Goal: Information Seeking & Learning: Check status

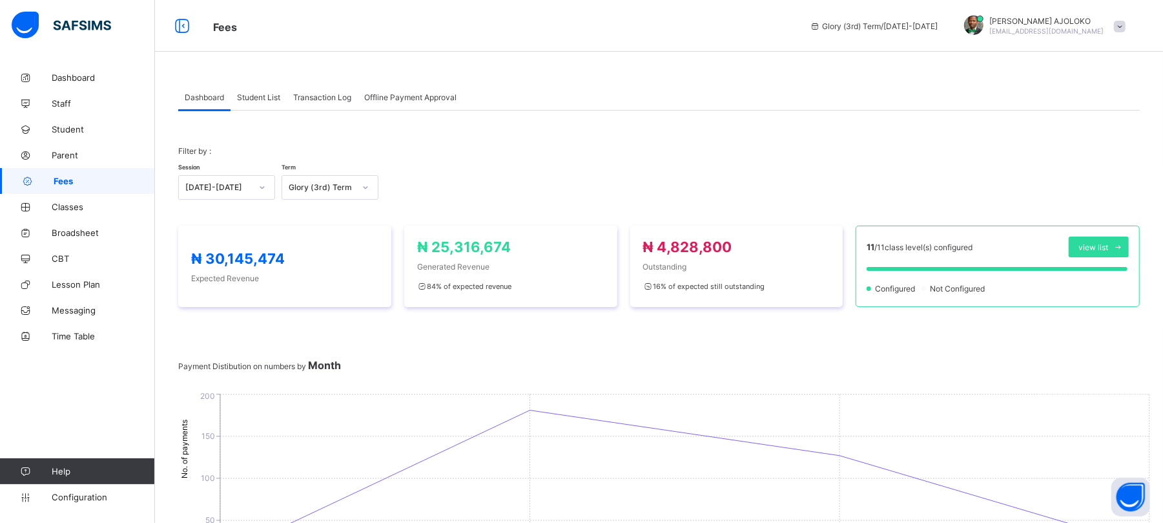
click at [248, 96] on span "Student List" at bounding box center [258, 97] width 43 height 10
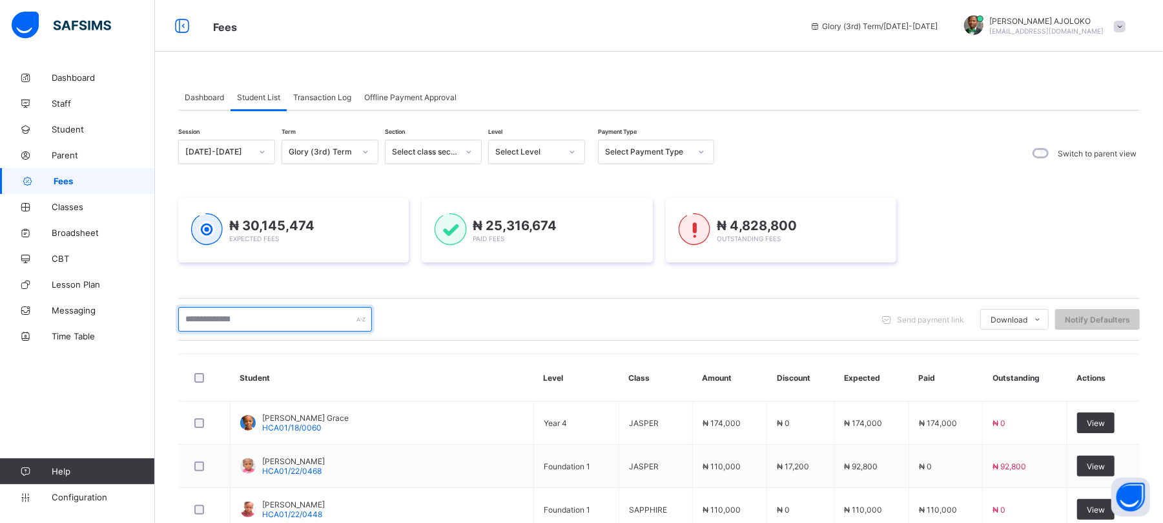
click at [249, 320] on input "text" at bounding box center [275, 319] width 194 height 25
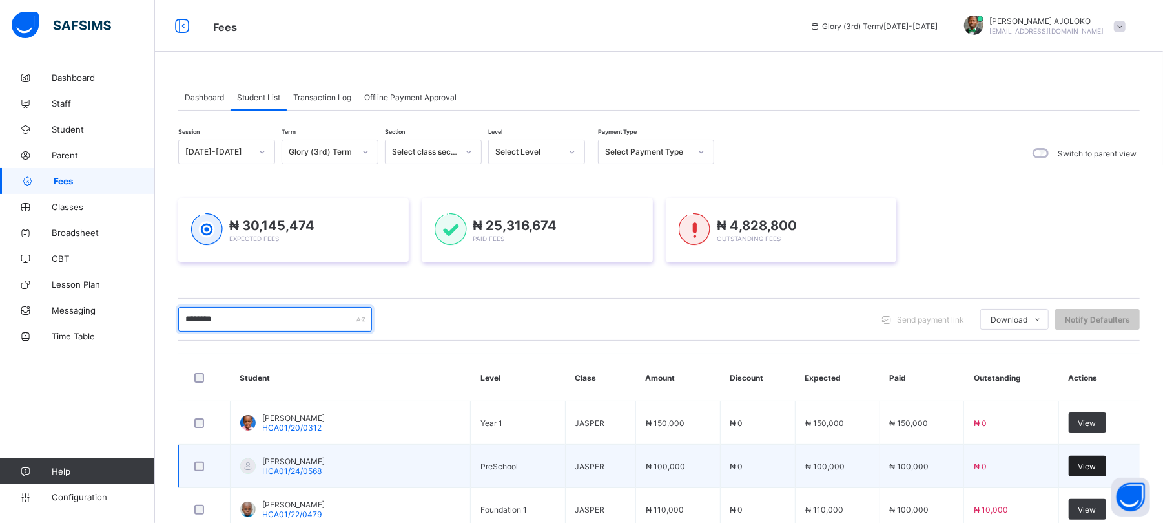
type input "********"
click at [1097, 465] on span "View" at bounding box center [1088, 466] width 18 height 10
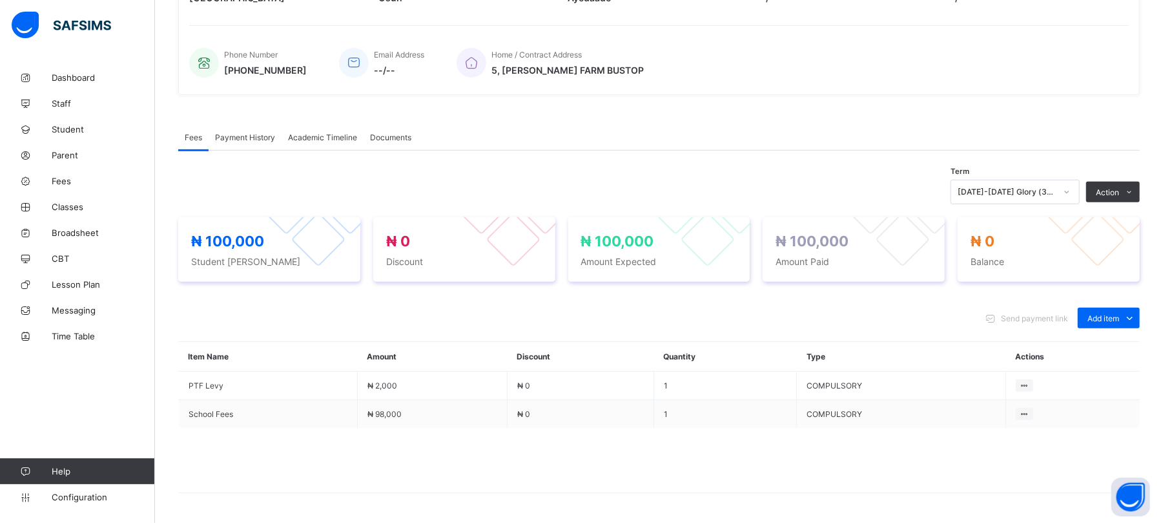
scroll to position [297, 0]
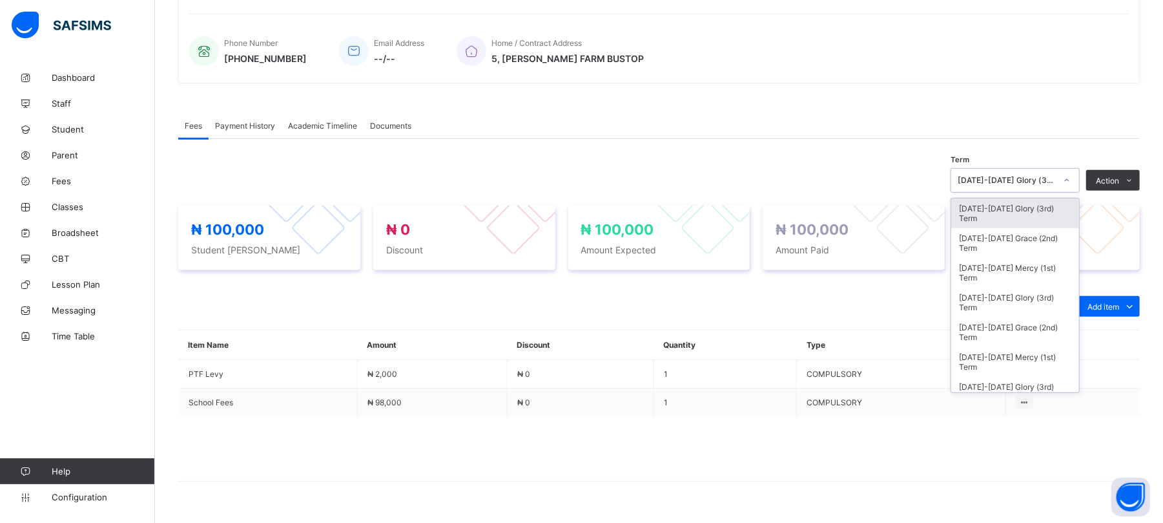
click at [1056, 180] on div "[DATE]-[DATE] Glory (3rd) Term" at bounding box center [1007, 181] width 98 height 10
click at [1045, 238] on div "[DATE]-[DATE] Grace (2nd) Term" at bounding box center [1016, 243] width 128 height 30
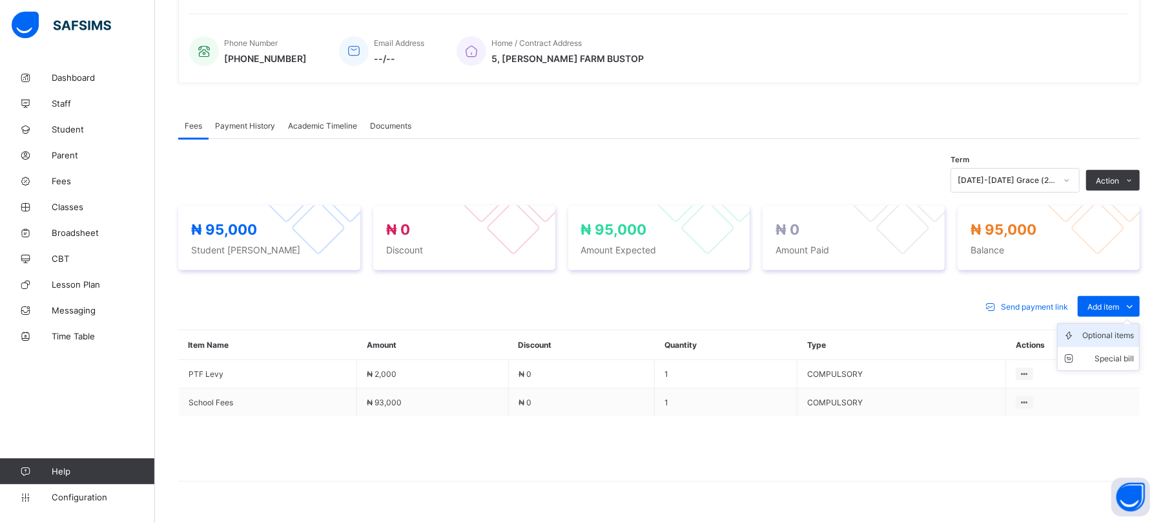
click at [1109, 337] on div "Optional items" at bounding box center [1109, 335] width 52 height 13
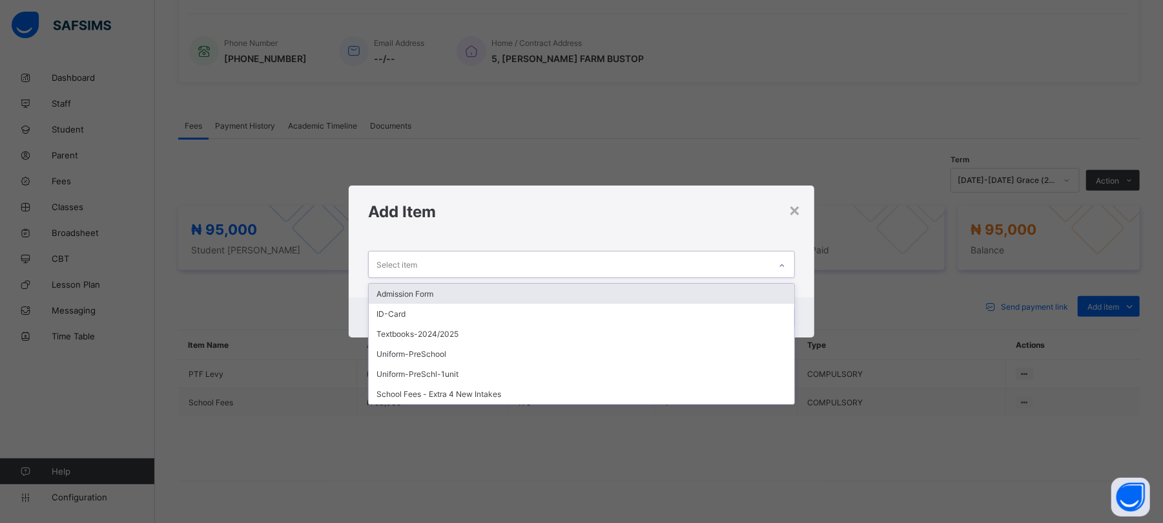
click at [773, 262] on div at bounding box center [782, 265] width 22 height 21
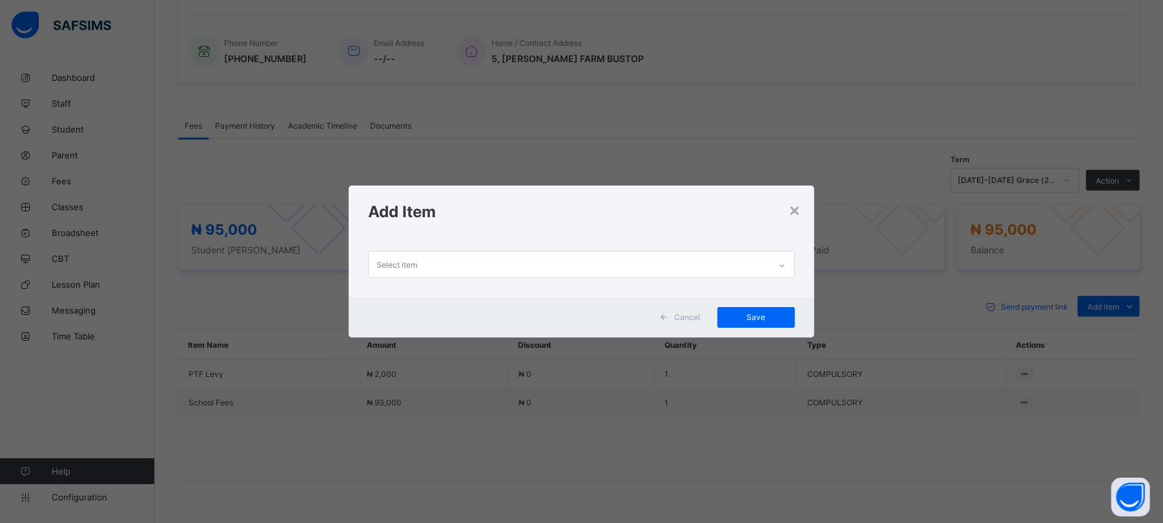
click at [789, 211] on h1 "Add Item" at bounding box center [581, 211] width 426 height 19
click at [797, 207] on div "×" at bounding box center [795, 209] width 12 height 22
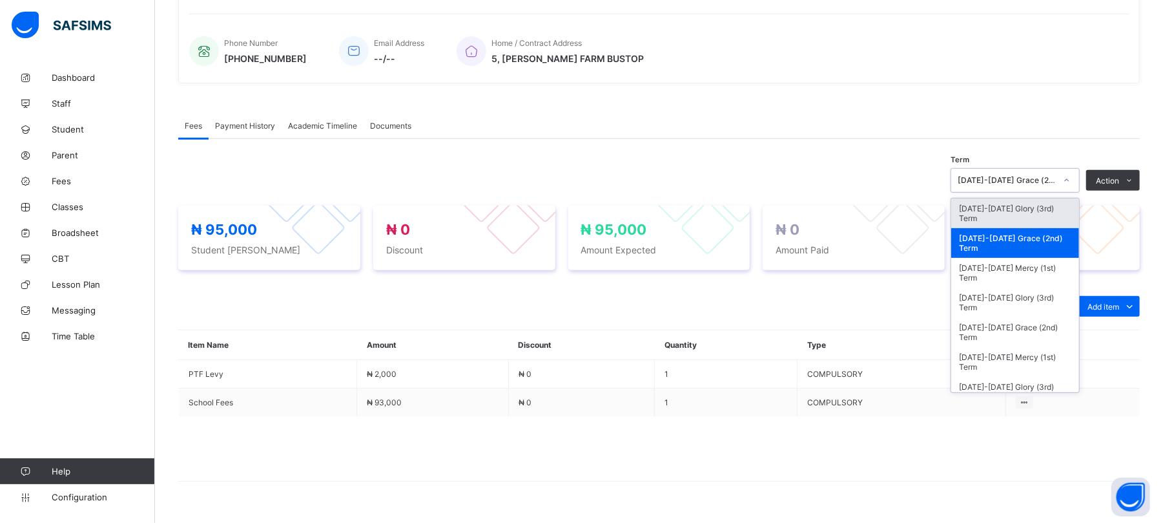
click at [1027, 178] on div "[DATE]-[DATE] Grace (2nd) Term" at bounding box center [1007, 181] width 98 height 10
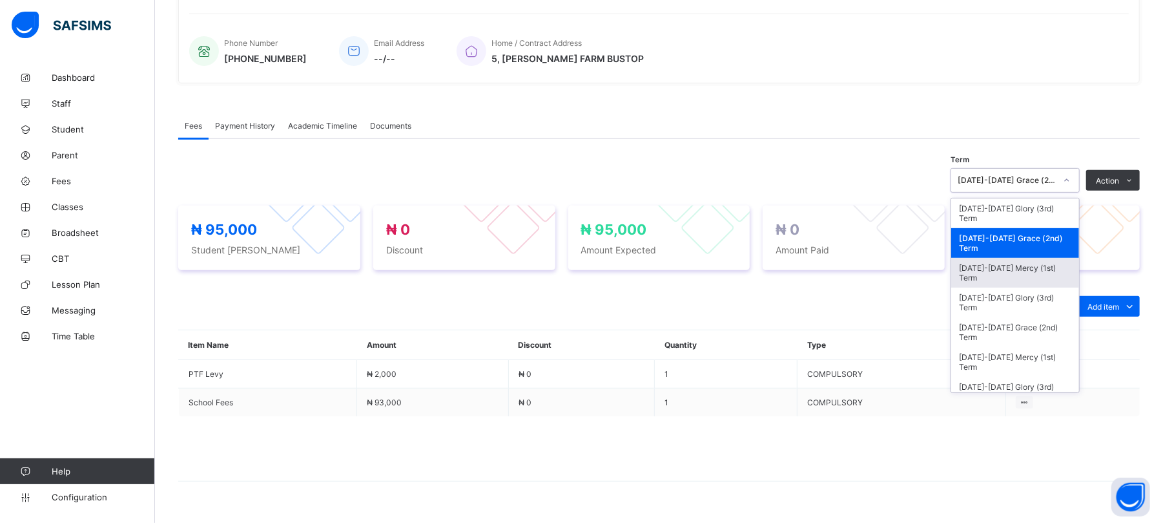
click at [1032, 274] on div "[DATE]-[DATE] Mercy (1st) Term" at bounding box center [1016, 273] width 128 height 30
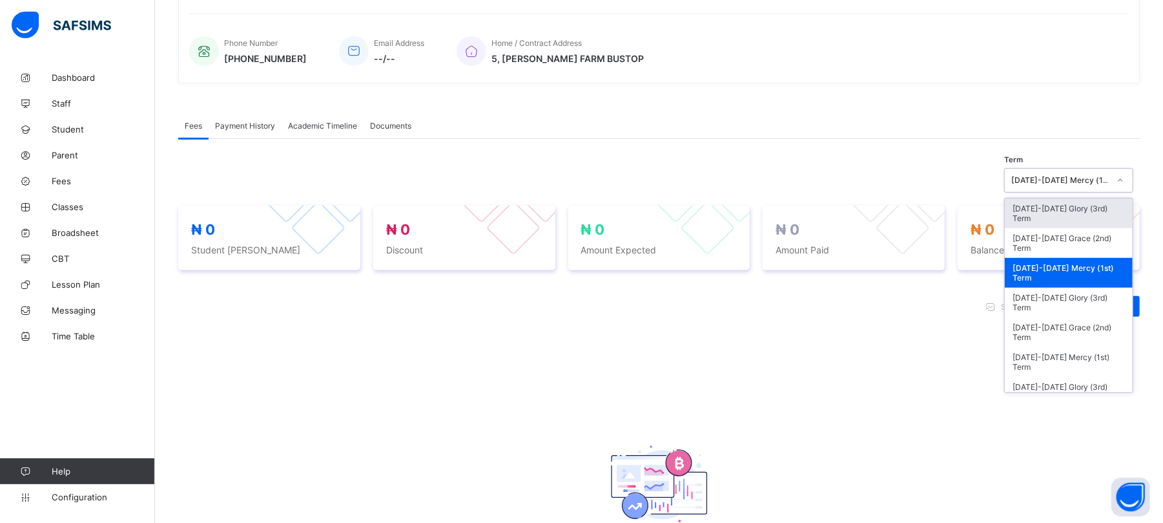
click at [1062, 180] on div "[DATE]-[DATE] Mercy (1st) Term" at bounding box center [1061, 181] width 98 height 10
click at [1053, 243] on div "[DATE]-[DATE] Grace (2nd) Term" at bounding box center [1069, 243] width 128 height 30
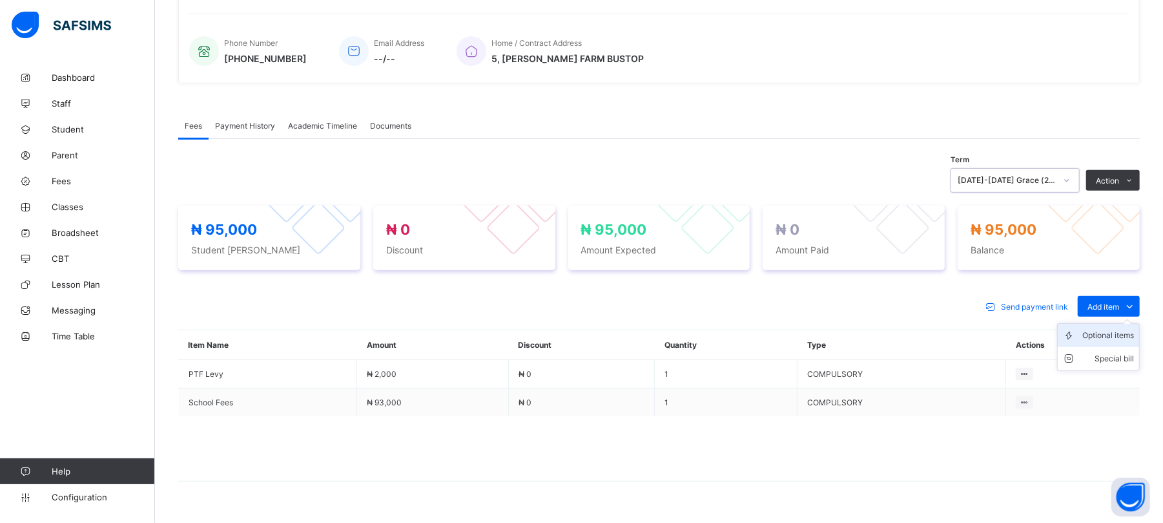
click at [1110, 334] on div "Optional items" at bounding box center [1109, 335] width 52 height 13
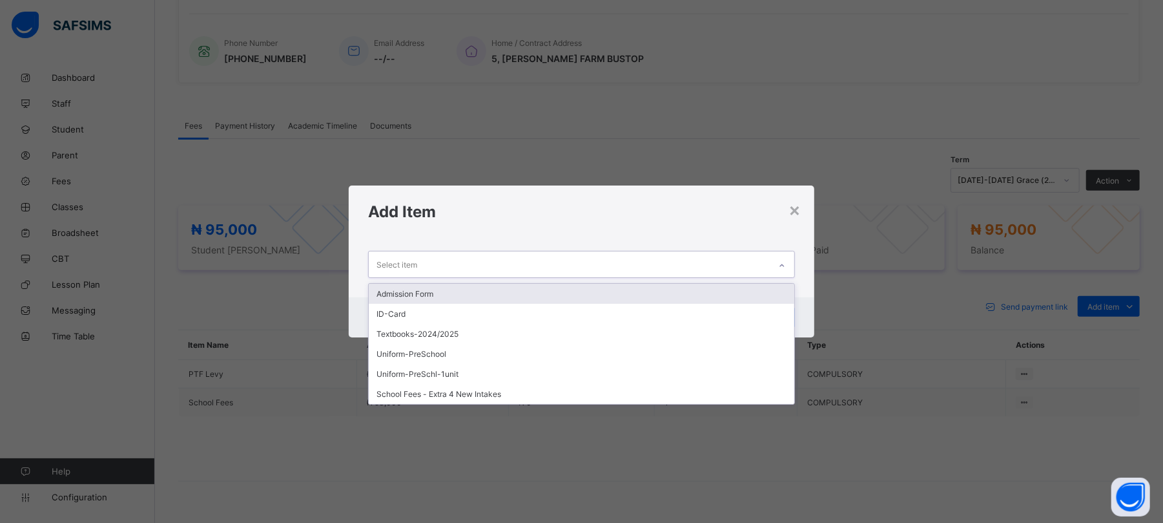
click at [572, 265] on div "Select item" at bounding box center [569, 263] width 401 height 25
click at [444, 287] on div "Admission Form" at bounding box center [581, 294] width 425 height 20
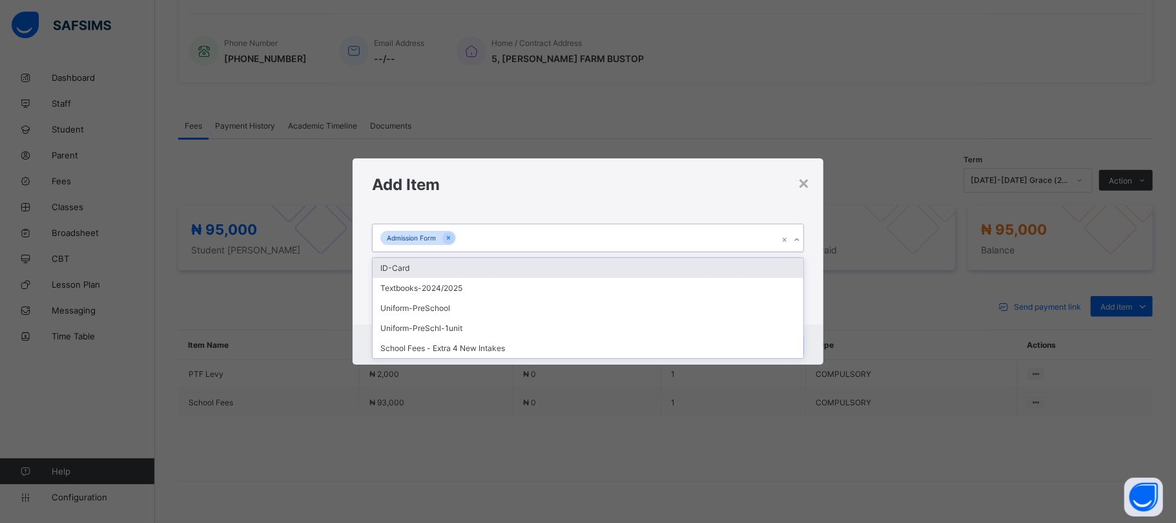
click at [481, 244] on div "Admission Form" at bounding box center [576, 237] width 406 height 27
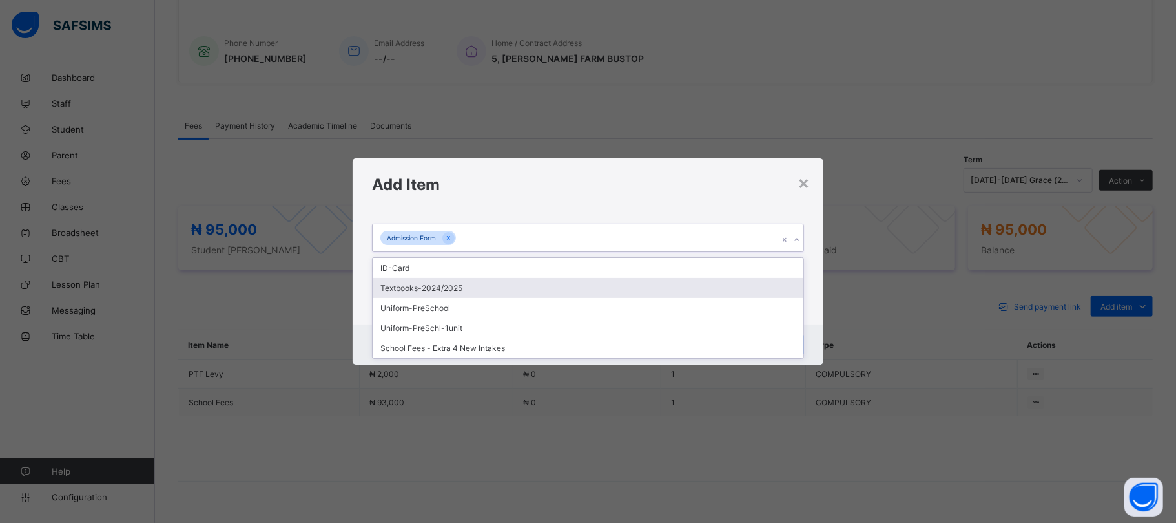
click at [438, 287] on div "Textbooks-2024/2025" at bounding box center [588, 288] width 430 height 20
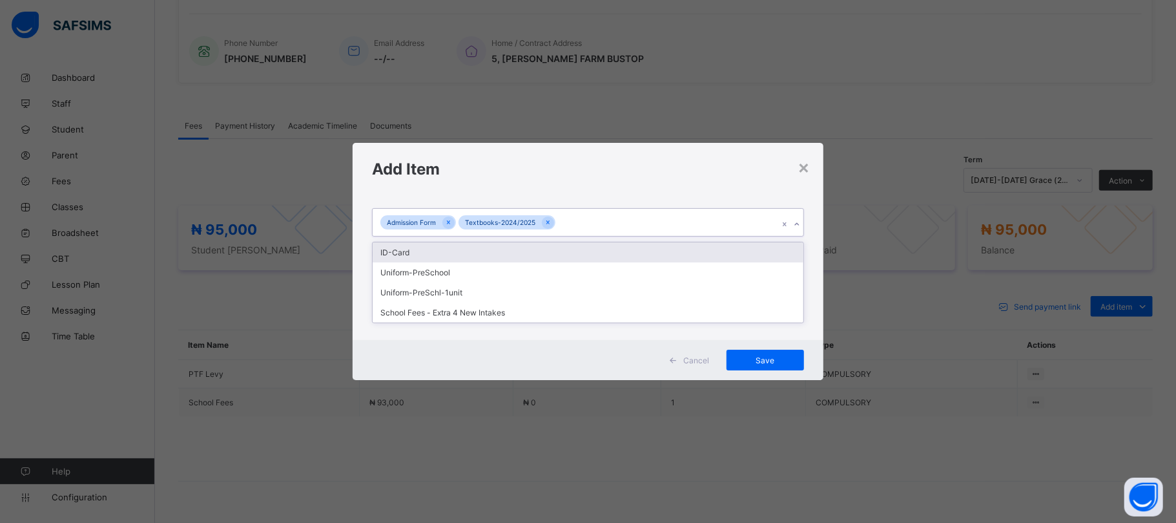
click at [580, 213] on div "Admission Form Textbooks-2024/2025" at bounding box center [576, 222] width 406 height 27
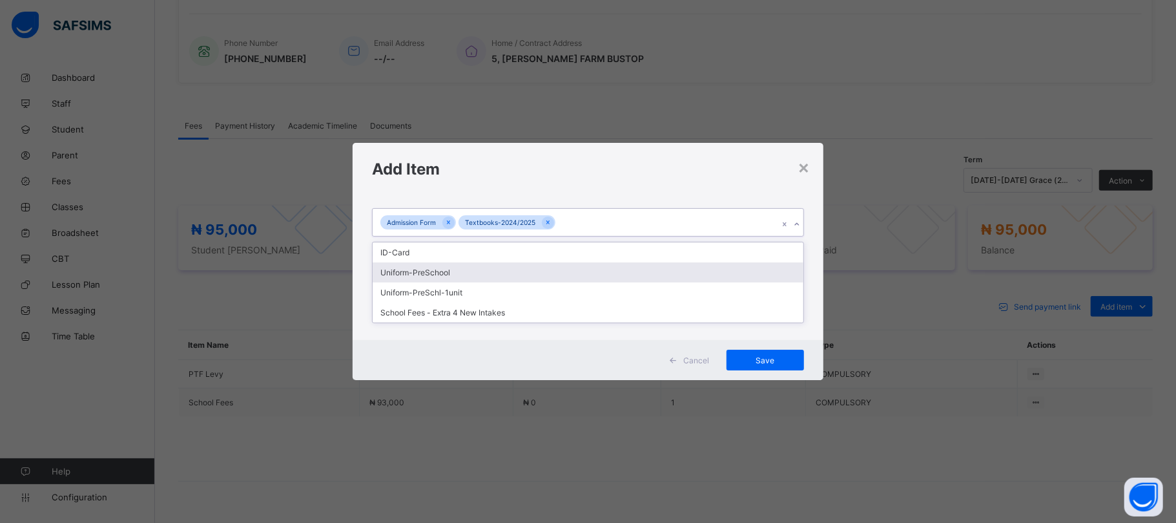
click at [420, 274] on div "Uniform-PreSchool" at bounding box center [588, 272] width 430 height 20
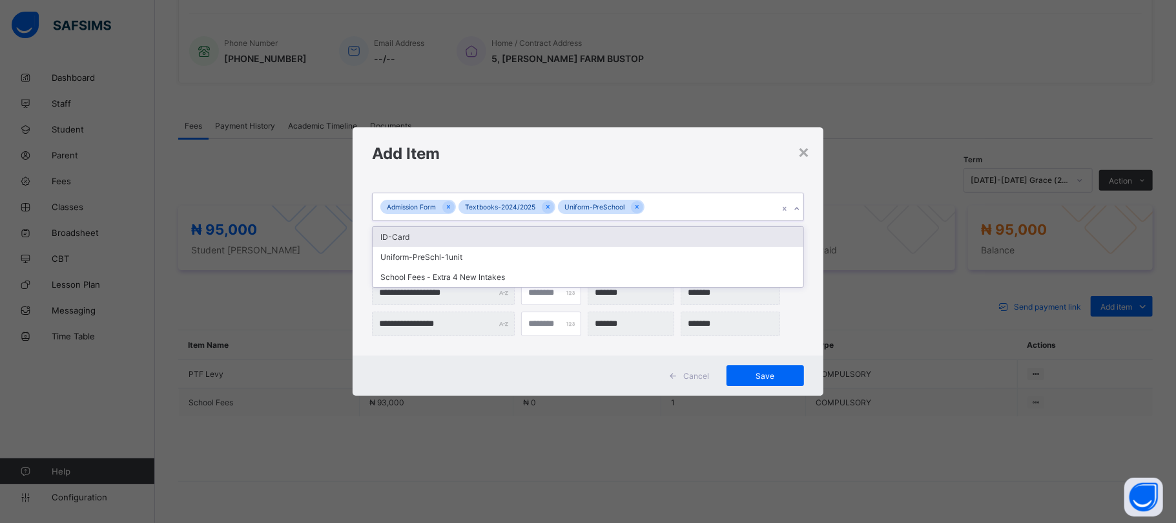
click at [673, 207] on div "Admission Form Textbooks-2024/2025 Uniform-PreSchool" at bounding box center [576, 206] width 406 height 27
click at [669, 210] on div "Admission Form Textbooks-2024/2025 Uniform-PreSchool" at bounding box center [576, 206] width 406 height 27
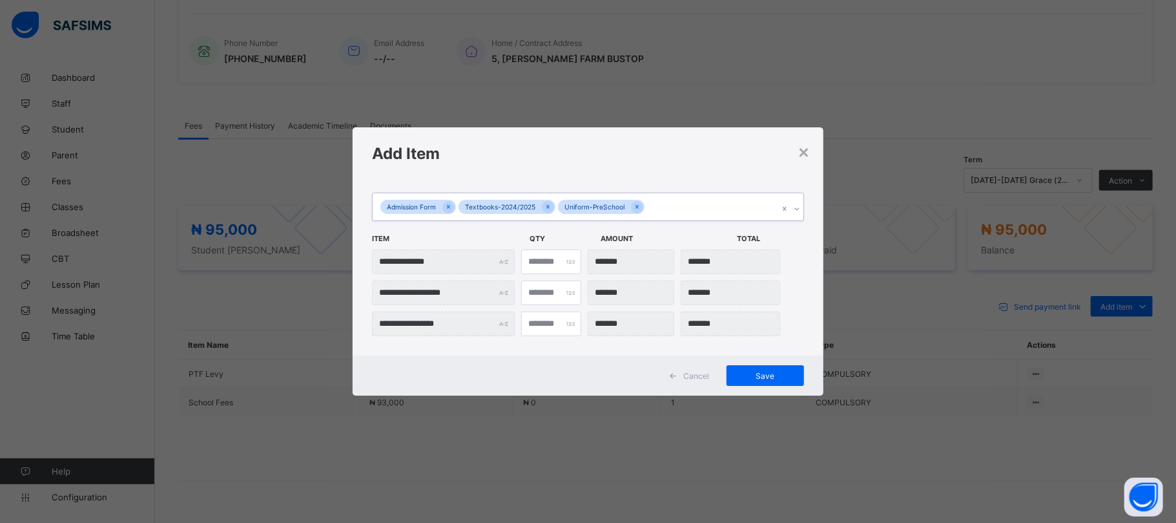
click at [667, 203] on div "Admission Form Textbooks-2024/2025 Uniform-PreSchool" at bounding box center [576, 206] width 406 height 27
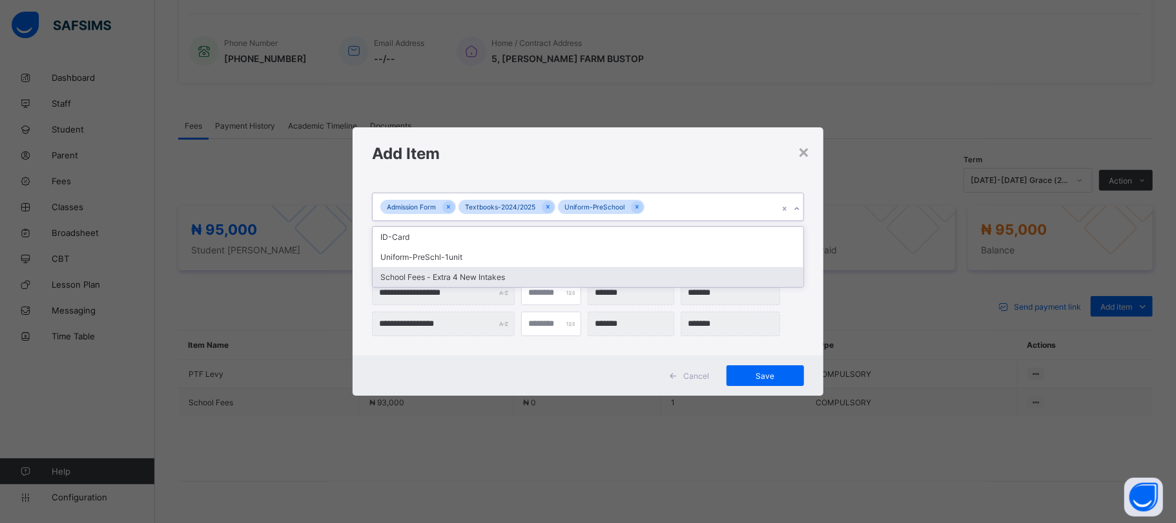
click at [490, 280] on div "School Fees - Extra 4 New Intakes" at bounding box center [588, 277] width 430 height 20
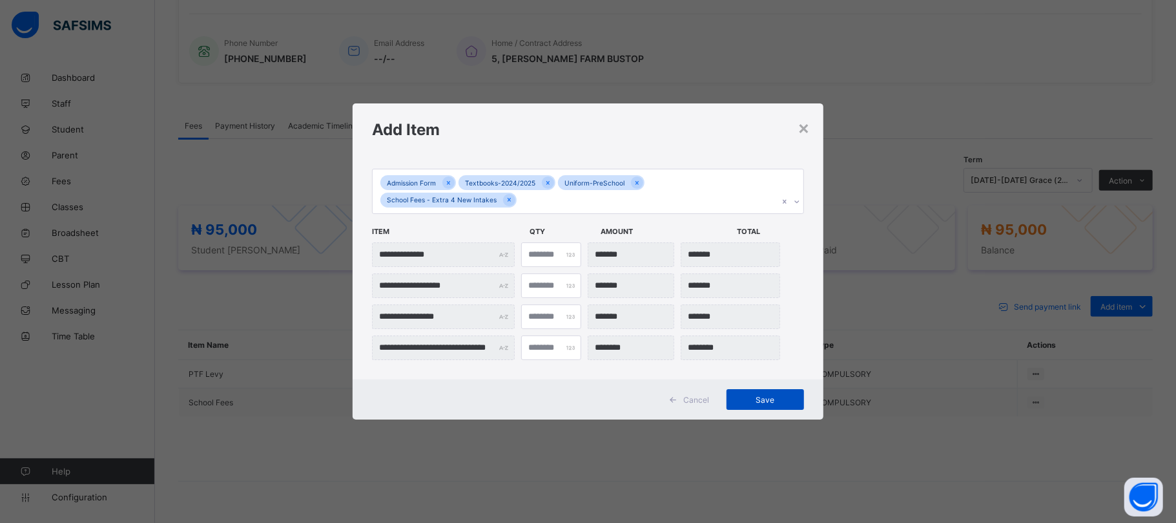
click at [767, 399] on span "Save" at bounding box center [765, 400] width 58 height 10
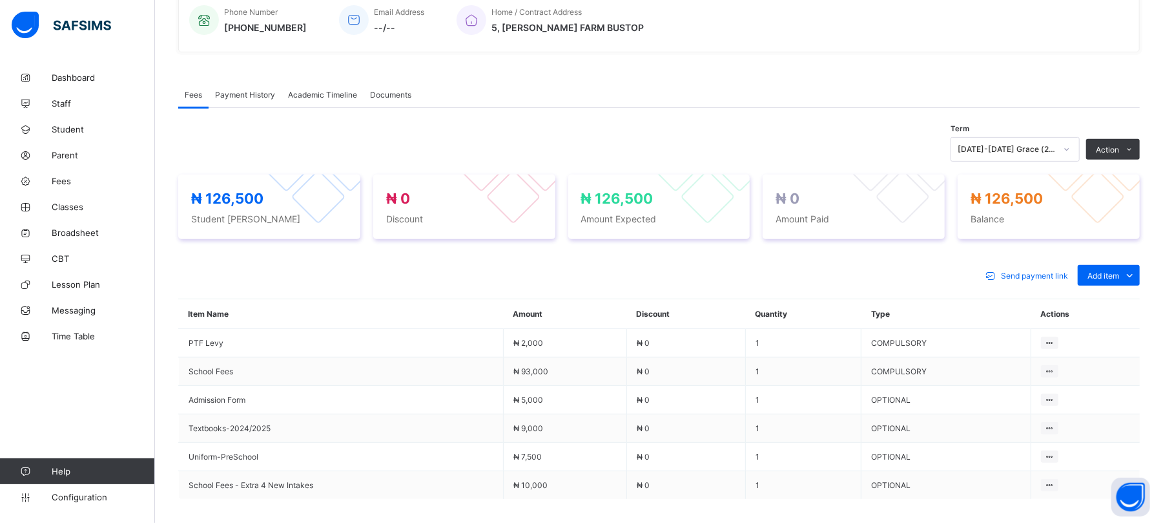
scroll to position [372, 0]
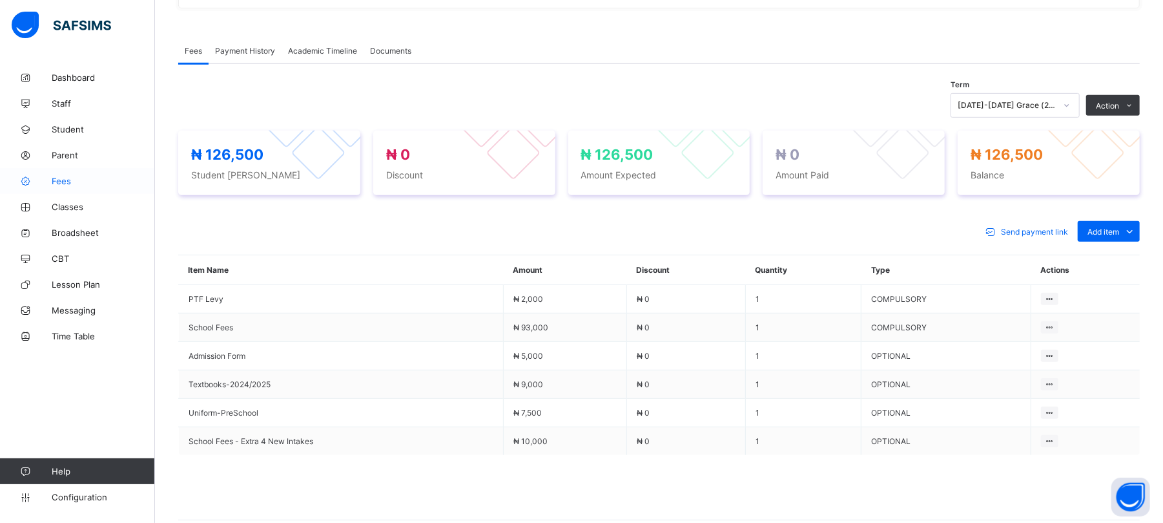
click at [66, 177] on span "Fees" at bounding box center [103, 181] width 103 height 10
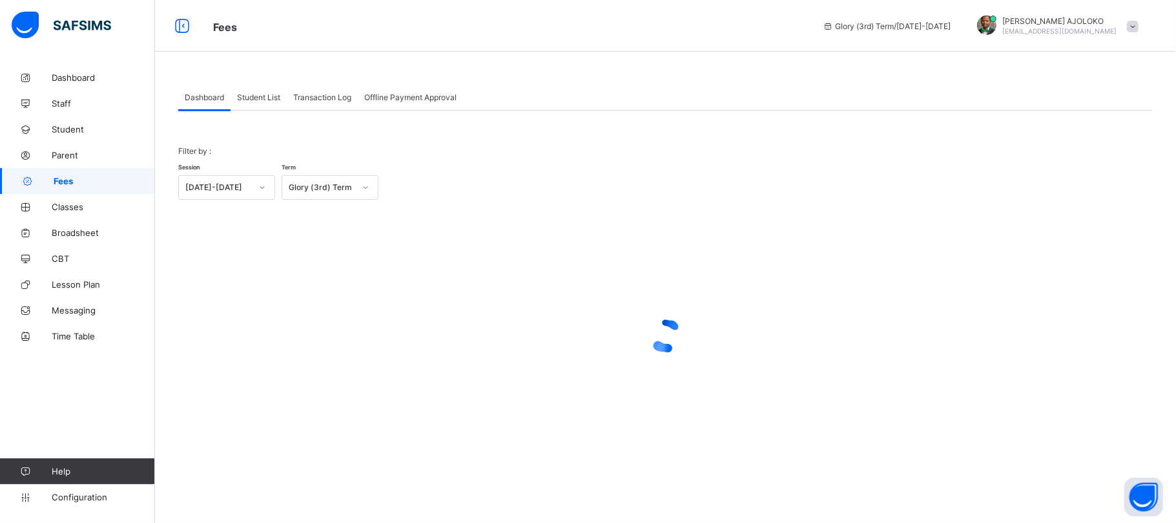
click at [264, 98] on span "Student List" at bounding box center [258, 97] width 43 height 10
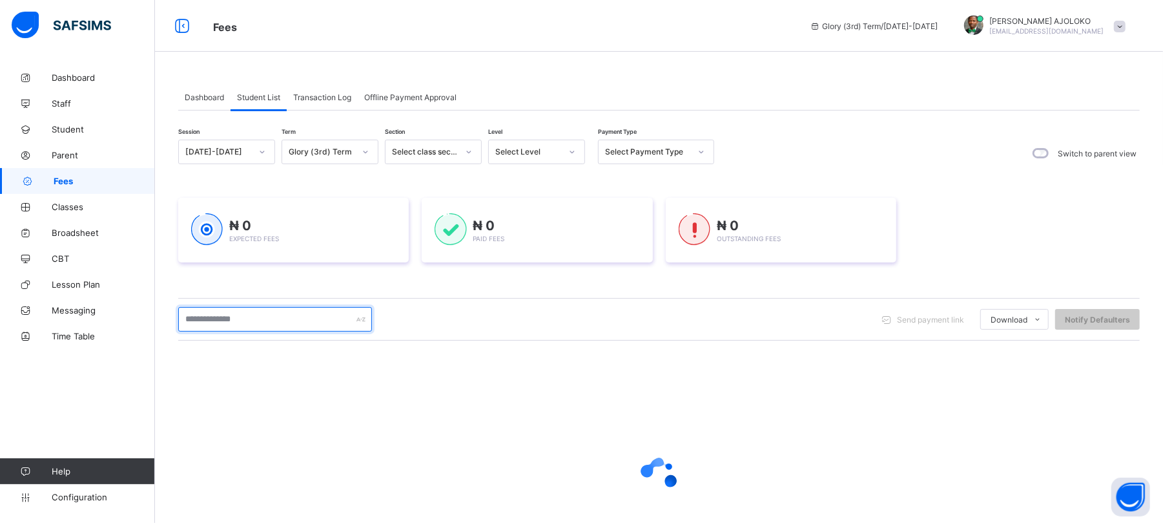
click at [267, 318] on input "text" at bounding box center [275, 319] width 194 height 25
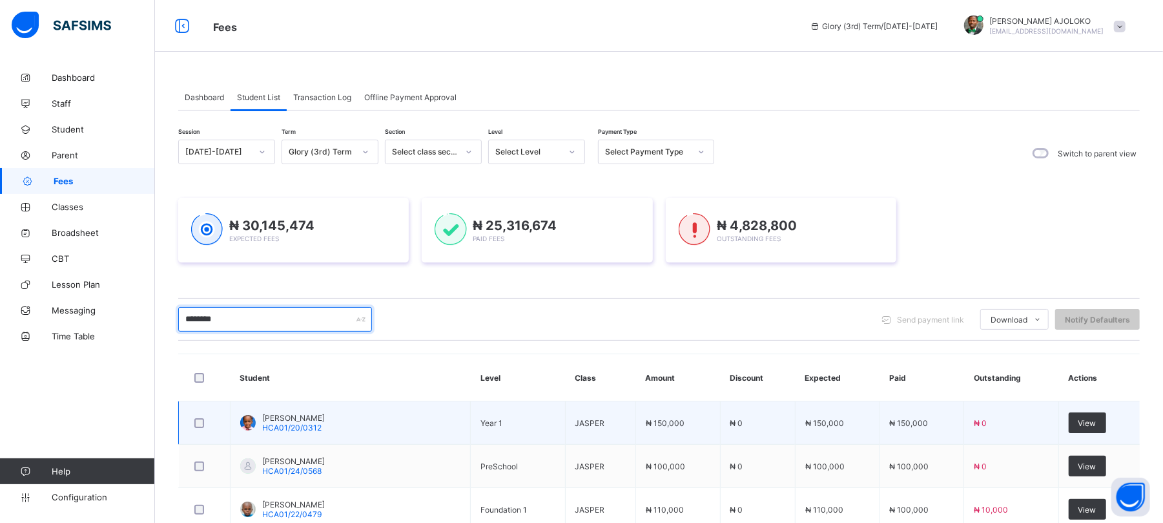
type input "********"
click at [317, 412] on td "[PERSON_NAME] HCA01/20/0312" at bounding box center [351, 422] width 240 height 43
click at [1097, 421] on span "View" at bounding box center [1088, 423] width 18 height 10
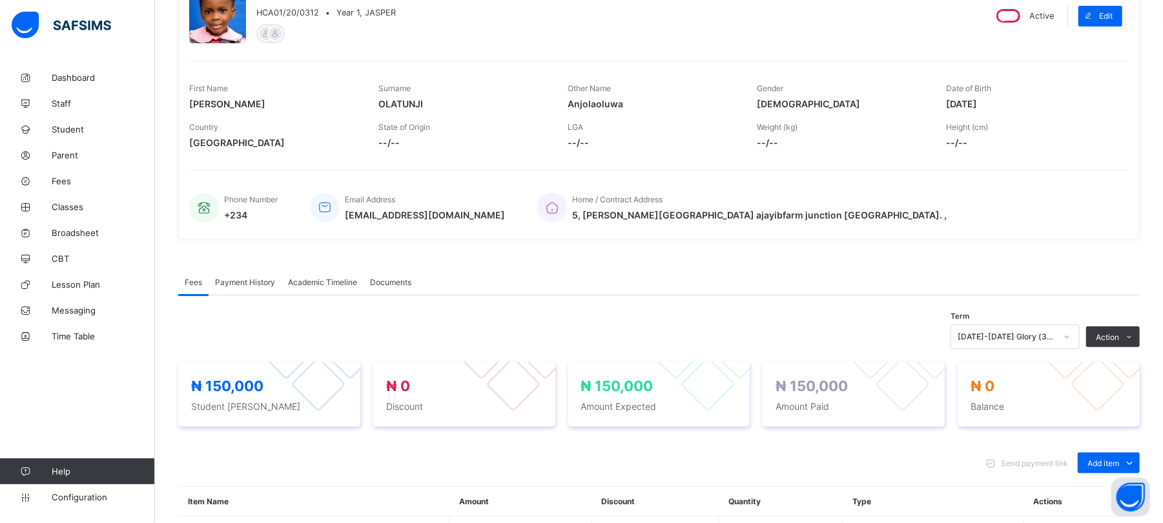
scroll to position [194, 0]
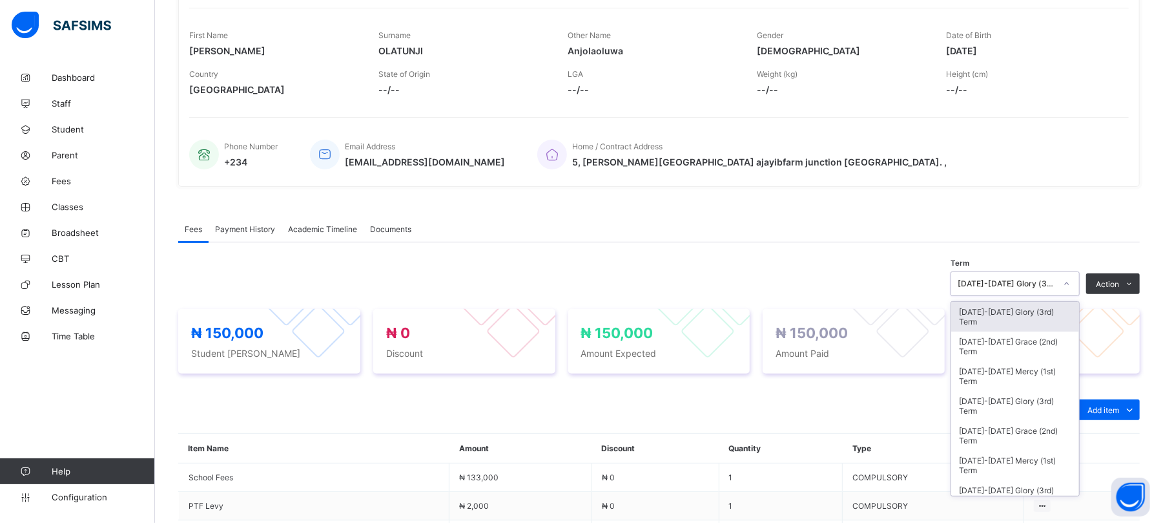
click at [1056, 282] on div "[DATE]-[DATE] Glory (3rd) Term" at bounding box center [1007, 284] width 98 height 10
click at [1035, 342] on div "[DATE]-[DATE] Grace (2nd) Term" at bounding box center [1016, 346] width 128 height 30
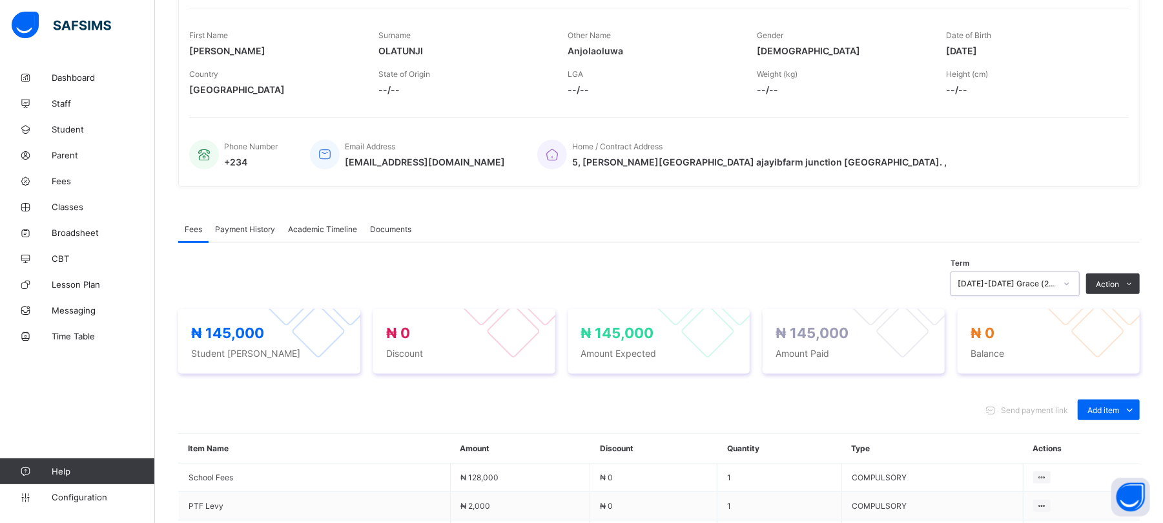
click at [249, 230] on span "Payment History" at bounding box center [245, 229] width 60 height 10
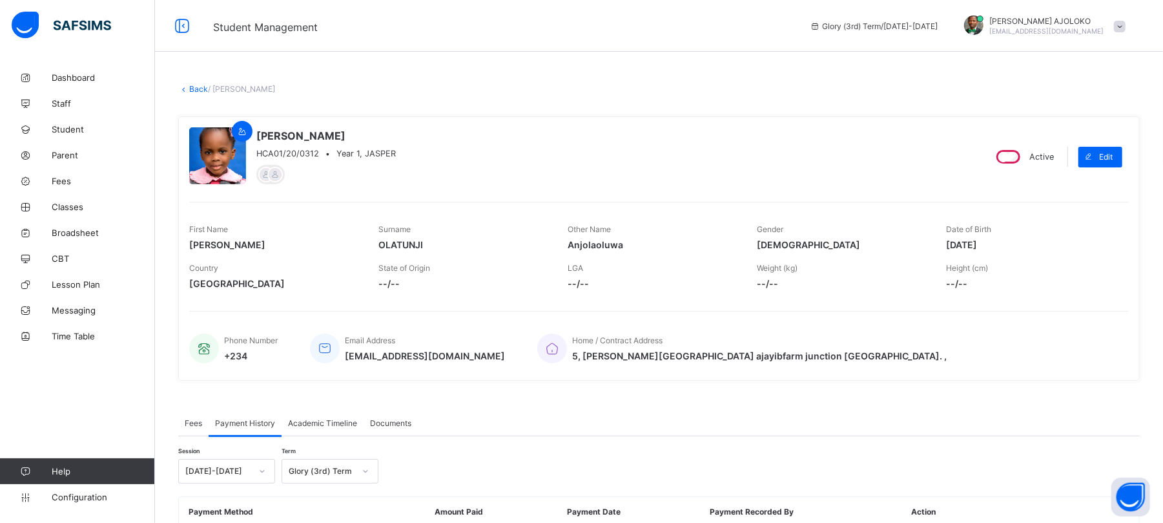
scroll to position [93, 0]
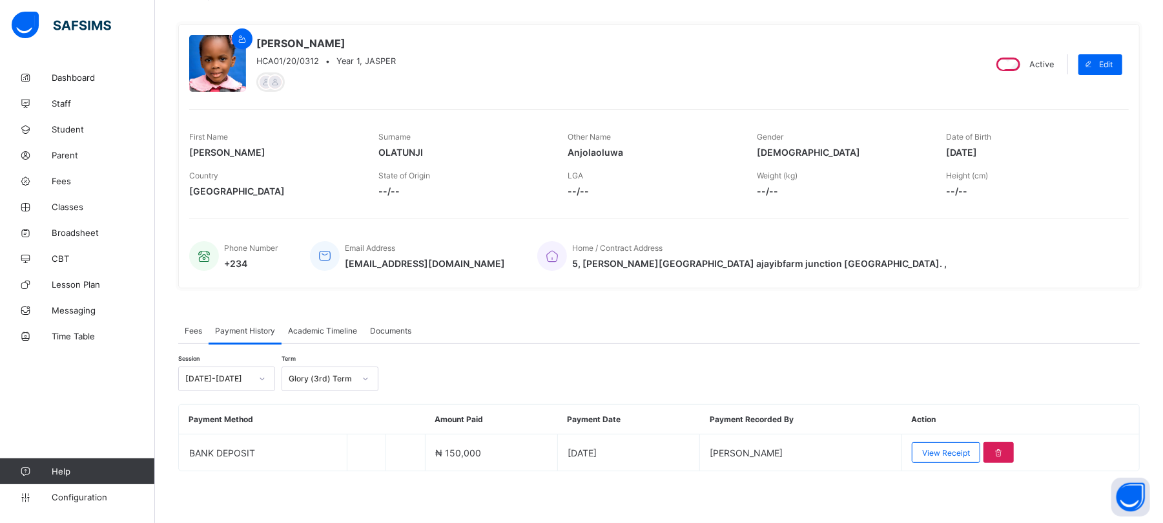
click at [194, 329] on span "Fees" at bounding box center [193, 331] width 17 height 10
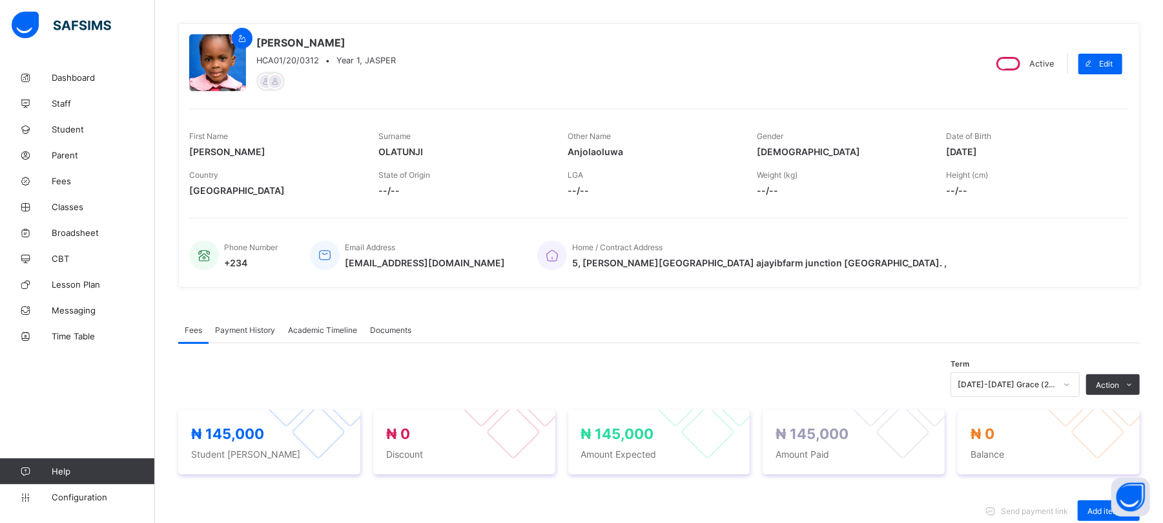
click at [1044, 386] on div "[DATE]-[DATE] Grace (2nd) Term" at bounding box center [1015, 384] width 129 height 25
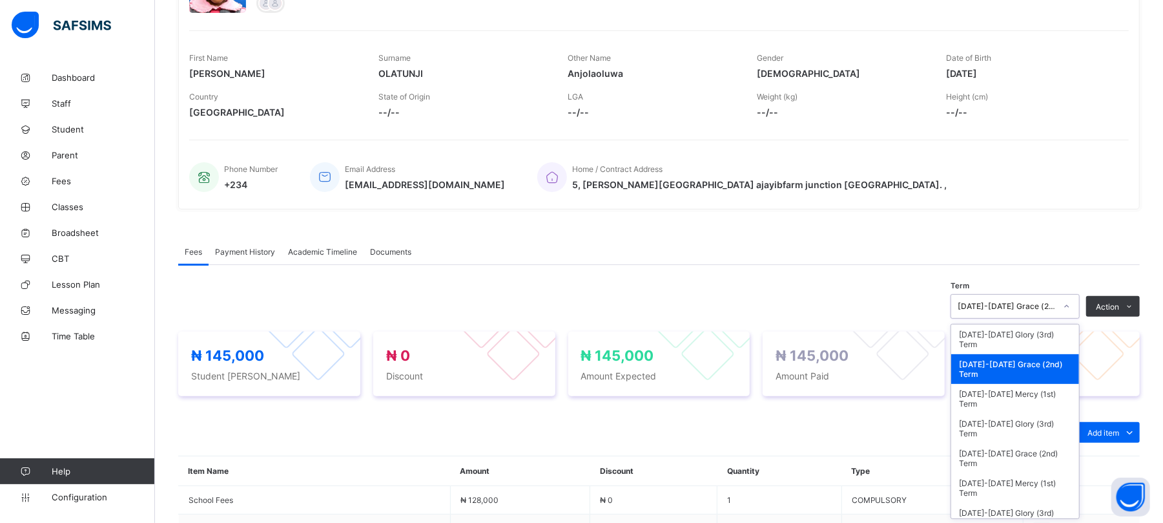
scroll to position [174, 0]
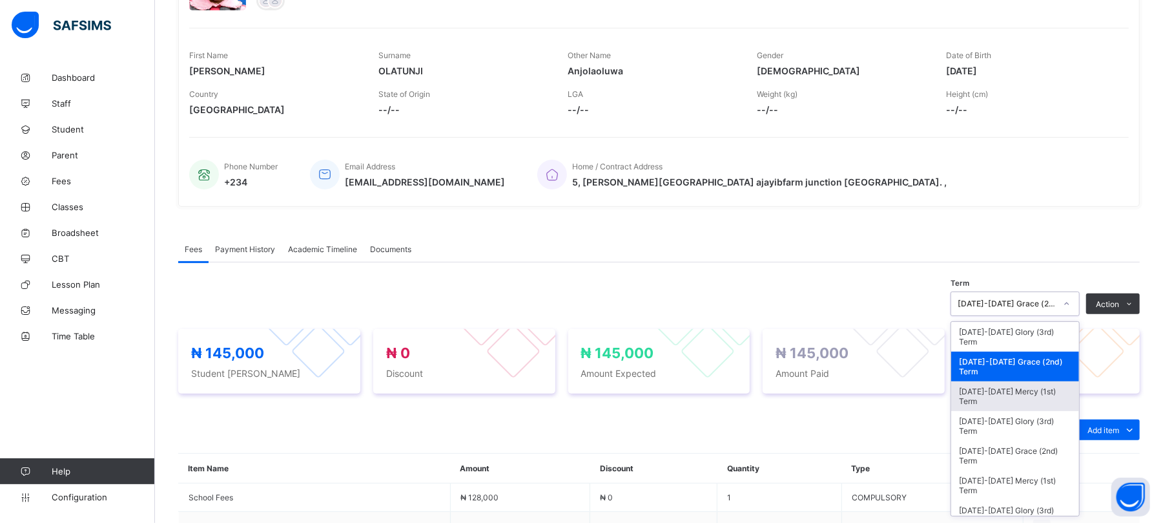
click at [1039, 391] on div "[DATE]-[DATE] Mercy (1st) Term" at bounding box center [1016, 396] width 128 height 30
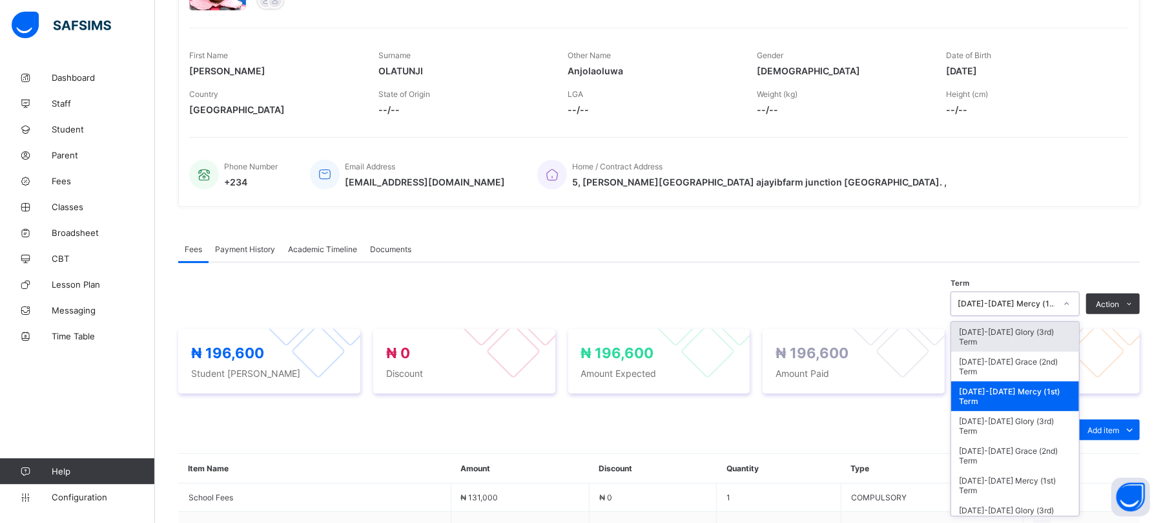
click at [1016, 305] on div "[DATE]-[DATE] Mercy (1st) Term" at bounding box center [1007, 304] width 98 height 10
click at [1014, 335] on div "[DATE]-[DATE] Glory (3rd) Term" at bounding box center [1016, 337] width 128 height 30
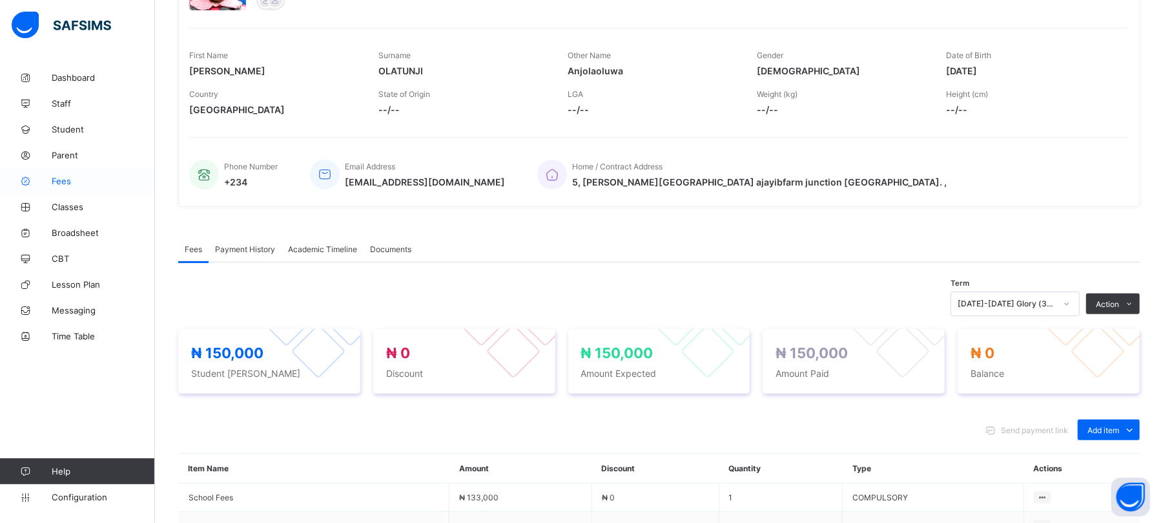
click at [52, 182] on span "Fees" at bounding box center [103, 181] width 103 height 10
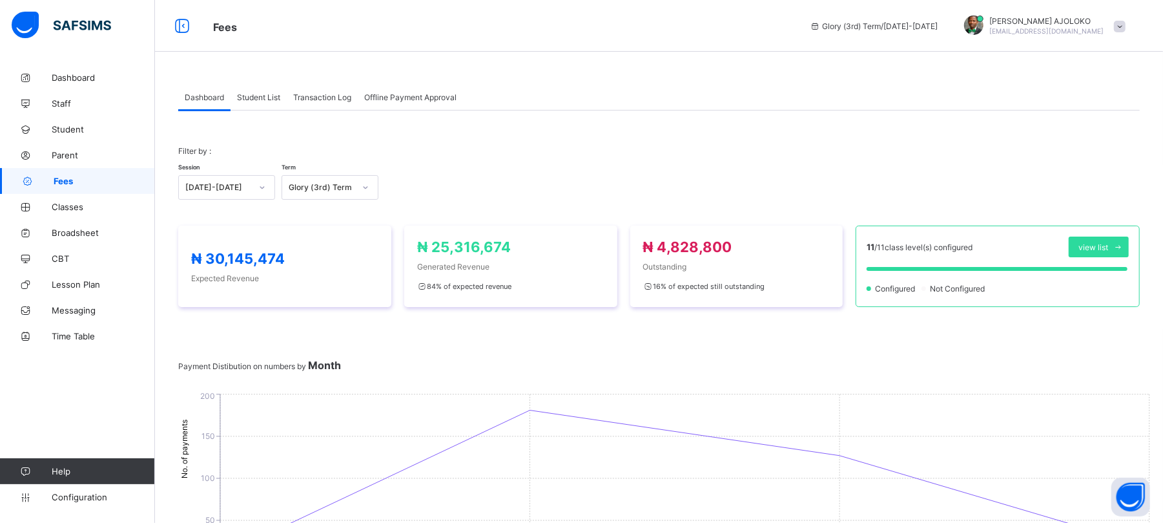
click at [267, 93] on span "Student List" at bounding box center [258, 97] width 43 height 10
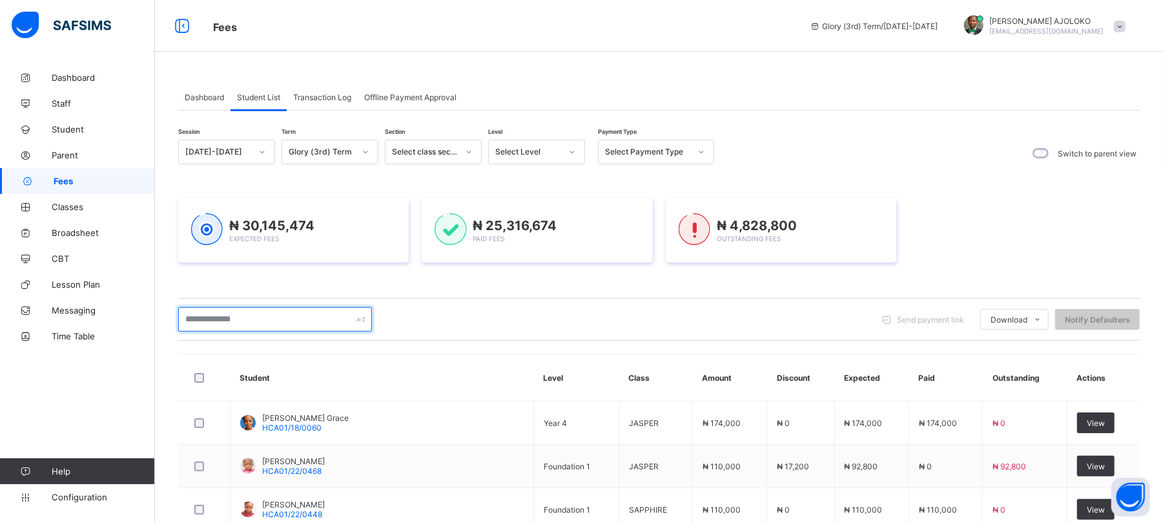
click at [267, 322] on input "text" at bounding box center [275, 319] width 194 height 25
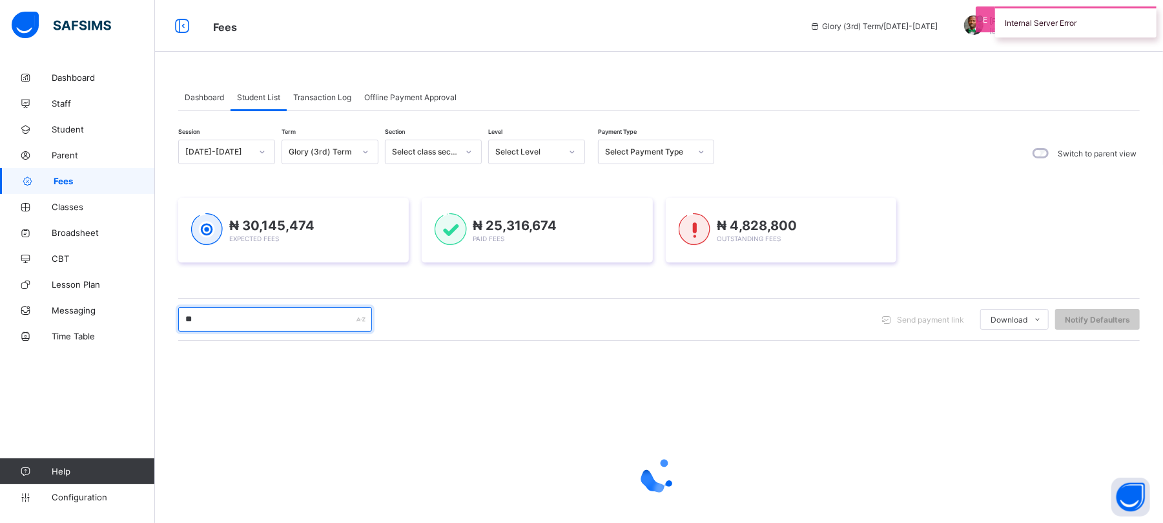
type input "*"
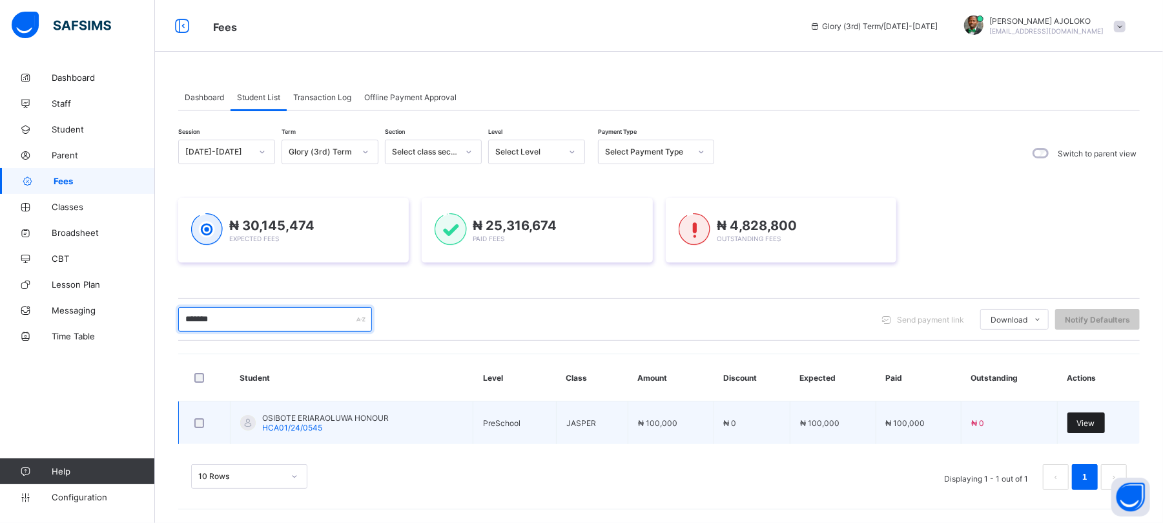
type input "*******"
click at [1094, 424] on span "View" at bounding box center [1087, 423] width 18 height 10
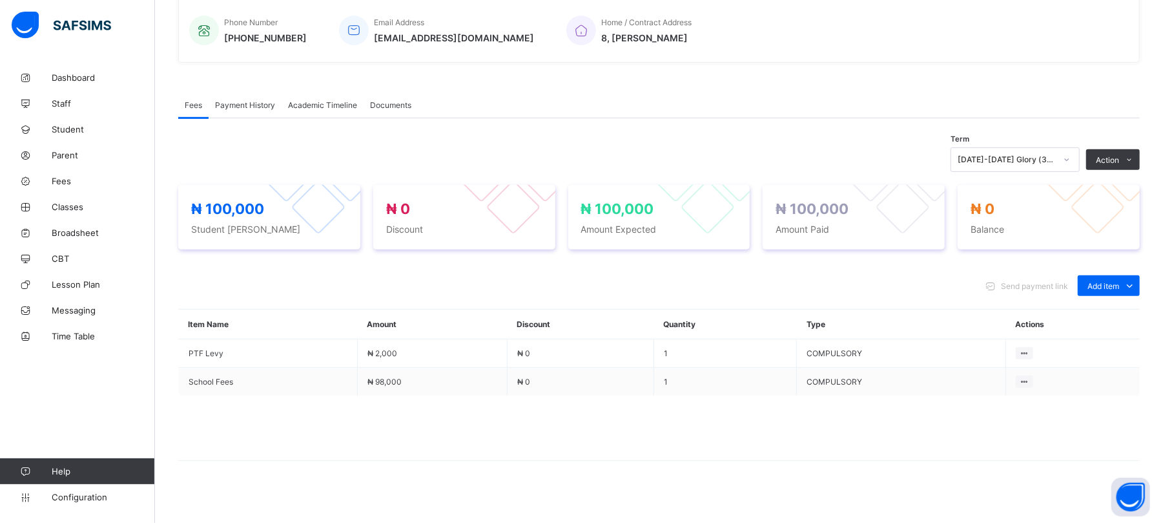
scroll to position [327, 0]
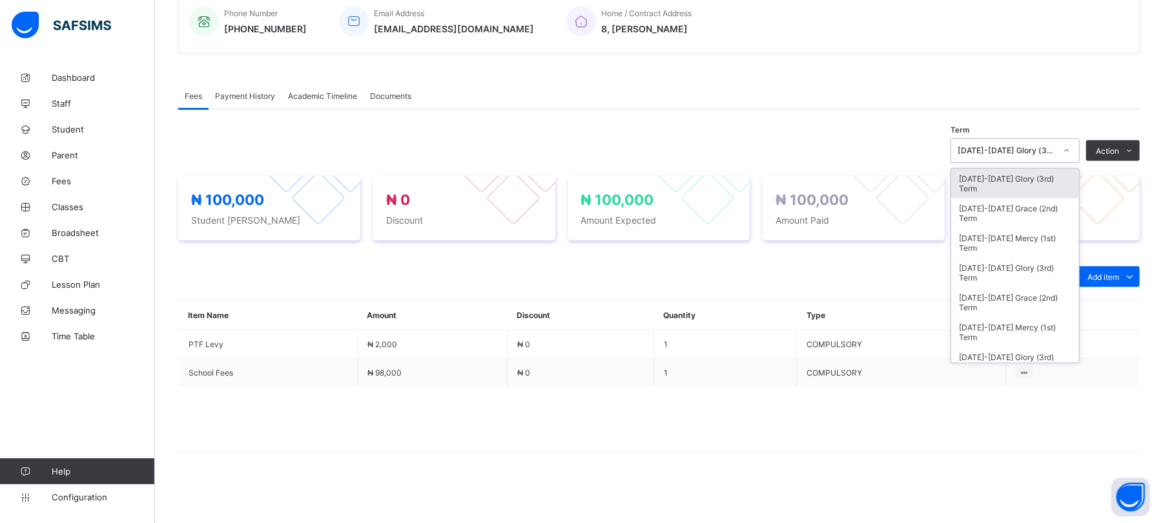
click at [1075, 146] on div at bounding box center [1067, 150] width 22 height 21
click at [1040, 213] on div "[DATE]-[DATE] Grace (2nd) Term" at bounding box center [1016, 213] width 128 height 30
click at [1050, 158] on div "[DATE]-[DATE] Grace (2nd) Term" at bounding box center [1003, 150] width 103 height 18
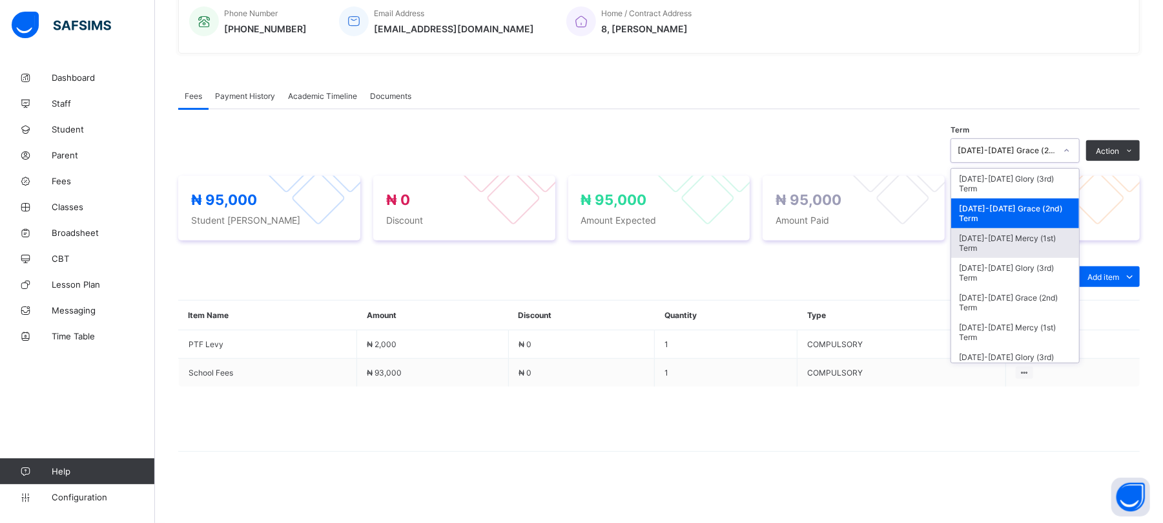
click at [1044, 238] on div "[DATE]-[DATE] Mercy (1st) Term" at bounding box center [1016, 243] width 128 height 30
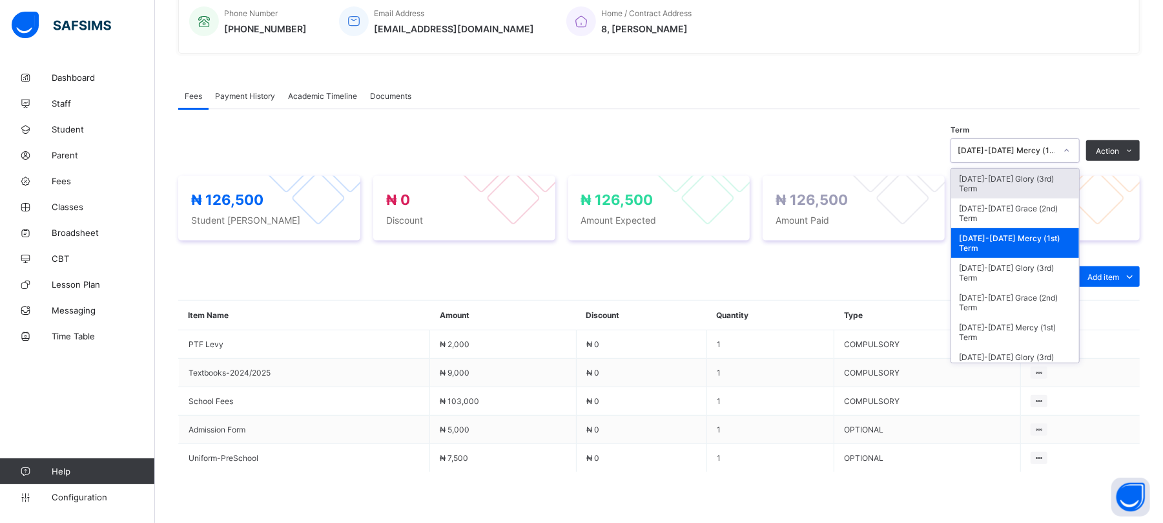
click at [1021, 147] on div "[DATE]-[DATE] Mercy (1st) Term" at bounding box center [1007, 151] width 98 height 10
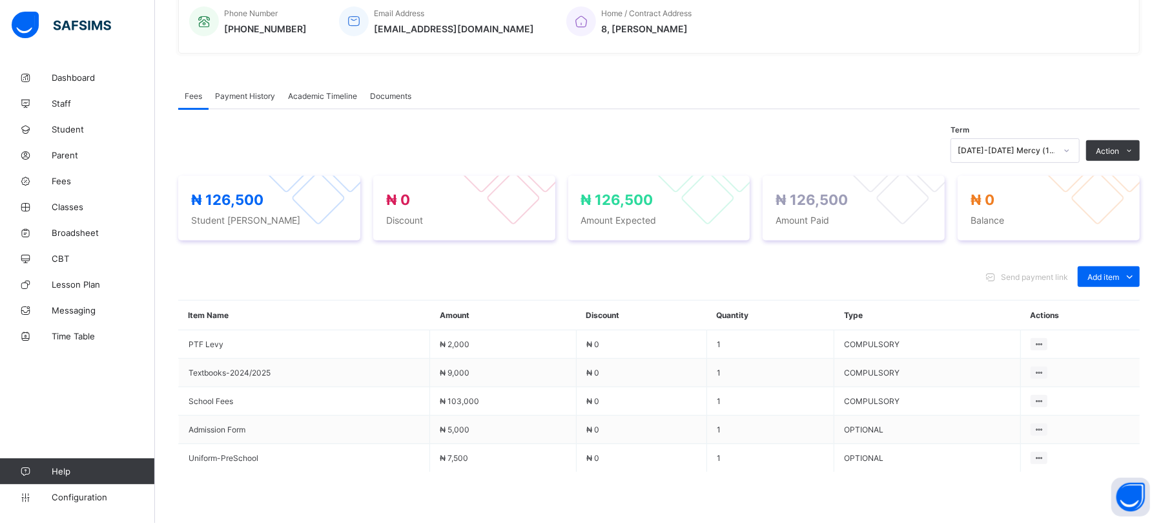
click at [1120, 67] on div "Fees Payment History Academic Timeline Documents Fees More Options Term [DATE]-…" at bounding box center [659, 325] width 962 height 525
click at [241, 94] on span "Payment History" at bounding box center [245, 96] width 60 height 10
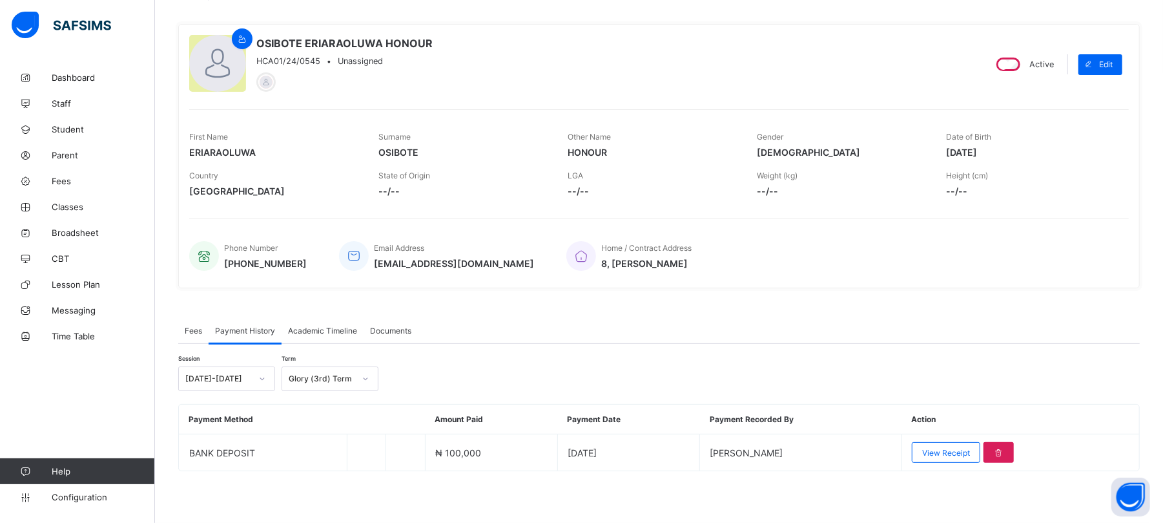
click at [194, 329] on span "Fees" at bounding box center [193, 331] width 17 height 10
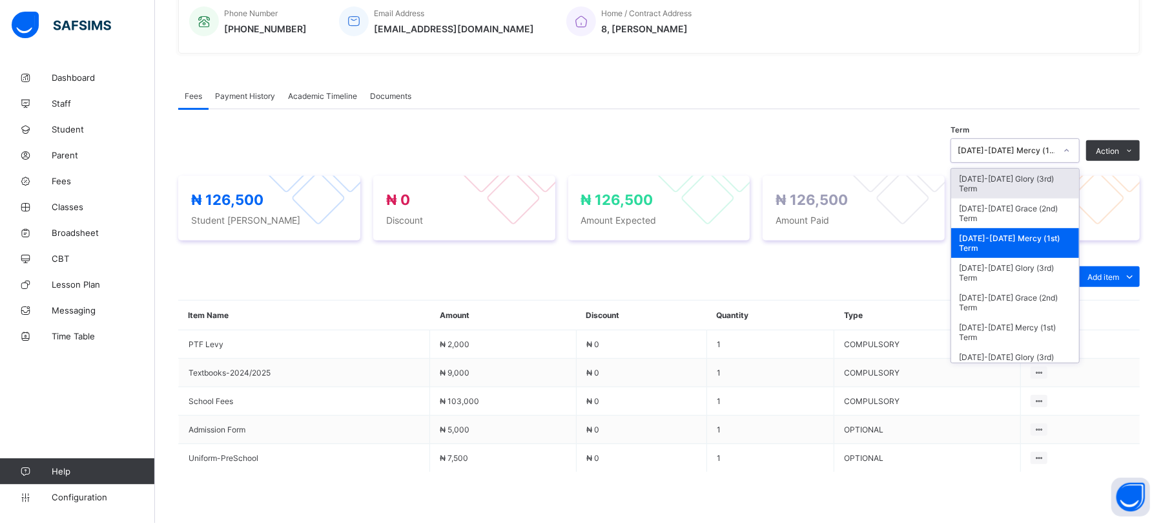
click at [1027, 143] on div "[DATE]-[DATE] Mercy (1st) Term" at bounding box center [1015, 150] width 129 height 25
click at [1021, 205] on div "[DATE]-[DATE] Grace (2nd) Term" at bounding box center [1016, 213] width 128 height 30
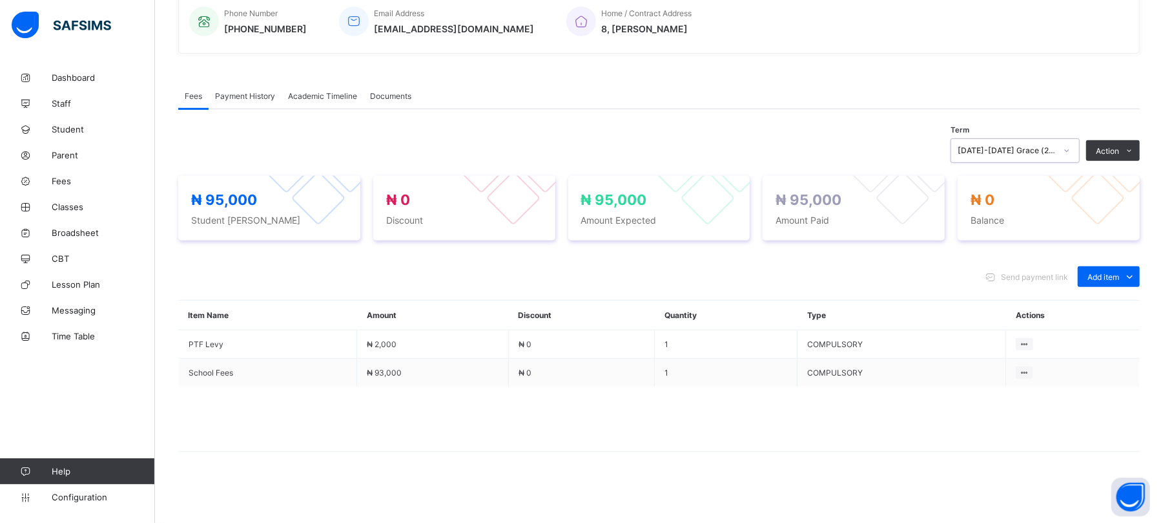
click at [221, 91] on span "Payment History" at bounding box center [245, 96] width 60 height 10
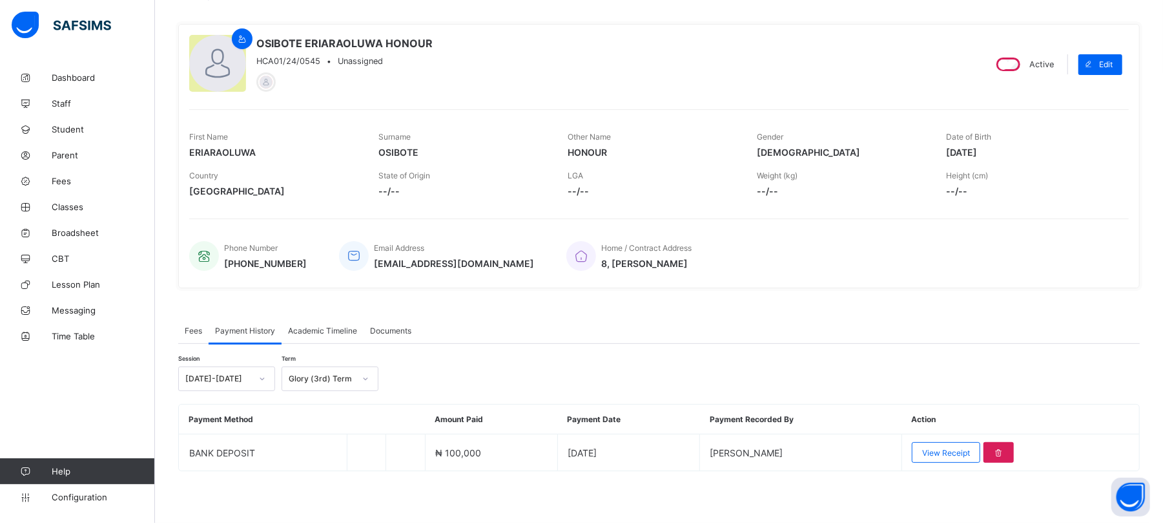
scroll to position [93, 0]
click at [331, 384] on div "Glory (3rd) Term" at bounding box center [317, 379] width 71 height 18
click at [331, 425] on div "Grace (2nd) Term" at bounding box center [330, 427] width 96 height 20
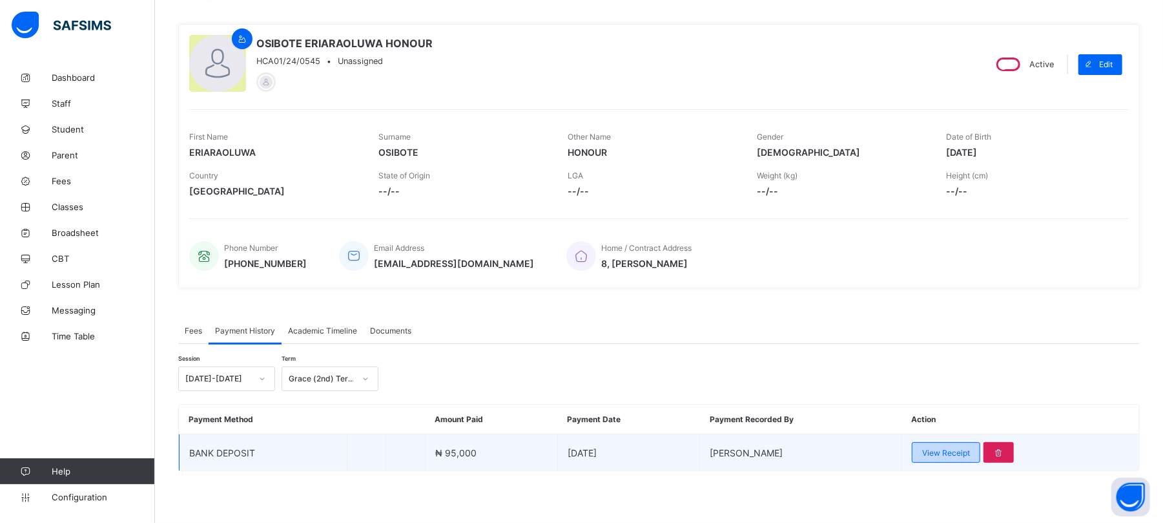
click at [959, 448] on span "View Receipt" at bounding box center [947, 453] width 48 height 10
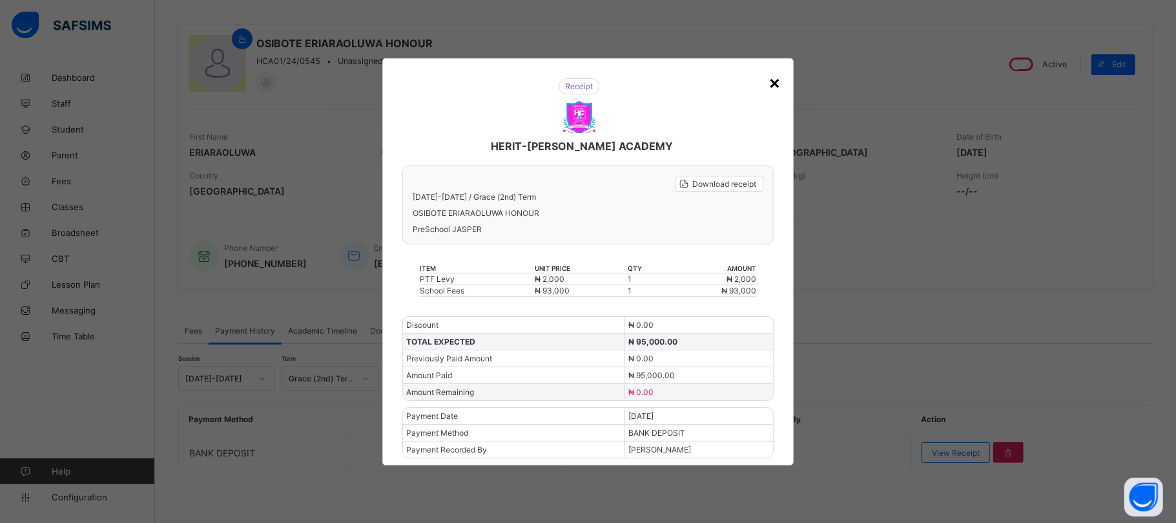
click at [775, 84] on div "×" at bounding box center [775, 82] width 12 height 22
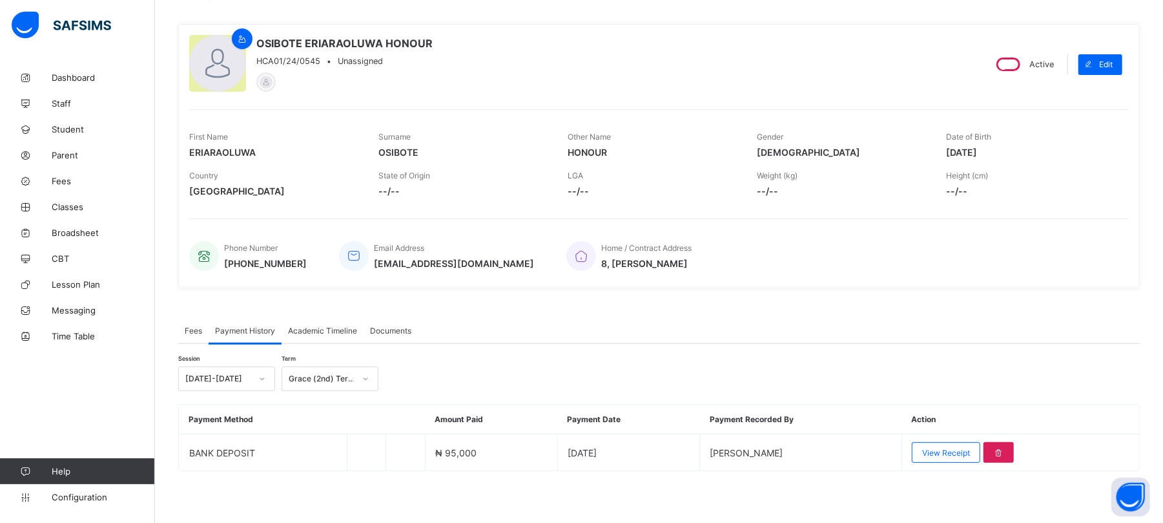
click at [189, 332] on span "Fees" at bounding box center [193, 331] width 17 height 10
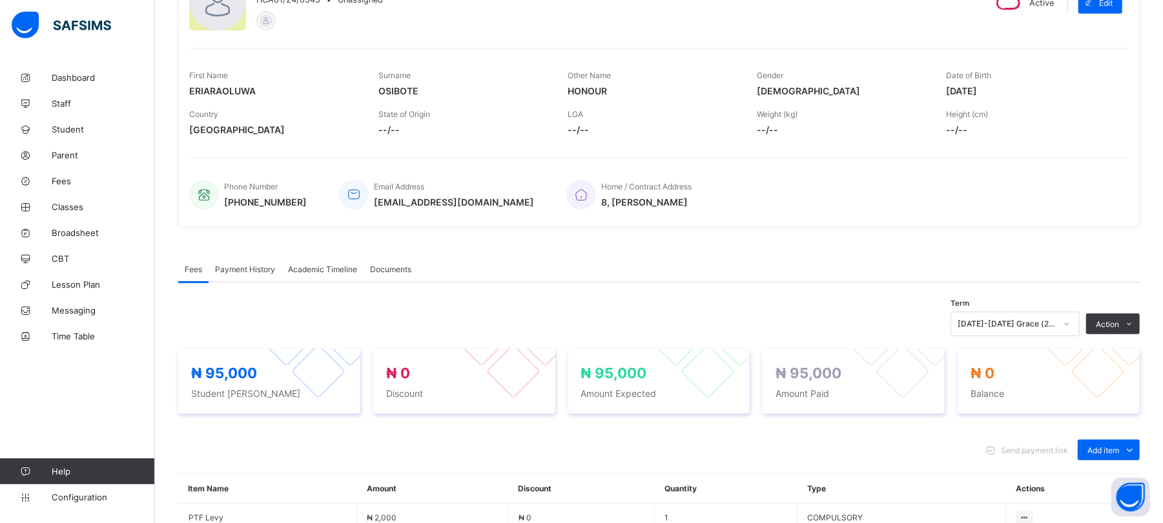
click at [1056, 336] on div "[DATE]-[DATE] Grace (2nd) Term" at bounding box center [1015, 323] width 129 height 25
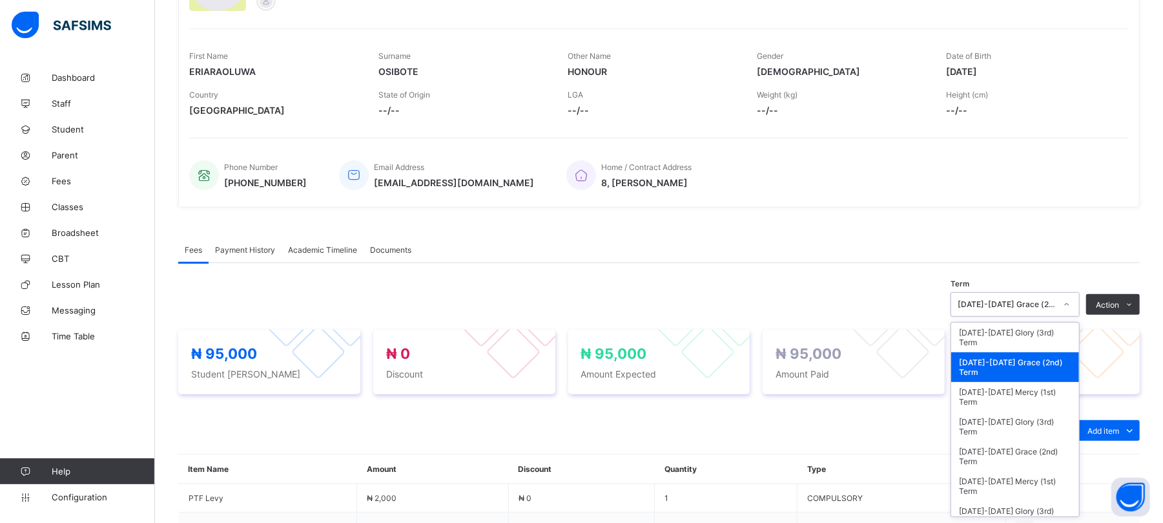
scroll to position [174, 0]
click at [1048, 389] on div "[DATE]-[DATE] Mercy (1st) Term" at bounding box center [1016, 396] width 128 height 30
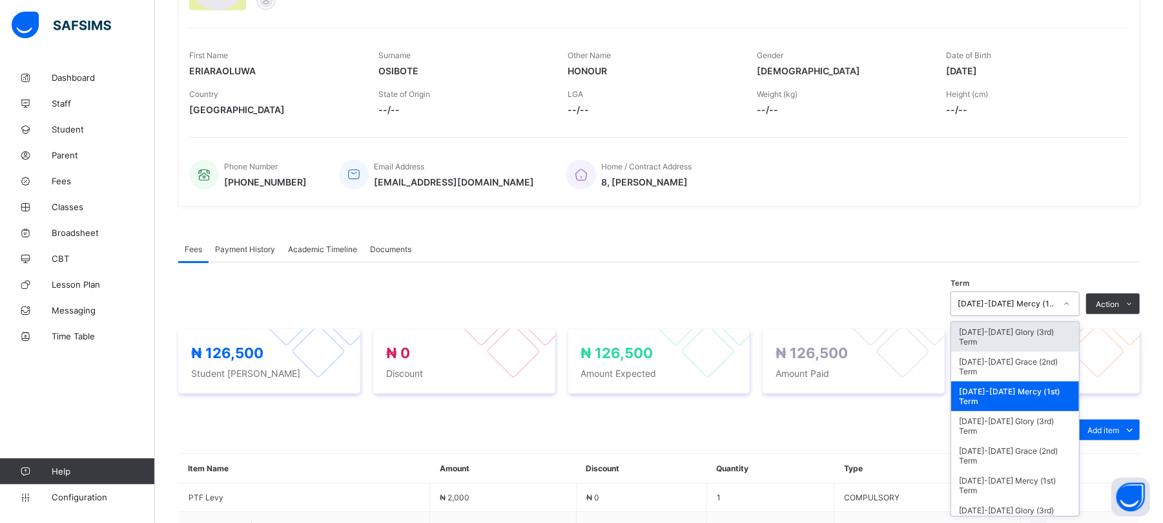
click at [1010, 297] on div "[DATE]-[DATE] Mercy (1st) Term" at bounding box center [1003, 304] width 103 height 18
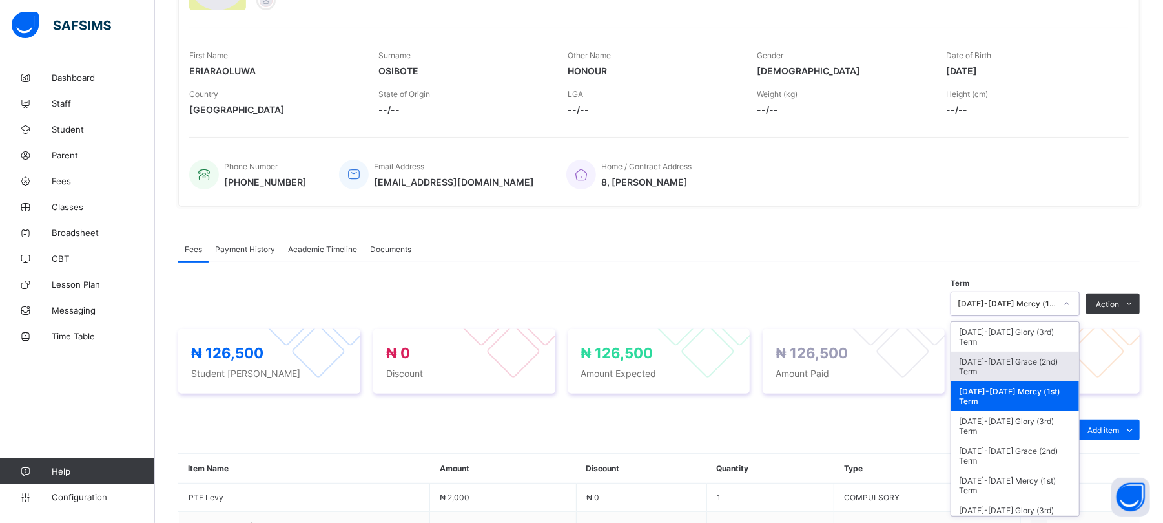
click at [236, 244] on span "Payment History" at bounding box center [245, 249] width 60 height 10
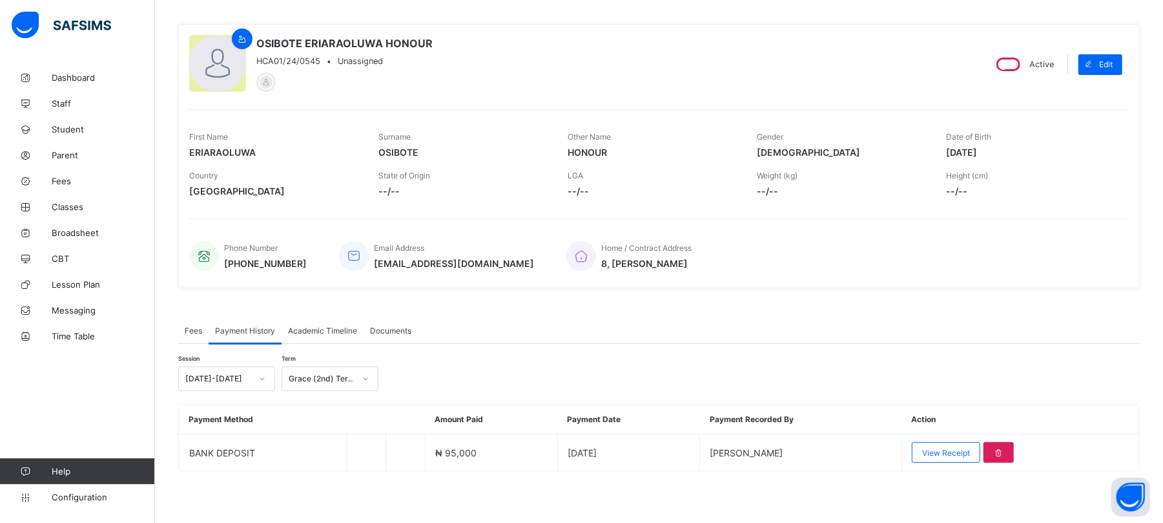
scroll to position [93, 0]
click at [313, 373] on div "Grace (2nd) Term" at bounding box center [317, 379] width 71 height 18
click at [323, 452] on div "Mercy (1st) Term" at bounding box center [330, 447] width 96 height 20
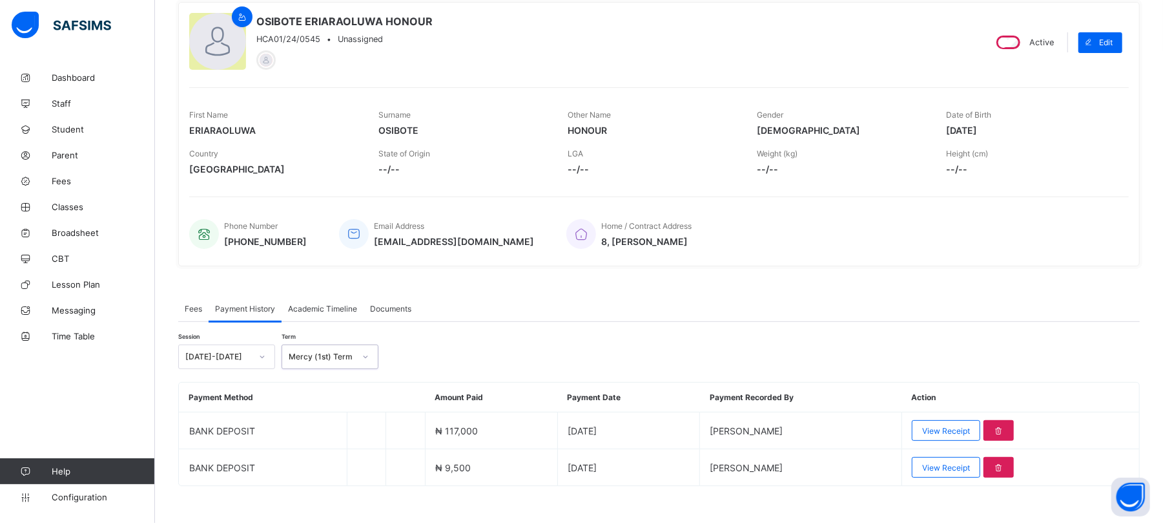
scroll to position [130, 0]
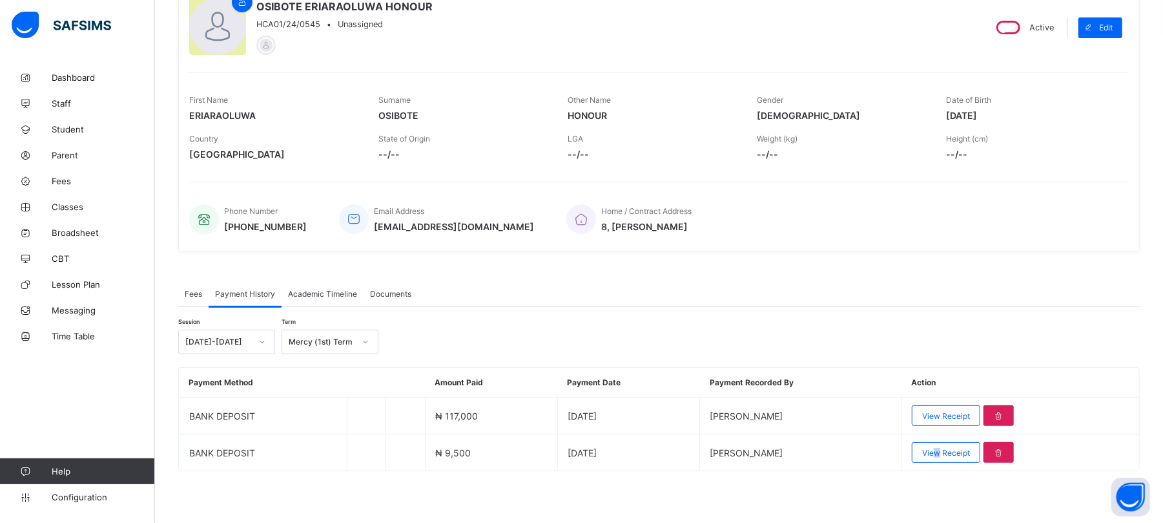
click at [960, 459] on div "View Receipt" at bounding box center [946, 452] width 68 height 21
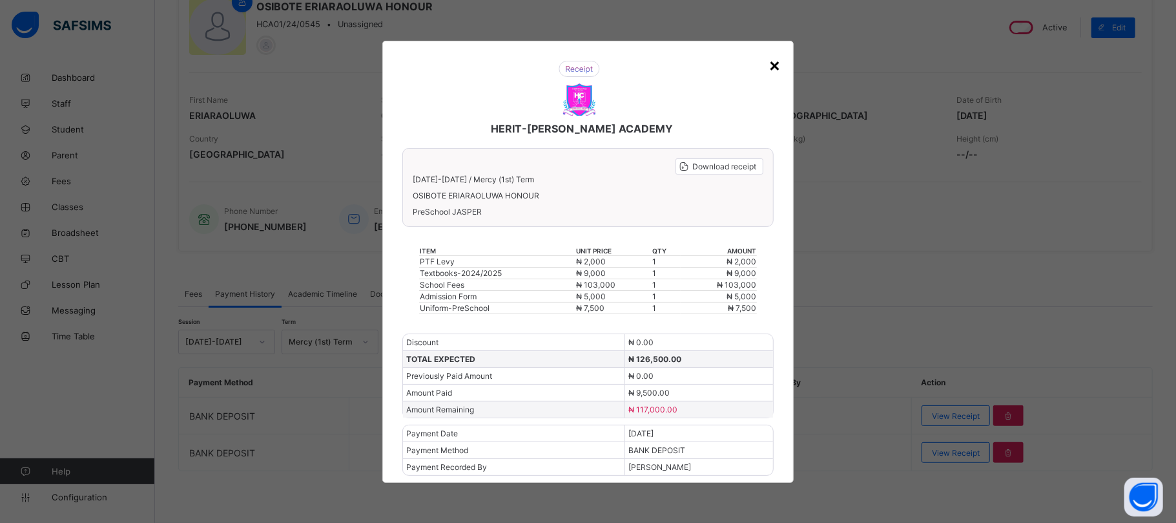
click at [771, 61] on div "×" at bounding box center [775, 65] width 12 height 22
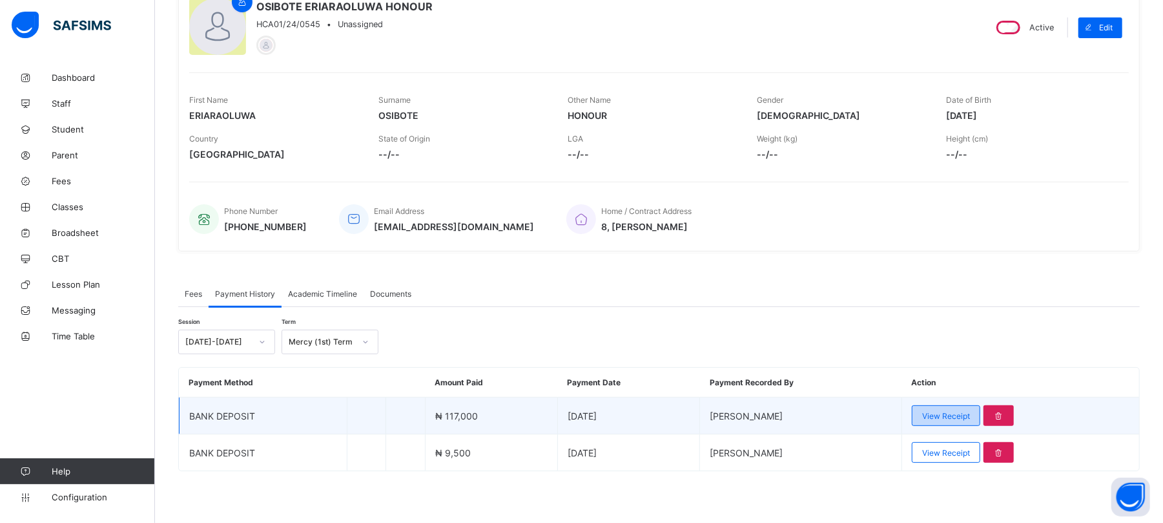
click at [964, 414] on span "View Receipt" at bounding box center [947, 416] width 48 height 10
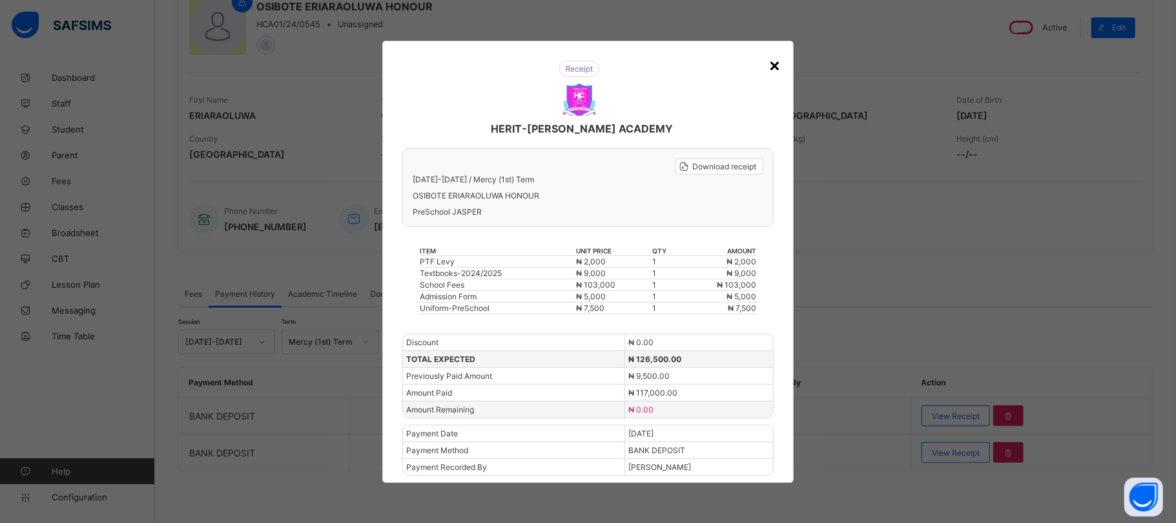
click at [775, 65] on div "×" at bounding box center [775, 65] width 12 height 22
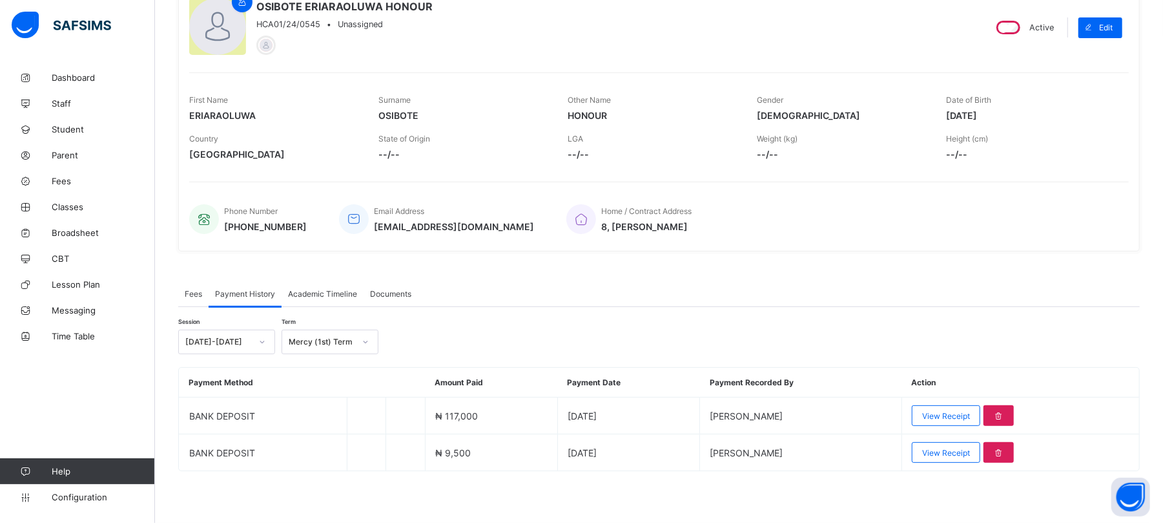
click at [193, 289] on span "Fees" at bounding box center [193, 294] width 17 height 10
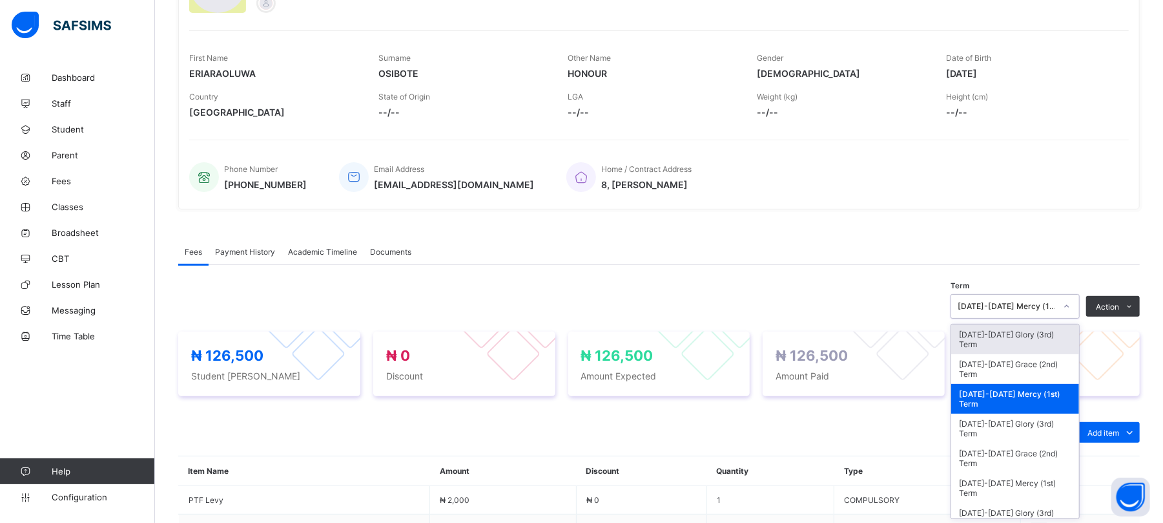
click at [1037, 318] on div "option [DATE]-[DATE] Mercy (1st) Term, selected. option [DATE]-[DATE] Glory (3r…" at bounding box center [1015, 306] width 129 height 25
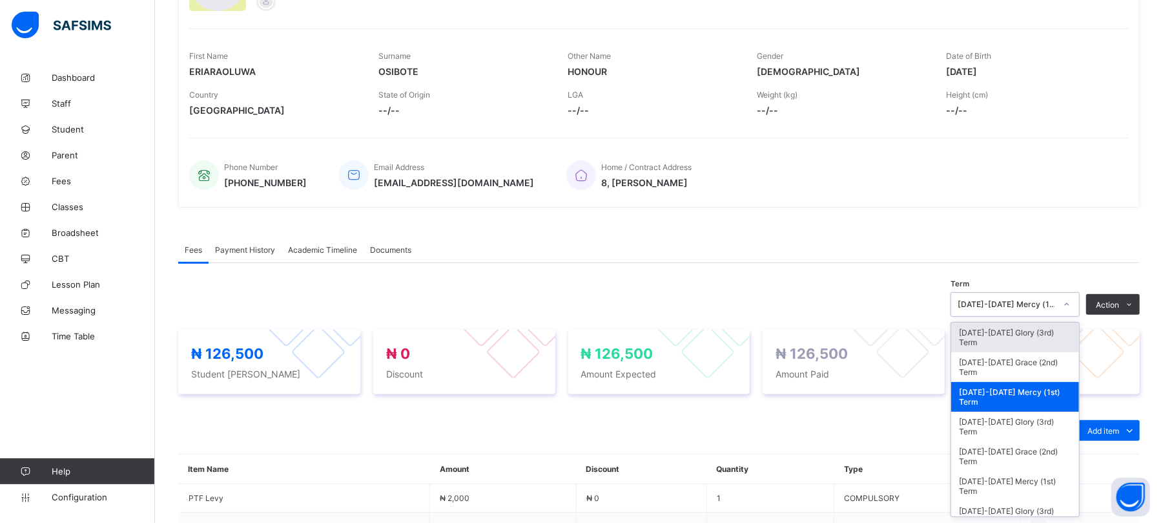
scroll to position [174, 0]
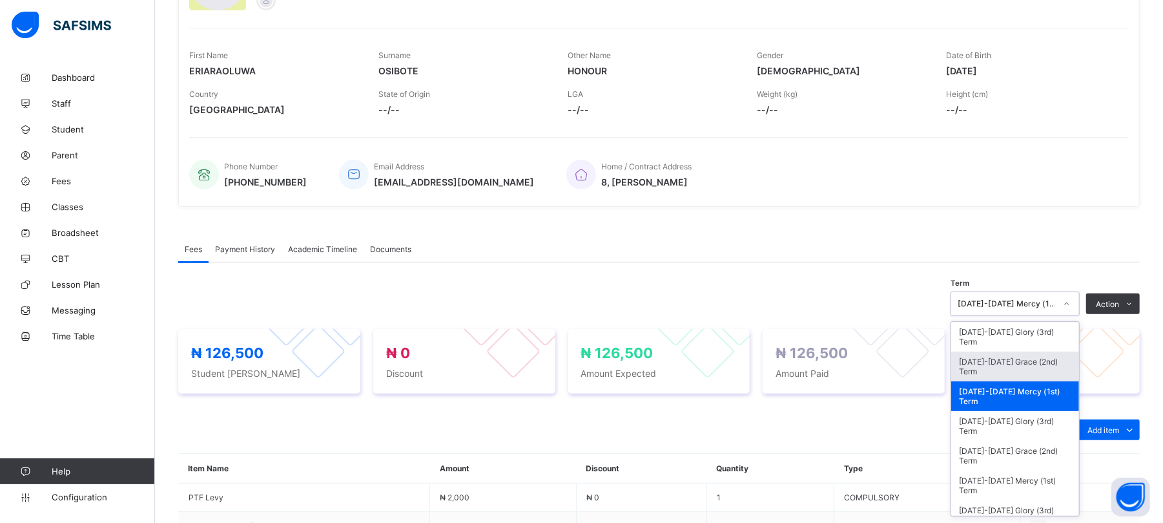
click at [1034, 360] on div "[DATE]-[DATE] Grace (2nd) Term" at bounding box center [1016, 366] width 128 height 30
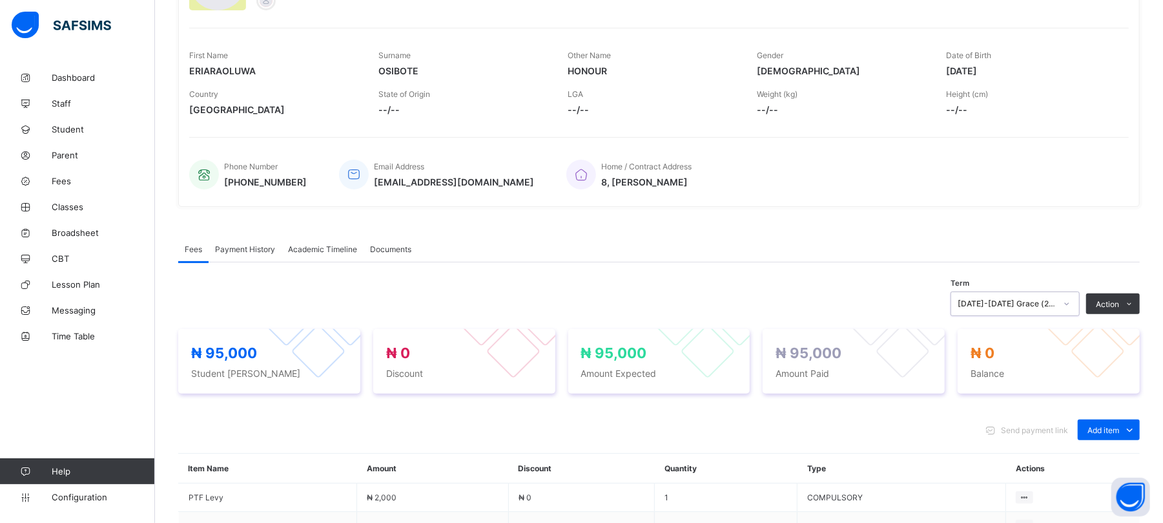
click at [1044, 302] on div "[DATE]-[DATE] Grace (2nd) Term" at bounding box center [1007, 304] width 98 height 10
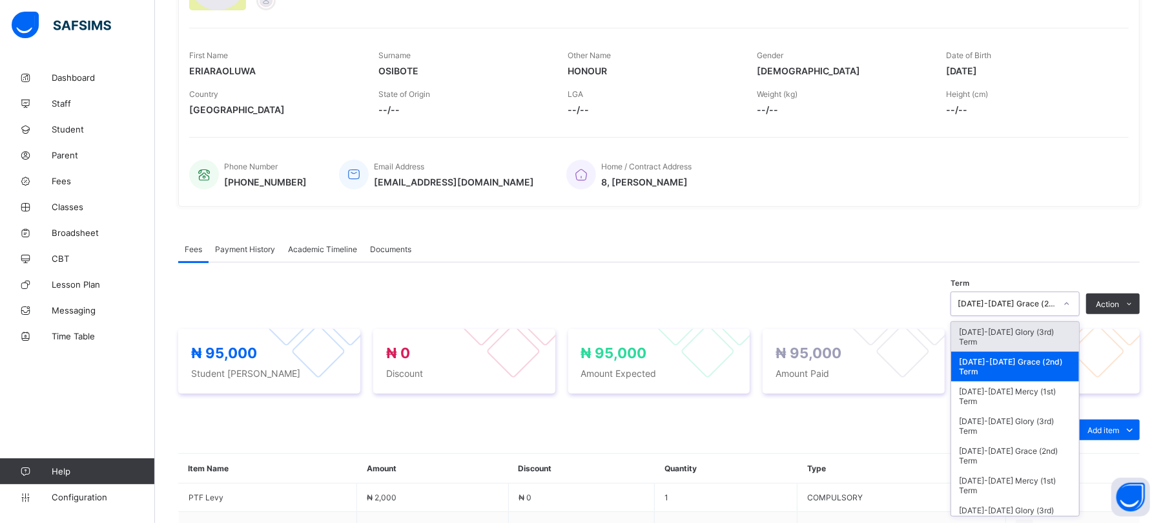
click at [1037, 332] on div "[DATE]-[DATE] Glory (3rd) Term" at bounding box center [1016, 337] width 128 height 30
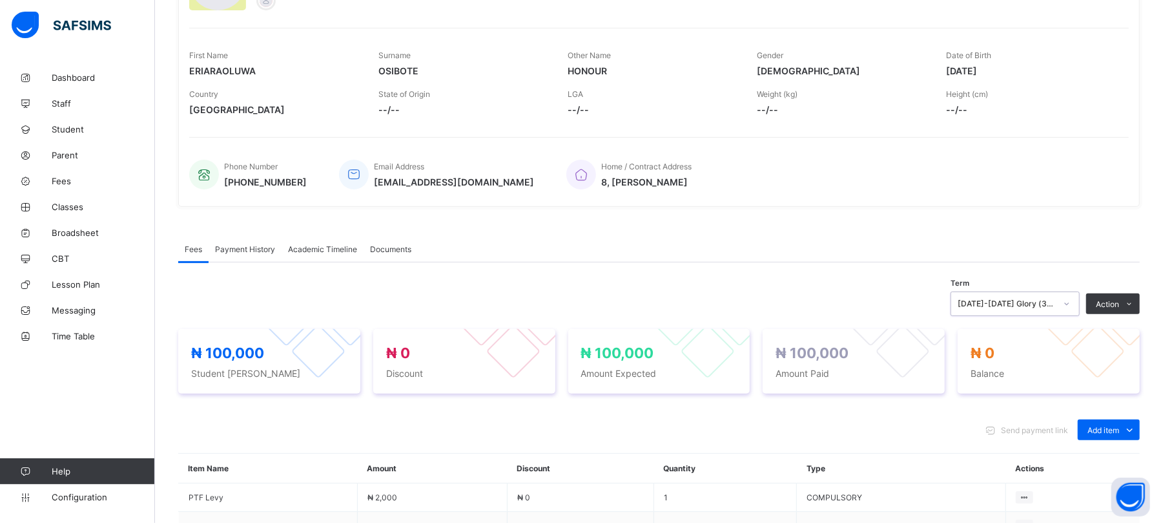
click at [233, 251] on span "Payment History" at bounding box center [245, 249] width 60 height 10
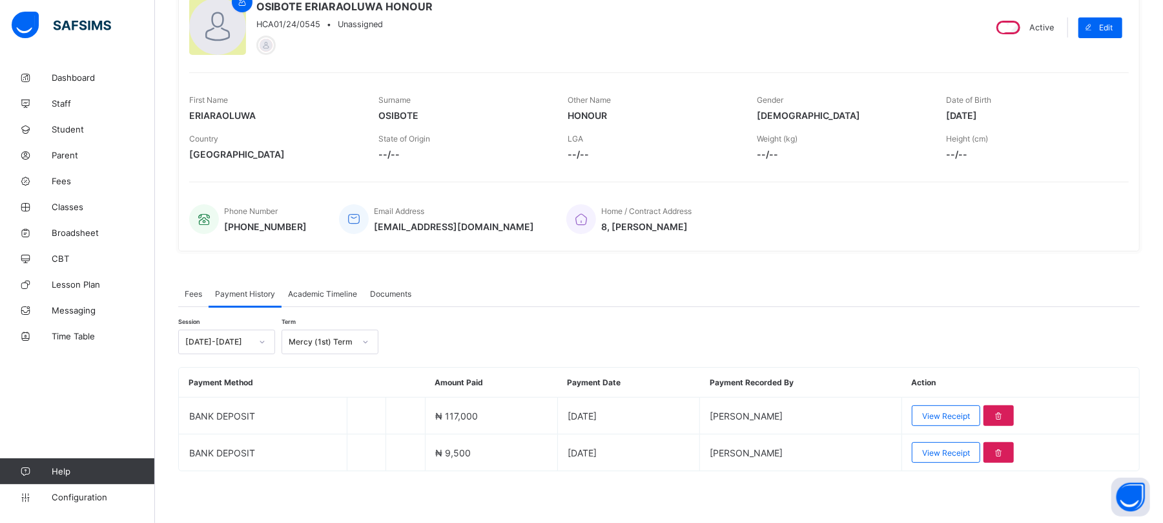
scroll to position [130, 0]
click at [300, 337] on div "Mercy (1st) Term" at bounding box center [322, 342] width 66 height 10
click at [317, 370] on div "Glory (3rd) Term" at bounding box center [330, 370] width 96 height 20
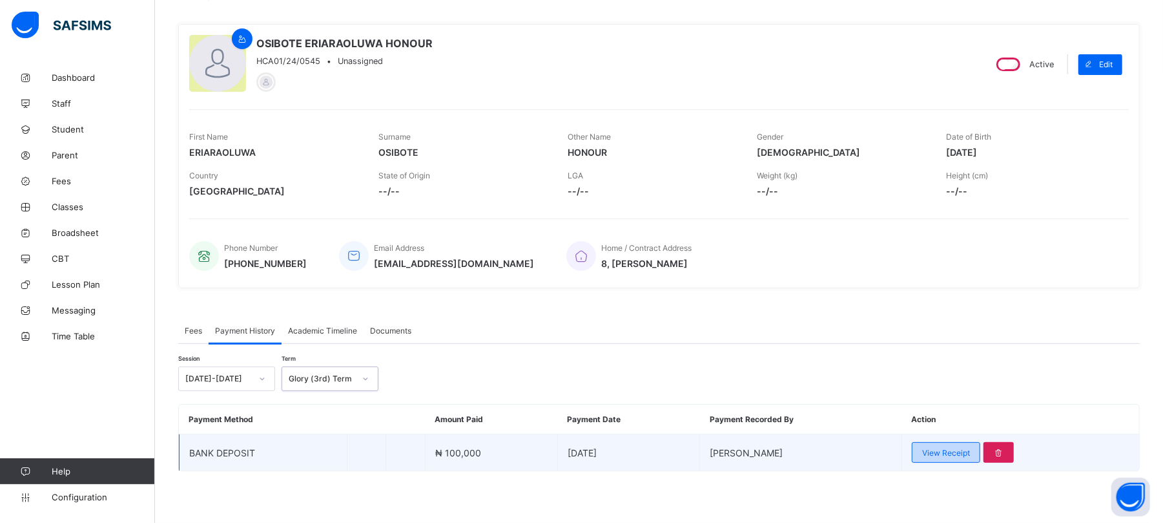
click at [963, 452] on span "View Receipt" at bounding box center [947, 453] width 48 height 10
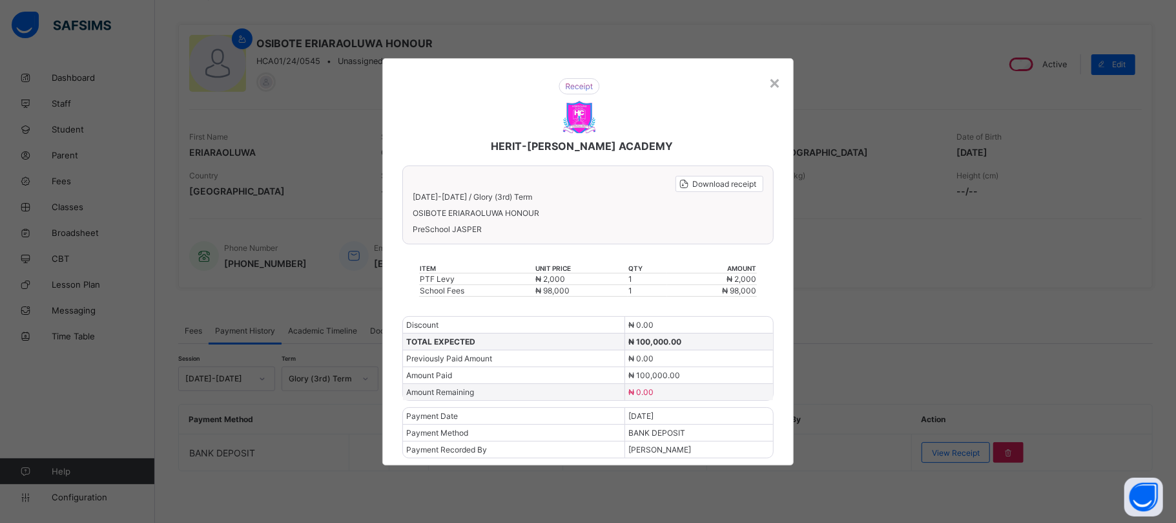
click at [766, 73] on div "HERIT-[PERSON_NAME] ACADEMY" at bounding box center [579, 115] width 379 height 100
click at [776, 81] on div "×" at bounding box center [775, 82] width 12 height 22
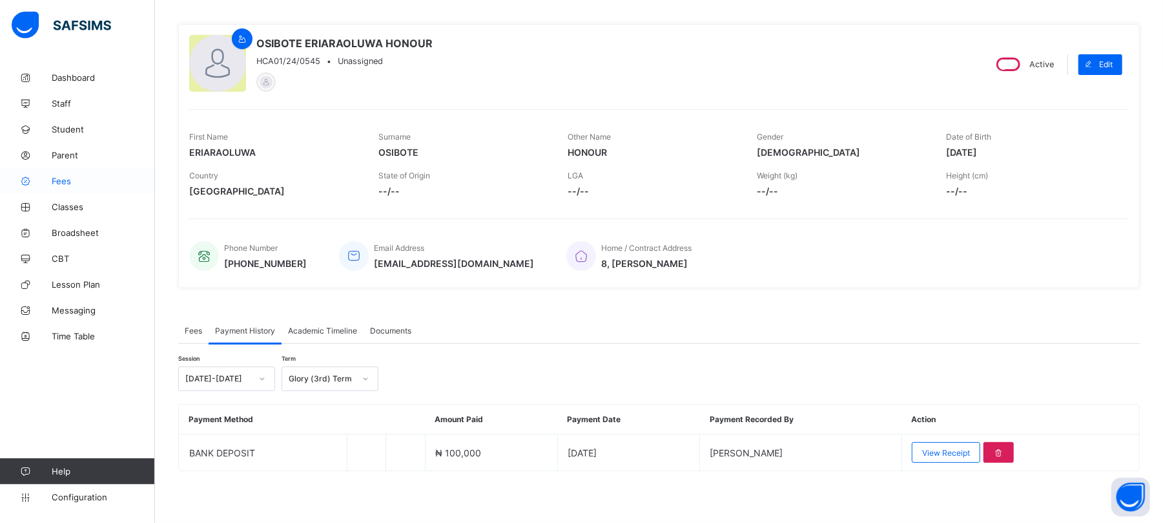
click at [62, 182] on span "Fees" at bounding box center [103, 181] width 103 height 10
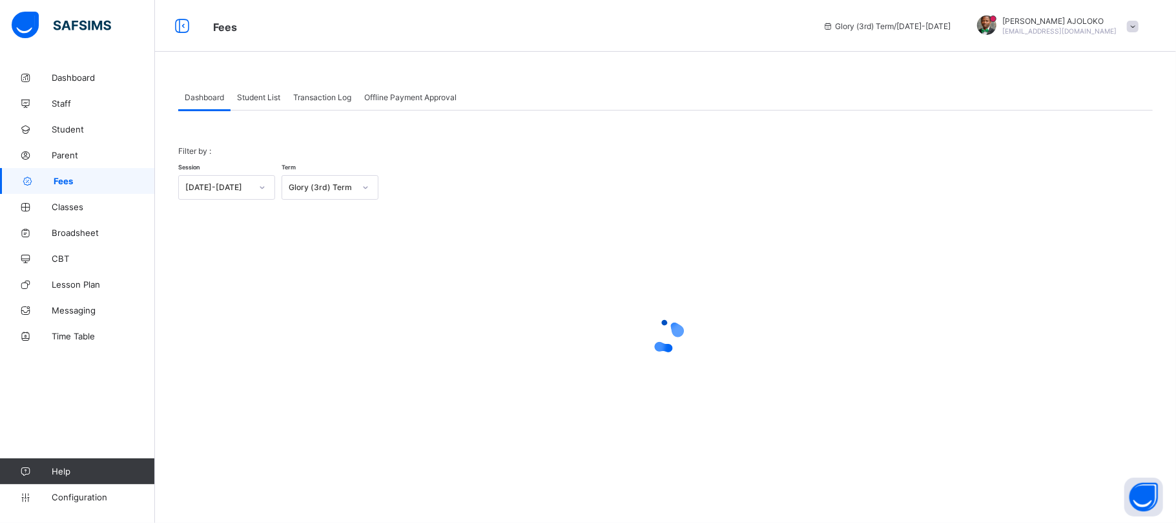
click at [259, 96] on span "Student List" at bounding box center [258, 97] width 43 height 10
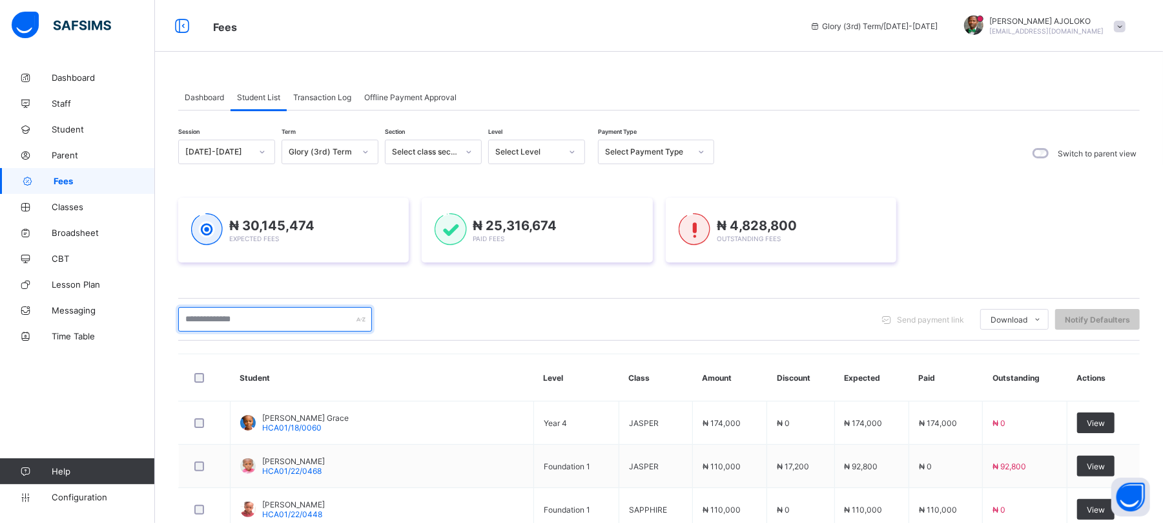
click at [236, 326] on input "text" at bounding box center [275, 319] width 194 height 25
click at [233, 318] on input "text" at bounding box center [275, 319] width 194 height 25
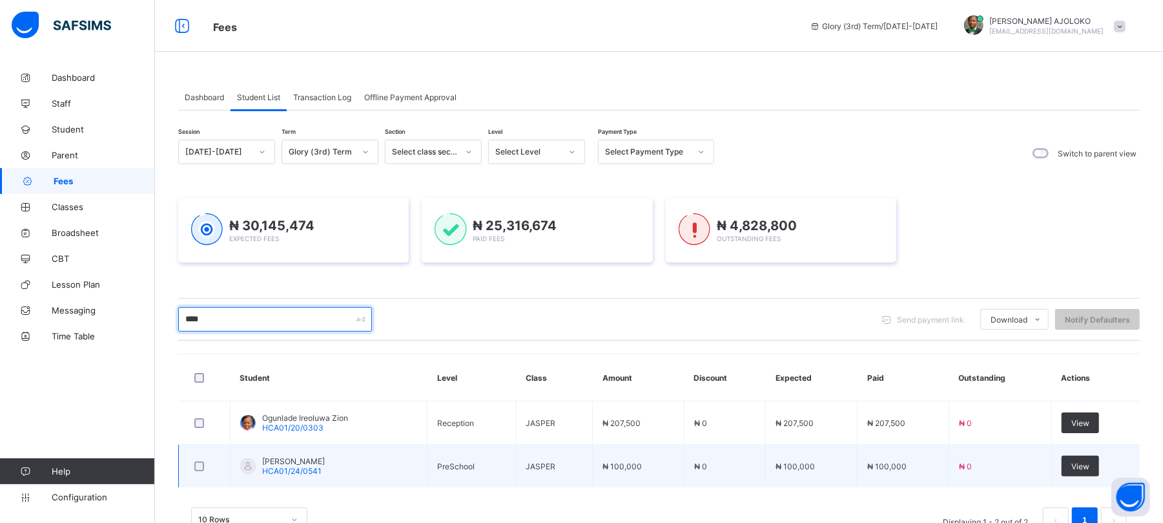
type input "****"
click at [302, 463] on span "[PERSON_NAME]" at bounding box center [293, 461] width 63 height 10
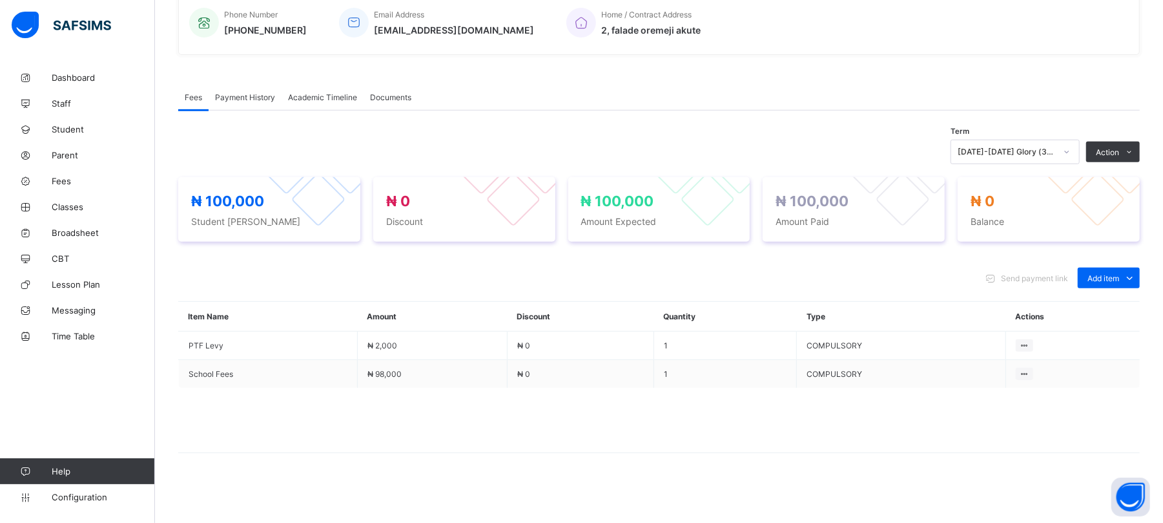
scroll to position [327, 0]
click at [1039, 149] on div "[DATE]-[DATE] Glory (3rd) Term" at bounding box center [1007, 151] width 98 height 10
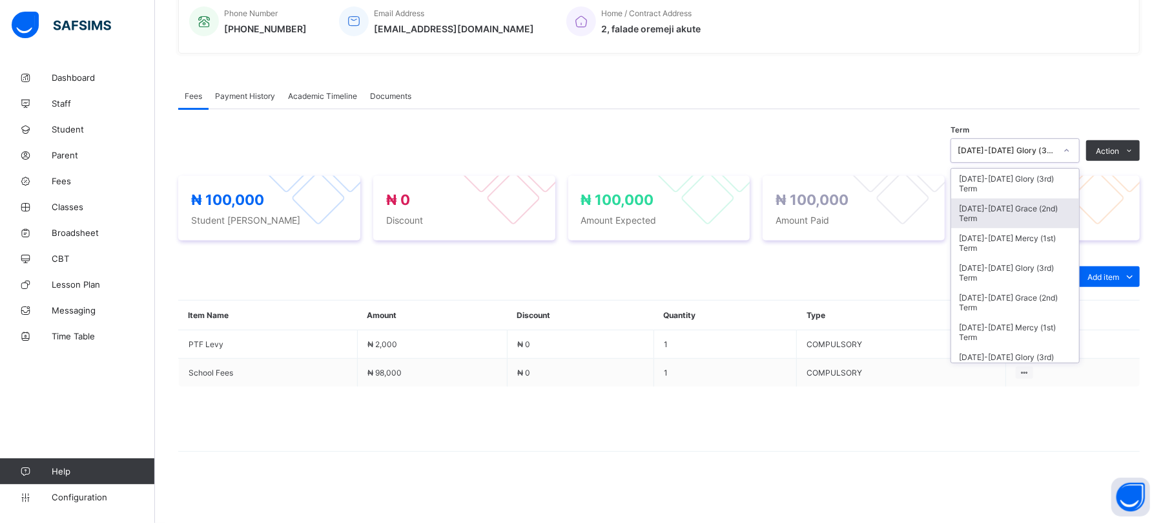
click at [1030, 213] on div "[DATE]-[DATE] Grace (2nd) Term" at bounding box center [1016, 213] width 128 height 30
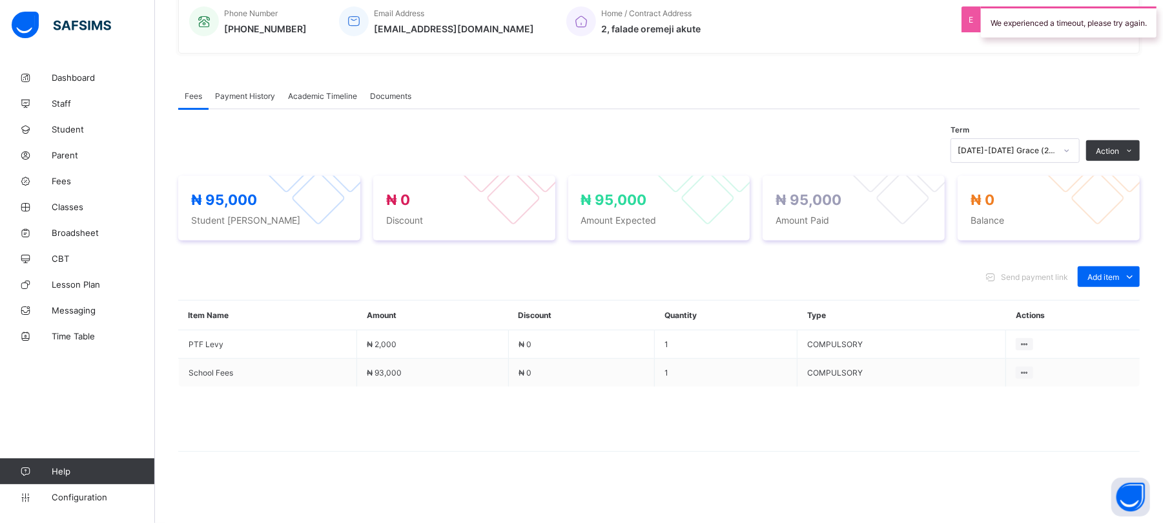
click at [253, 97] on span "Payment History" at bounding box center [245, 96] width 60 height 10
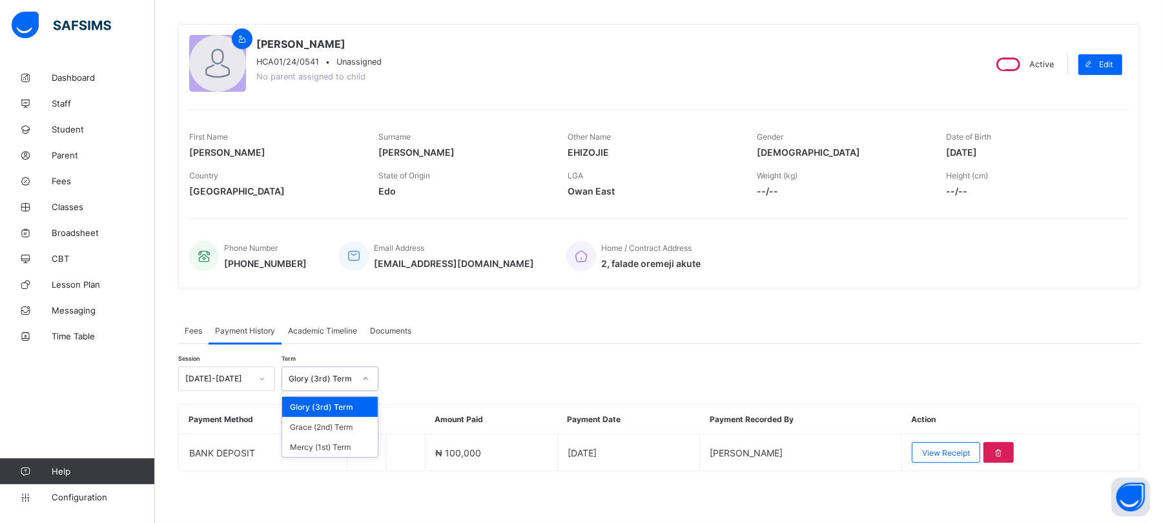
click at [332, 378] on div "Glory (3rd) Term" at bounding box center [322, 379] width 66 height 10
click at [337, 445] on div "Mercy (1st) Term" at bounding box center [330, 447] width 96 height 20
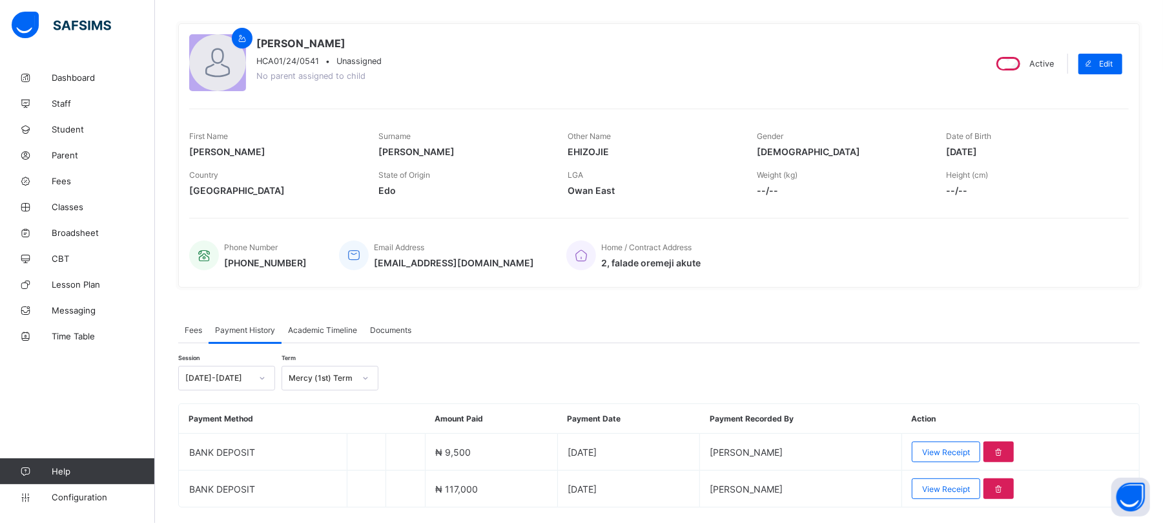
click at [289, 3] on div "× Delete Document This action would delete the document with name: from the sys…" at bounding box center [659, 265] width 1008 height 587
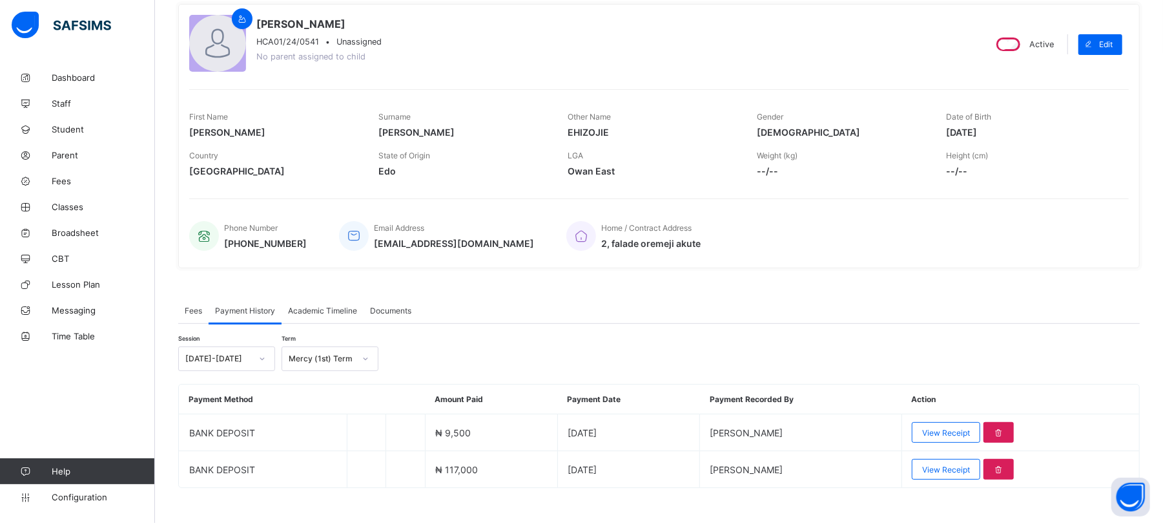
scroll to position [130, 0]
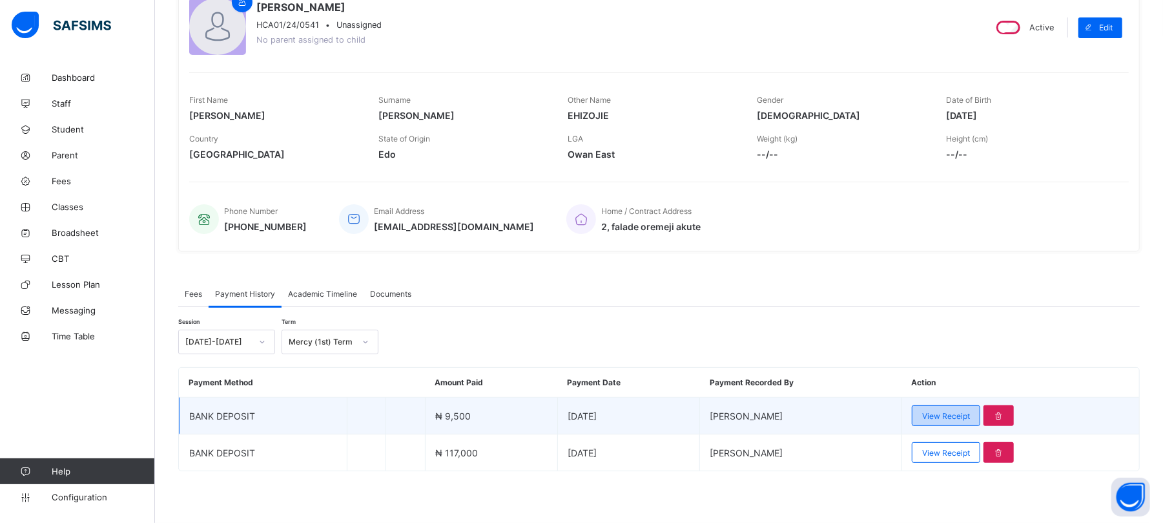
click at [944, 419] on span "View Receipt" at bounding box center [947, 416] width 48 height 10
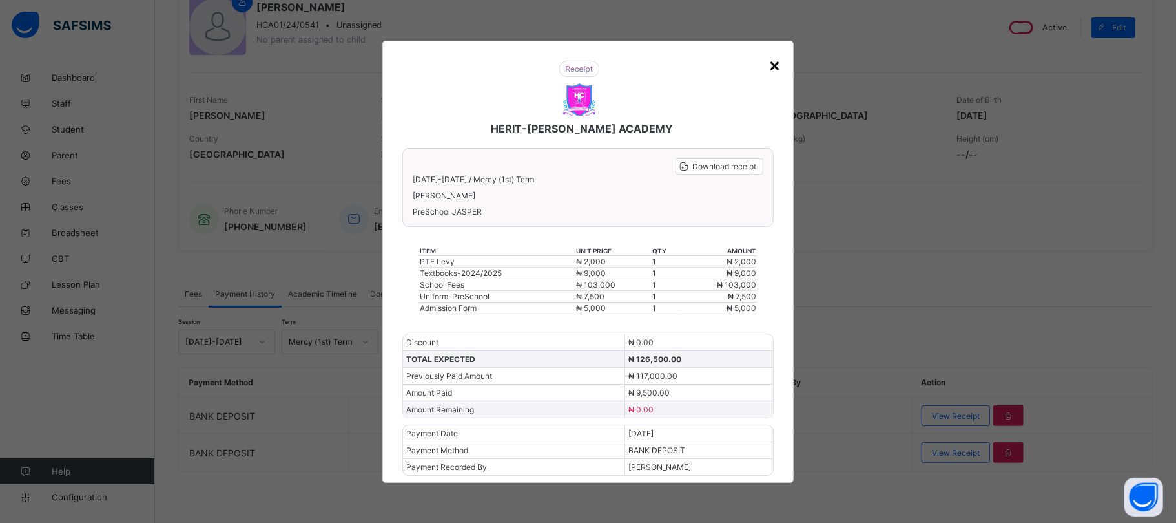
click at [776, 59] on div "×" at bounding box center [775, 65] width 12 height 22
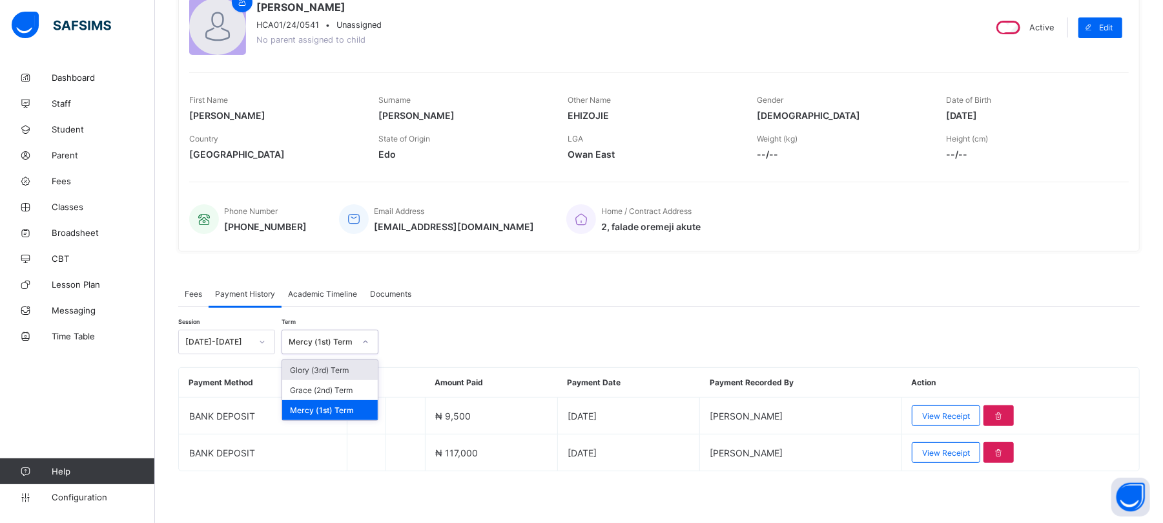
click at [328, 337] on div "Mercy (1st) Term" at bounding box center [322, 342] width 66 height 10
click at [331, 388] on div "Grace (2nd) Term" at bounding box center [330, 390] width 96 height 20
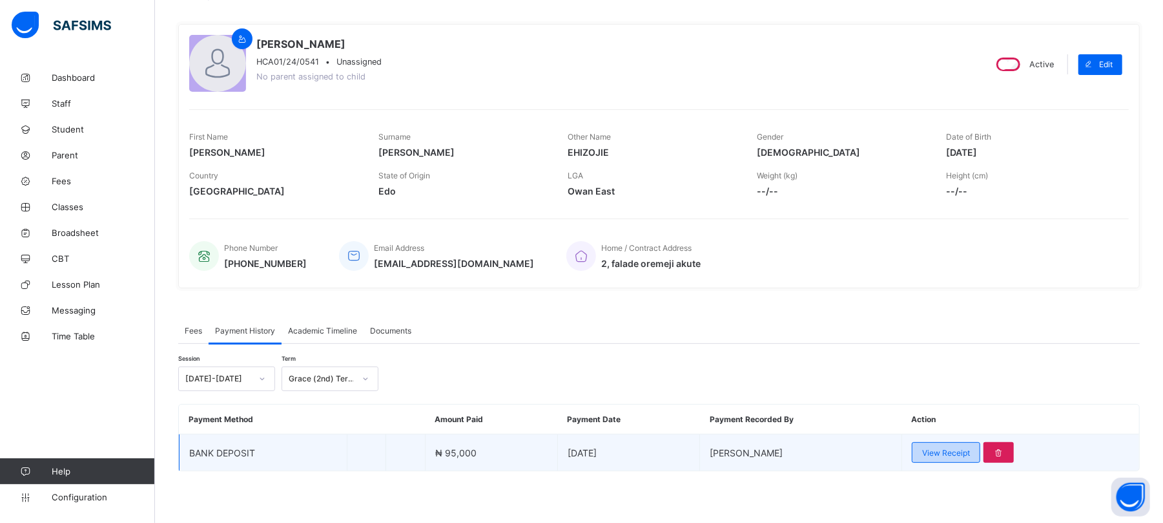
click at [957, 454] on span "View Receipt" at bounding box center [947, 453] width 48 height 10
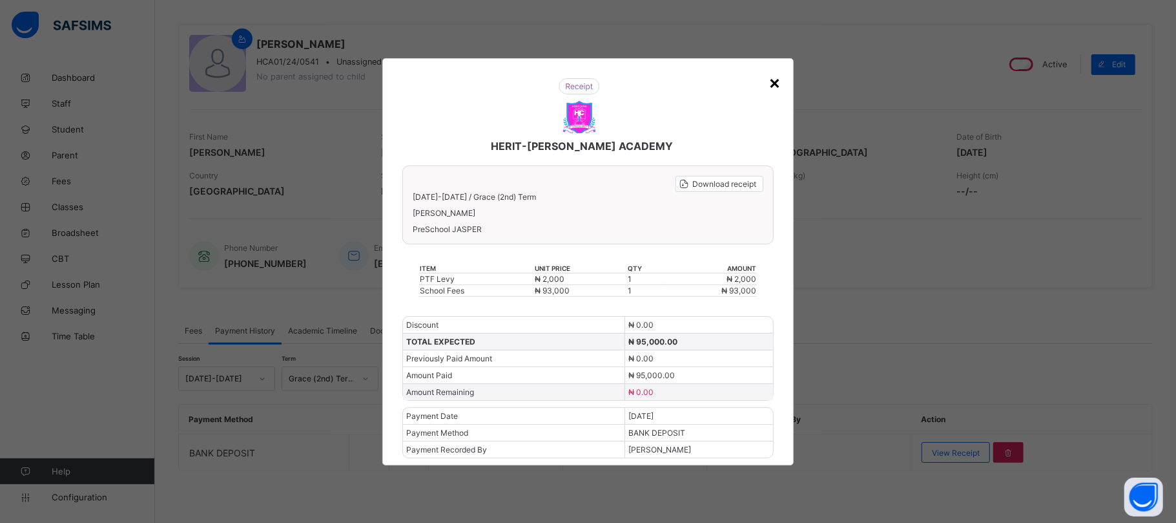
click at [779, 79] on div "×" at bounding box center [775, 82] width 12 height 22
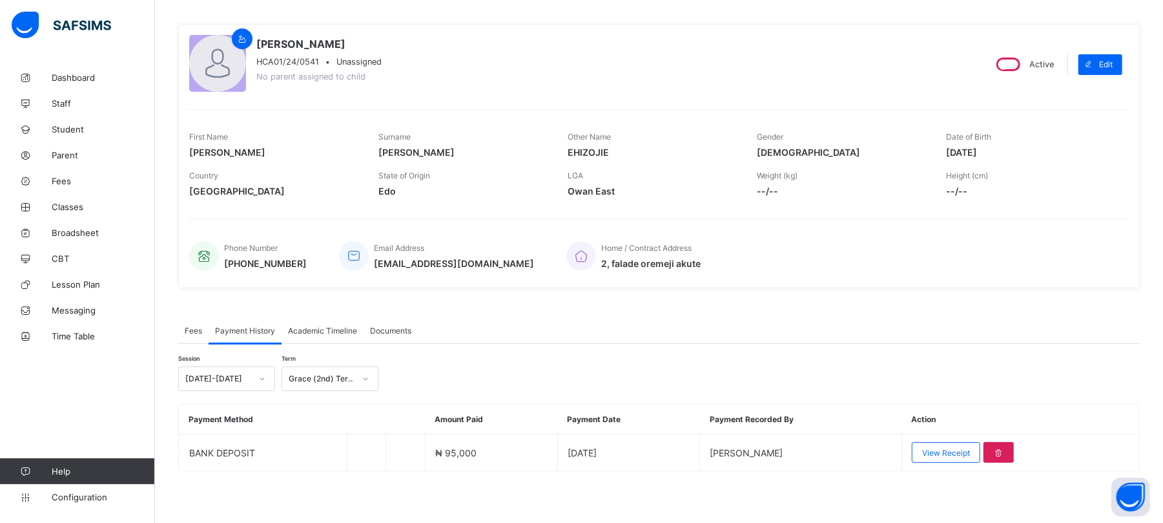
click at [193, 327] on span "Fees" at bounding box center [193, 331] width 17 height 10
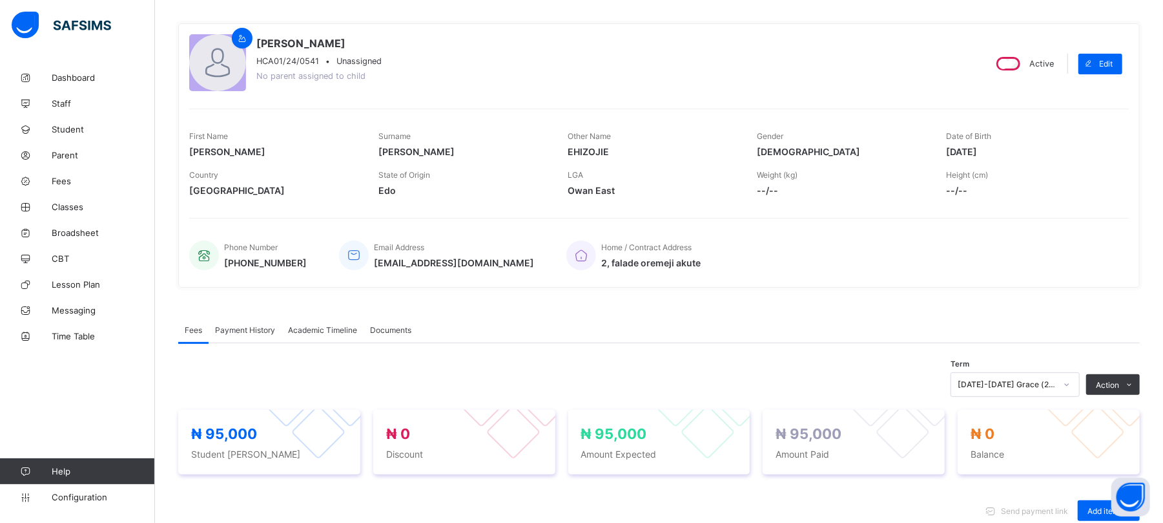
click at [1040, 382] on div "[DATE]-[DATE] Grace (2nd) Term" at bounding box center [1015, 384] width 129 height 25
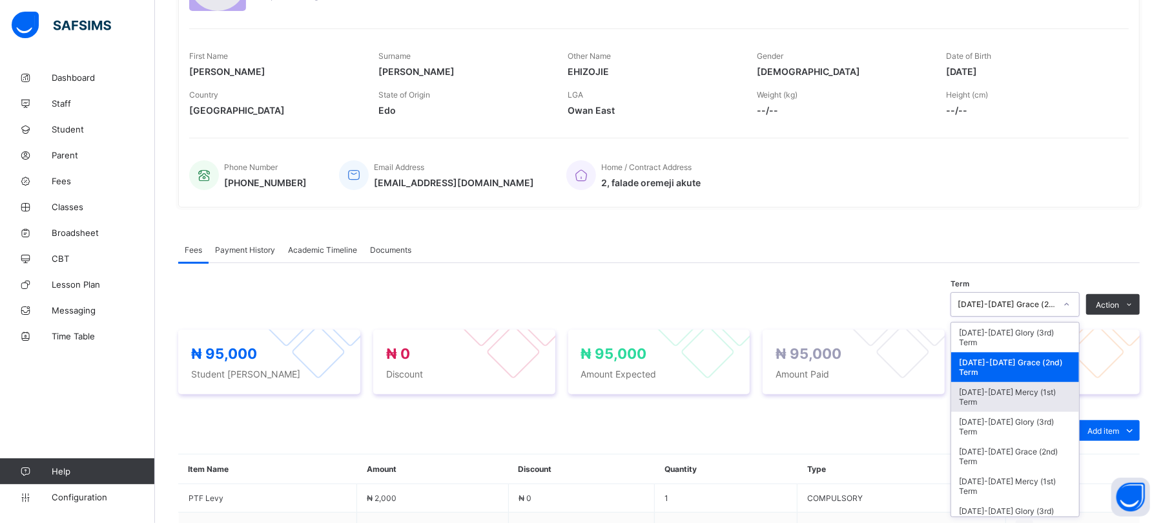
scroll to position [174, 0]
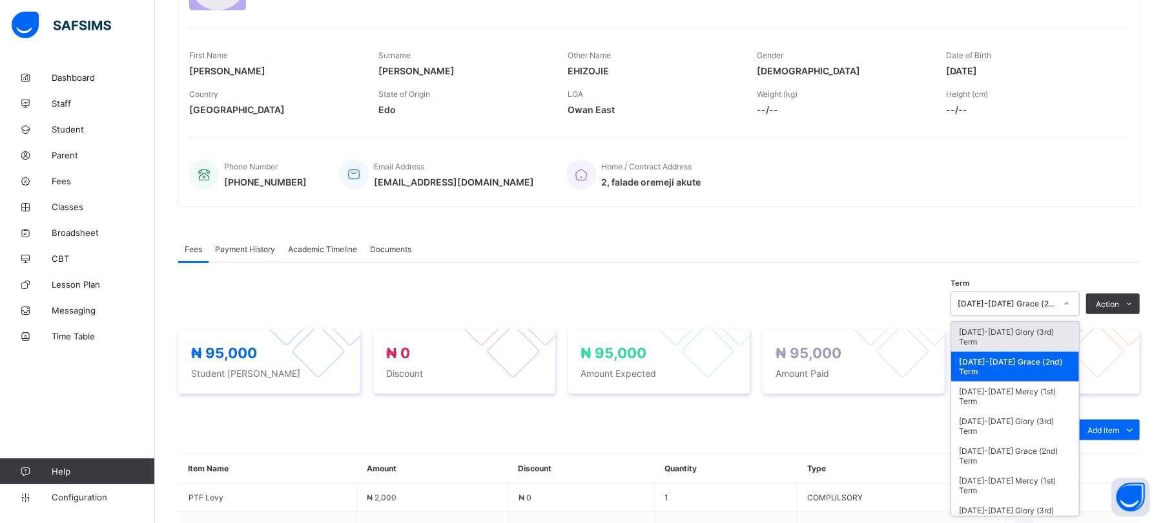
click at [1028, 334] on div "[DATE]-[DATE] Glory (3rd) Term" at bounding box center [1016, 337] width 128 height 30
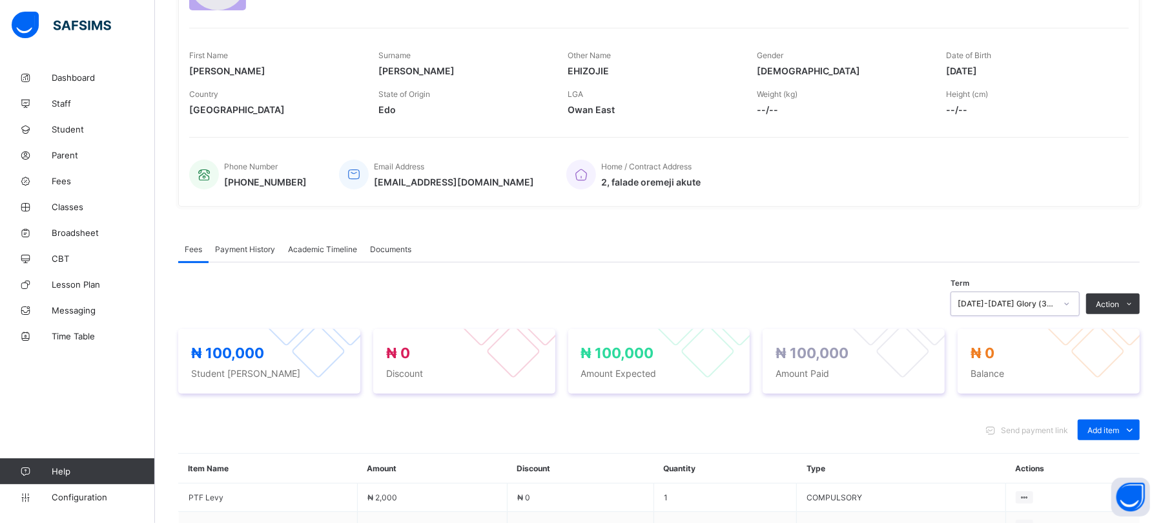
click at [234, 241] on div "Payment History" at bounding box center [245, 249] width 73 height 26
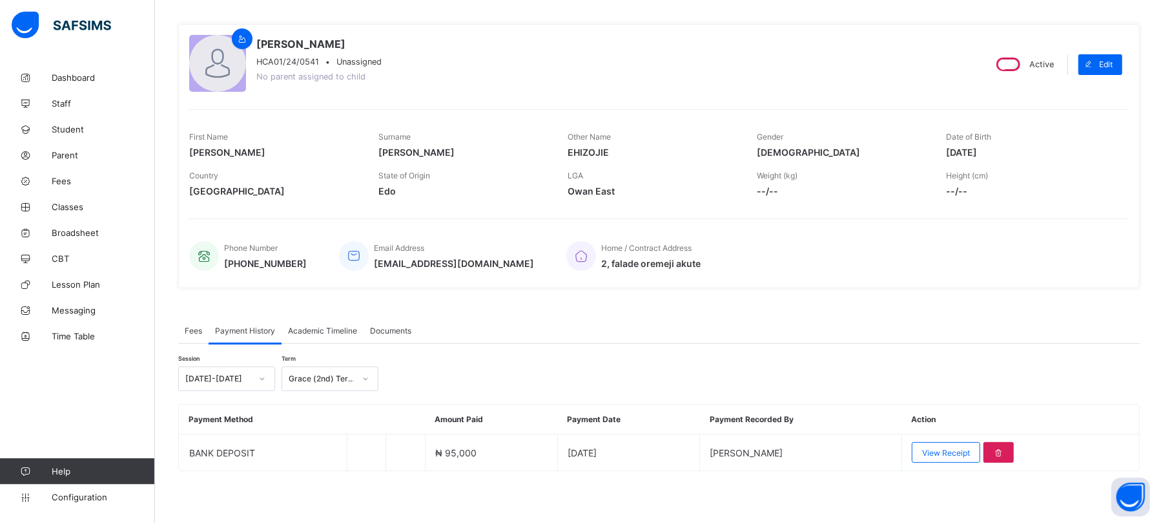
scroll to position [93, 0]
click at [320, 381] on div "Grace (2nd) Term" at bounding box center [322, 379] width 66 height 10
click at [324, 402] on div "Glory (3rd) Term" at bounding box center [330, 407] width 96 height 20
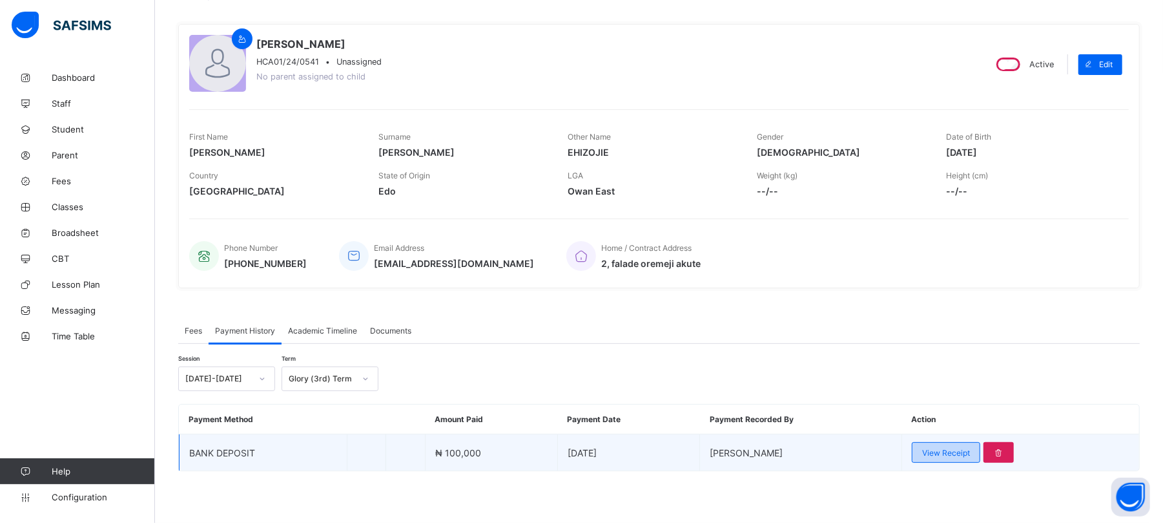
click at [970, 450] on span "View Receipt" at bounding box center [947, 453] width 48 height 10
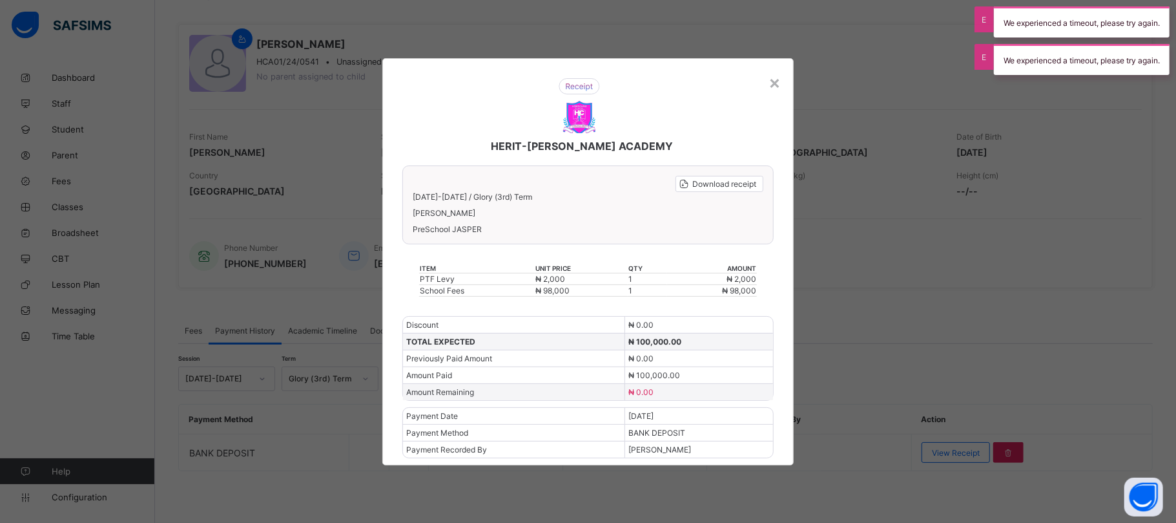
click at [771, 81] on div "×" at bounding box center [775, 82] width 12 height 22
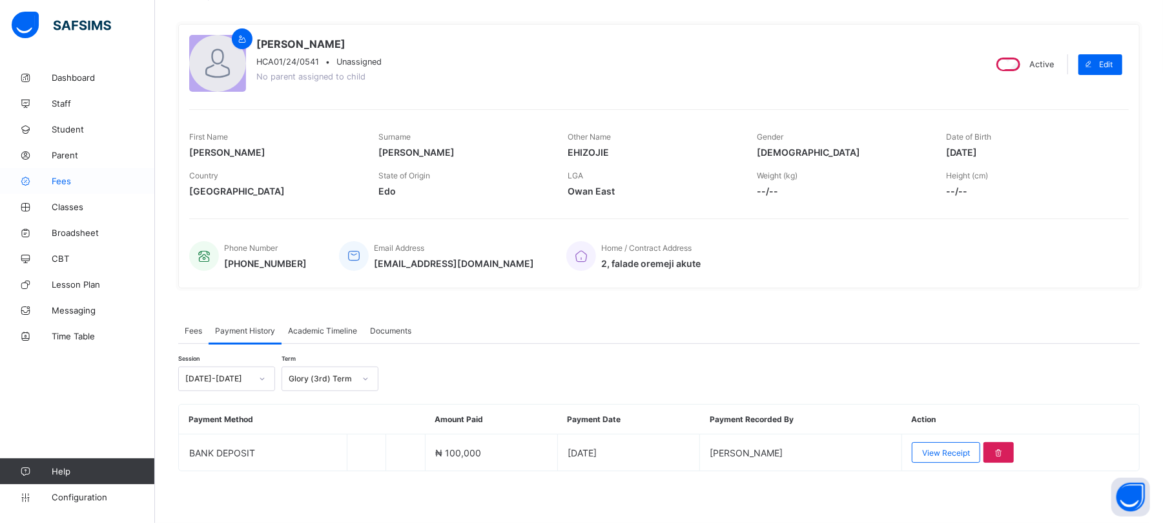
click at [66, 180] on span "Fees" at bounding box center [103, 181] width 103 height 10
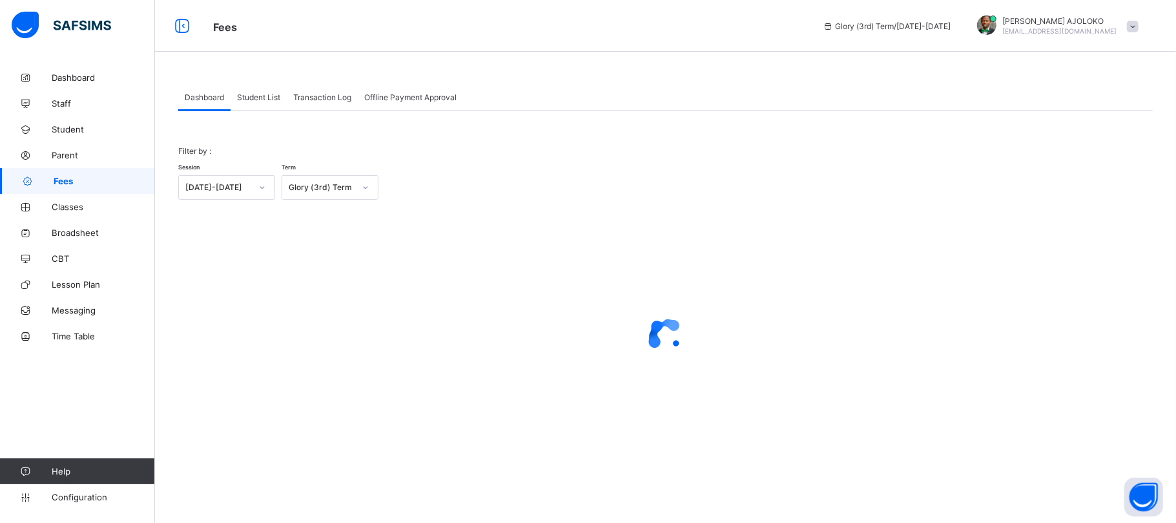
click at [251, 101] on div "Student List" at bounding box center [259, 97] width 56 height 26
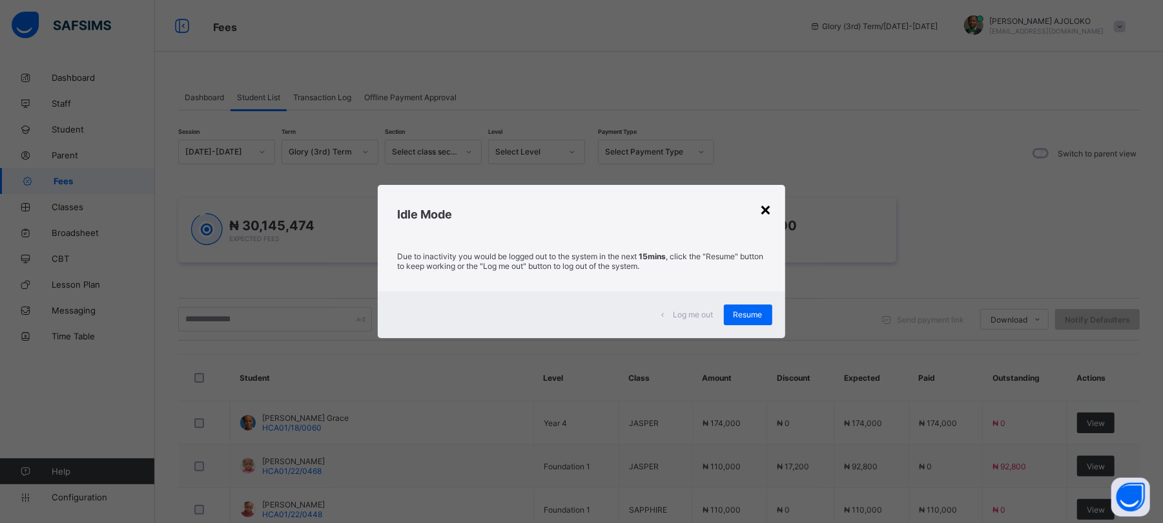
click at [764, 207] on div "×" at bounding box center [766, 209] width 12 height 22
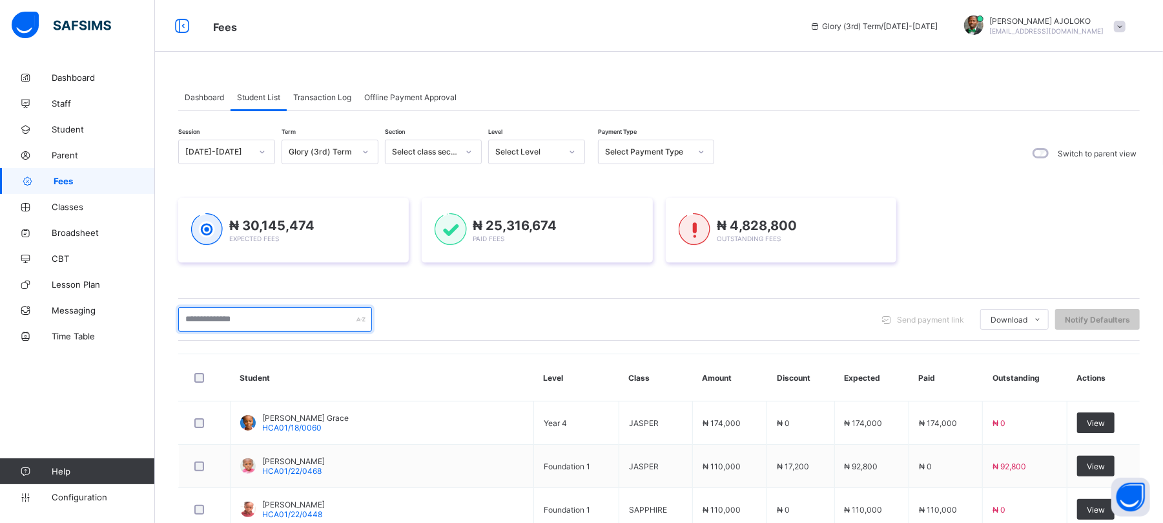
click at [271, 323] on input "text" at bounding box center [275, 319] width 194 height 25
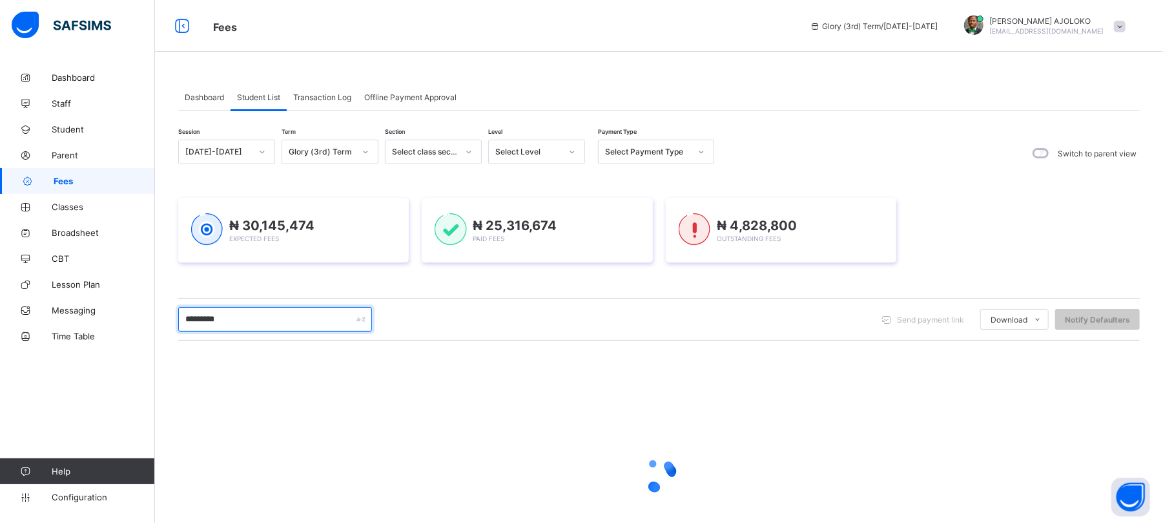
type input "*********"
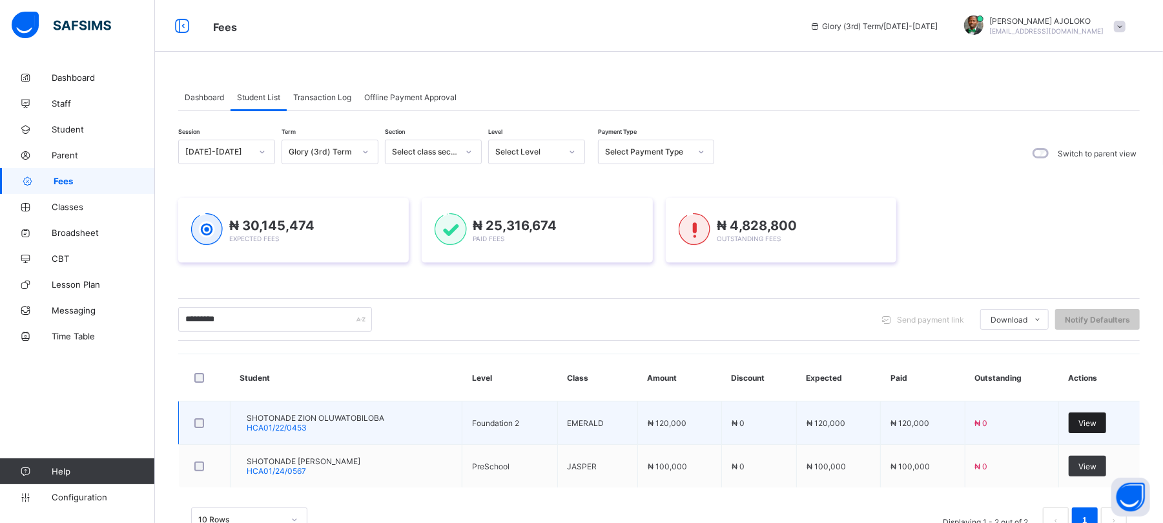
click at [1096, 424] on span "View" at bounding box center [1088, 423] width 18 height 10
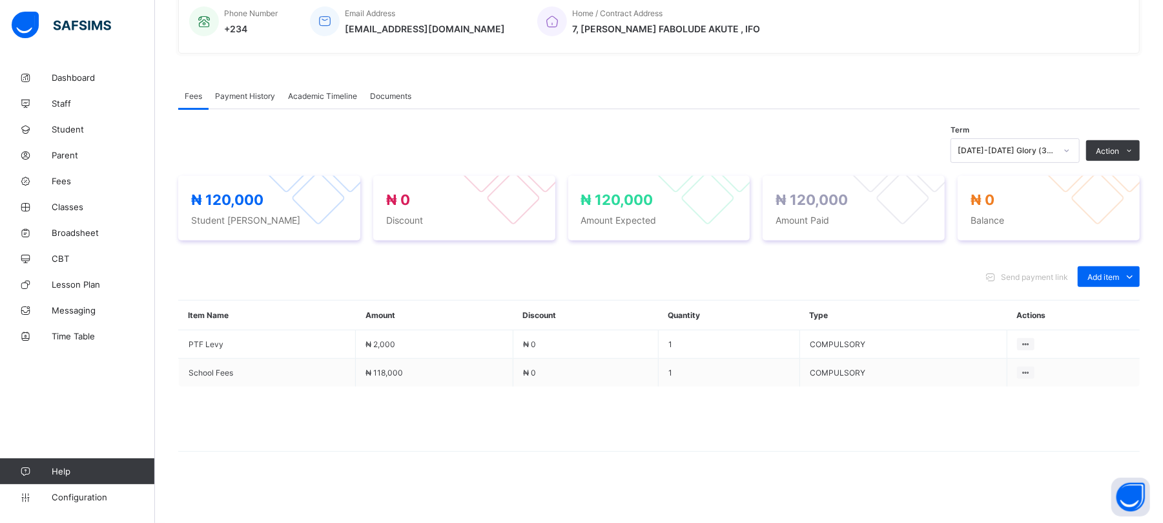
scroll to position [327, 0]
click at [251, 92] on span "Payment History" at bounding box center [245, 96] width 60 height 10
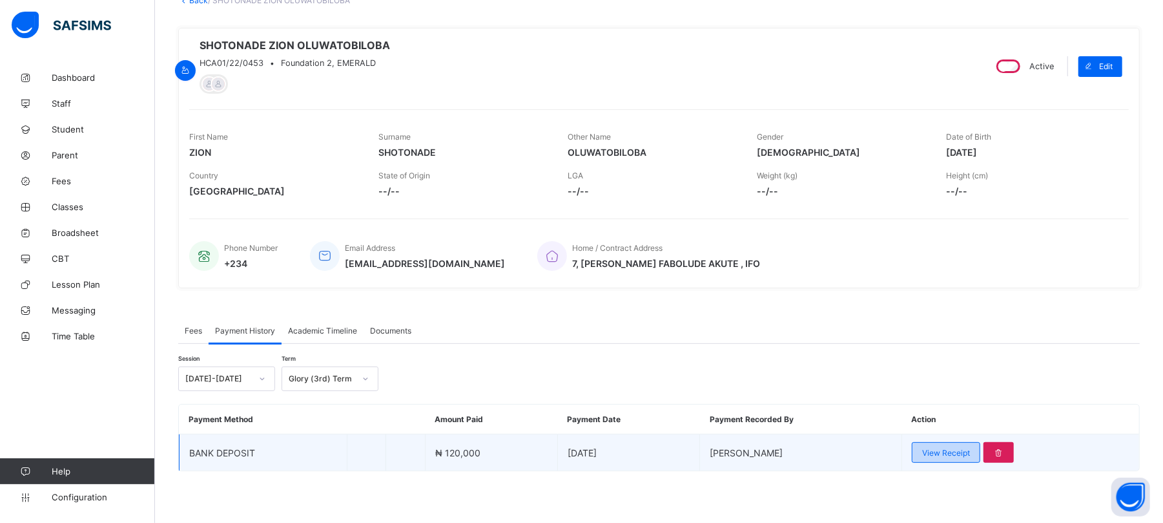
click at [968, 446] on div "View Receipt" at bounding box center [946, 452] width 68 height 21
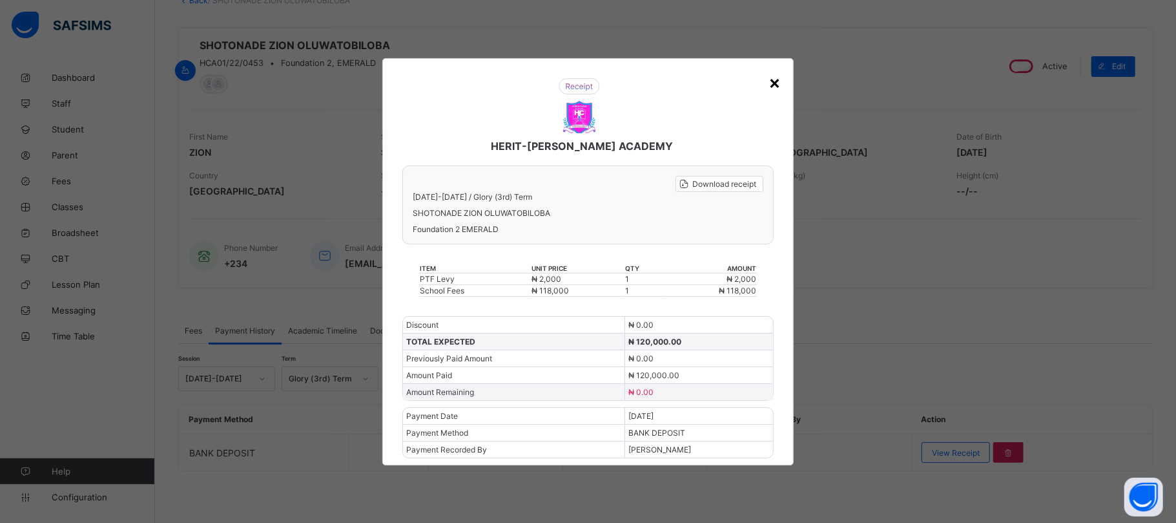
click at [775, 75] on div "×" at bounding box center [775, 82] width 12 height 22
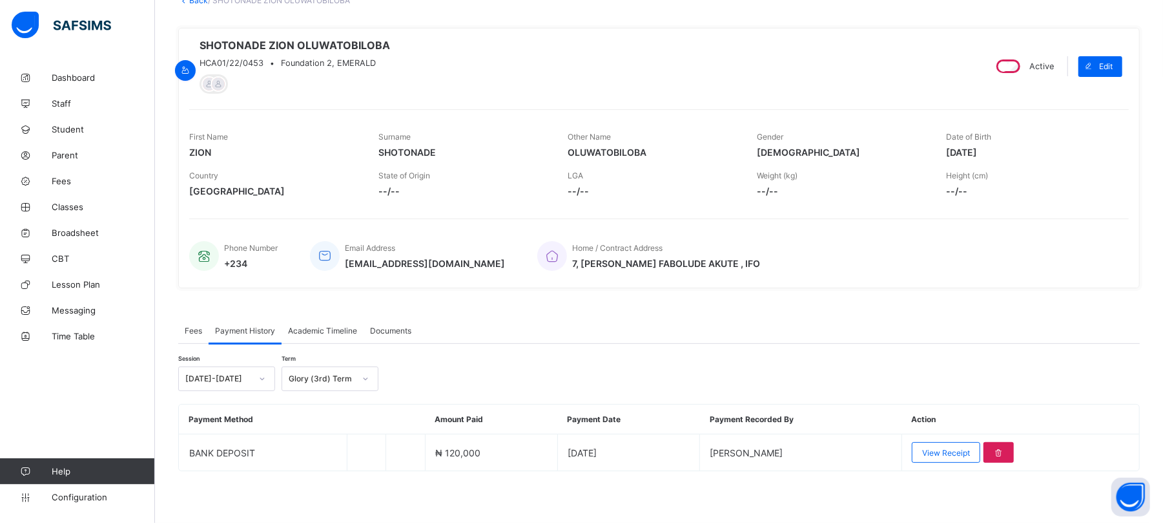
click at [329, 377] on div "Glory (3rd) Term" at bounding box center [322, 379] width 66 height 10
click at [331, 426] on div "Grace (2nd) Term" at bounding box center [330, 427] width 96 height 20
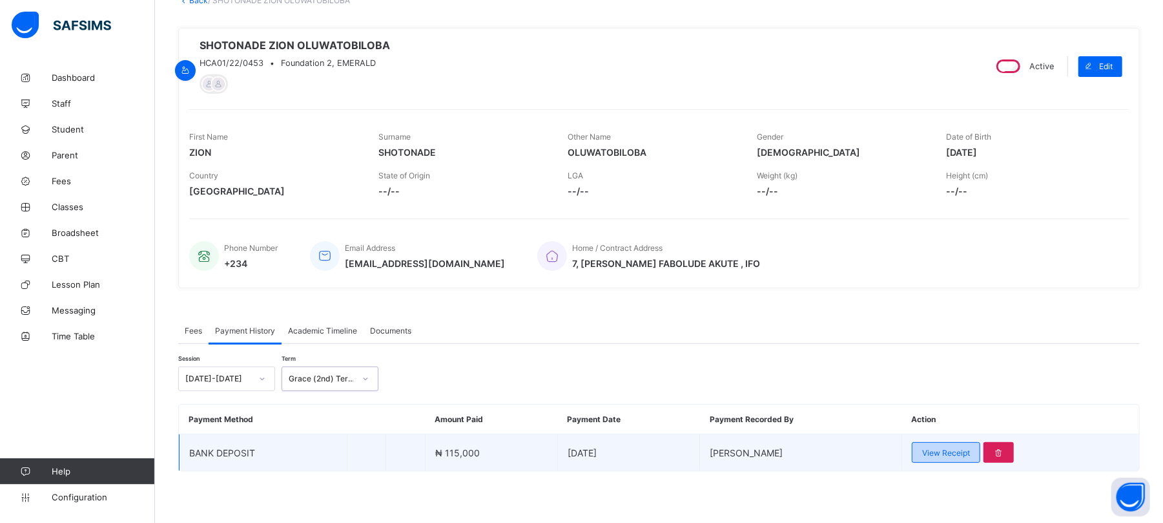
click at [970, 454] on span "View Receipt" at bounding box center [947, 453] width 48 height 10
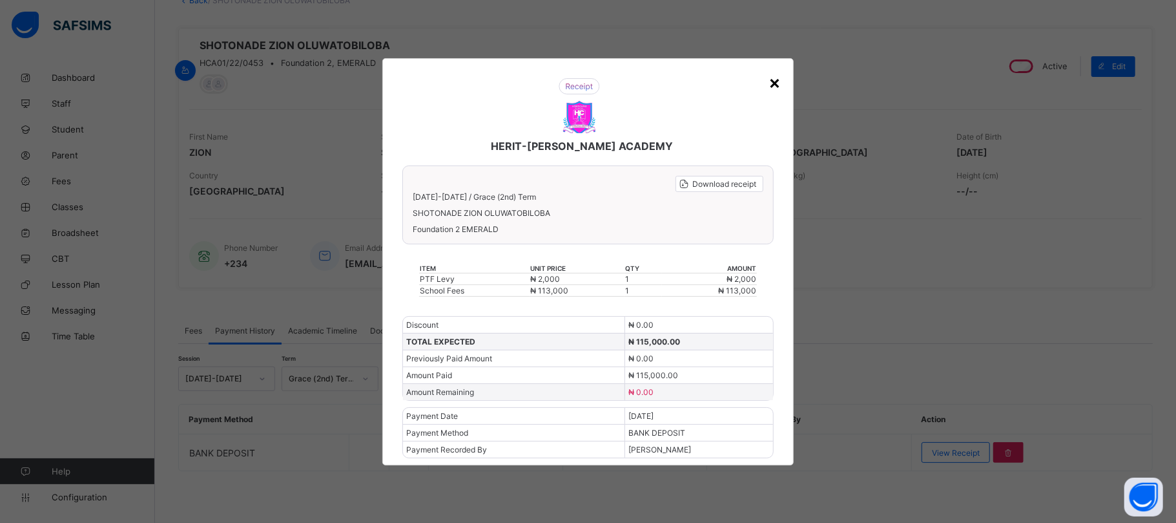
click at [774, 81] on div "×" at bounding box center [775, 82] width 12 height 22
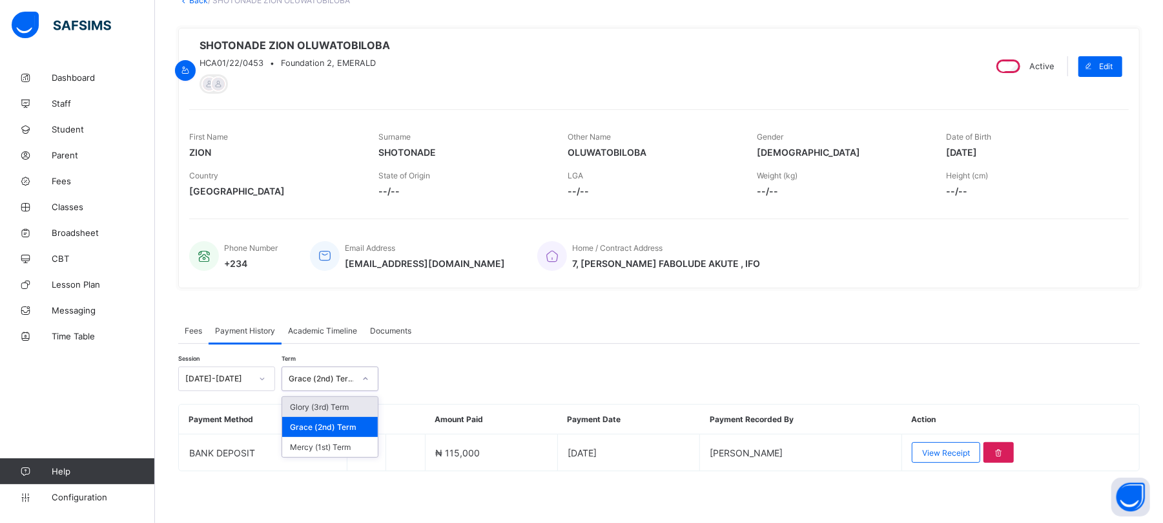
click at [322, 376] on div "Grace (2nd) Term" at bounding box center [322, 379] width 66 height 10
click at [313, 444] on div "Mercy (1st) Term" at bounding box center [330, 447] width 96 height 20
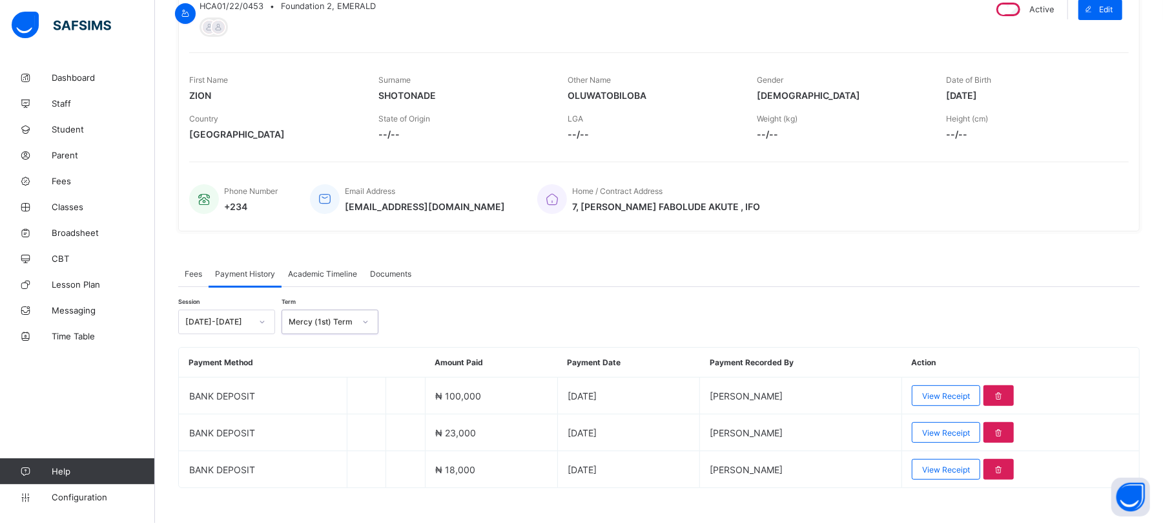
scroll to position [167, 0]
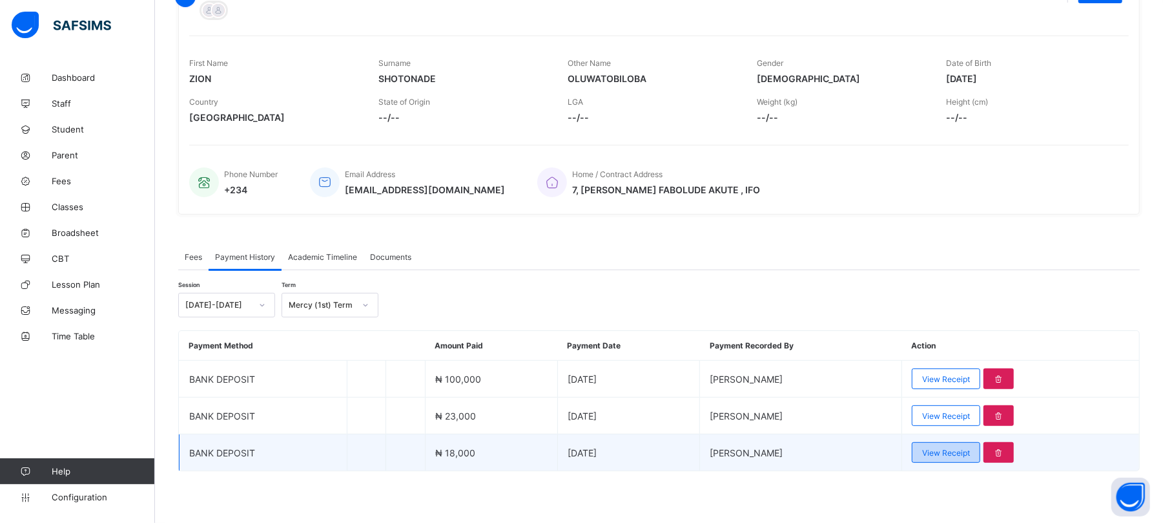
click at [960, 448] on span "View Receipt" at bounding box center [947, 453] width 48 height 10
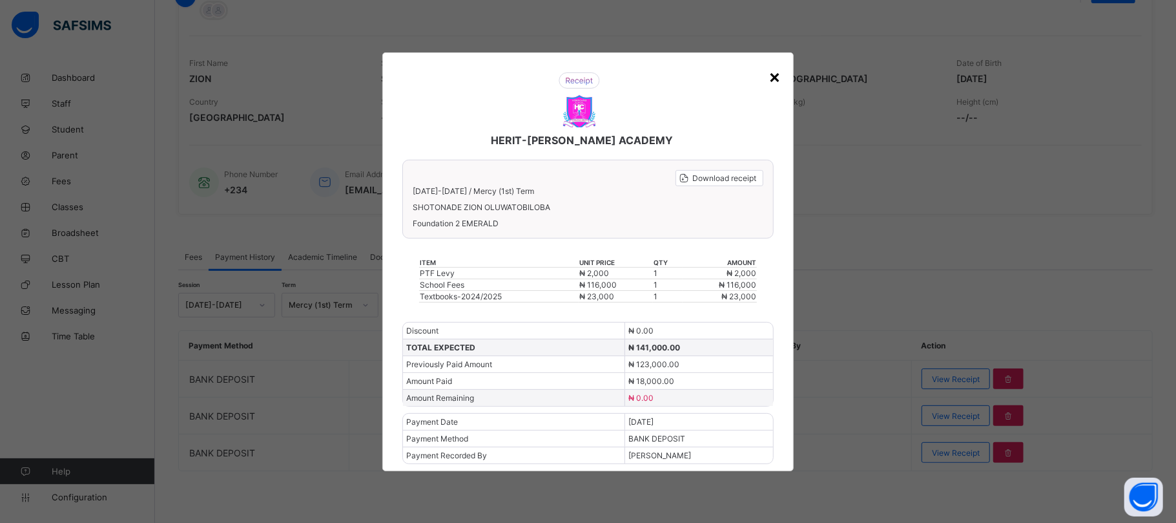
click at [774, 78] on div "×" at bounding box center [775, 76] width 12 height 22
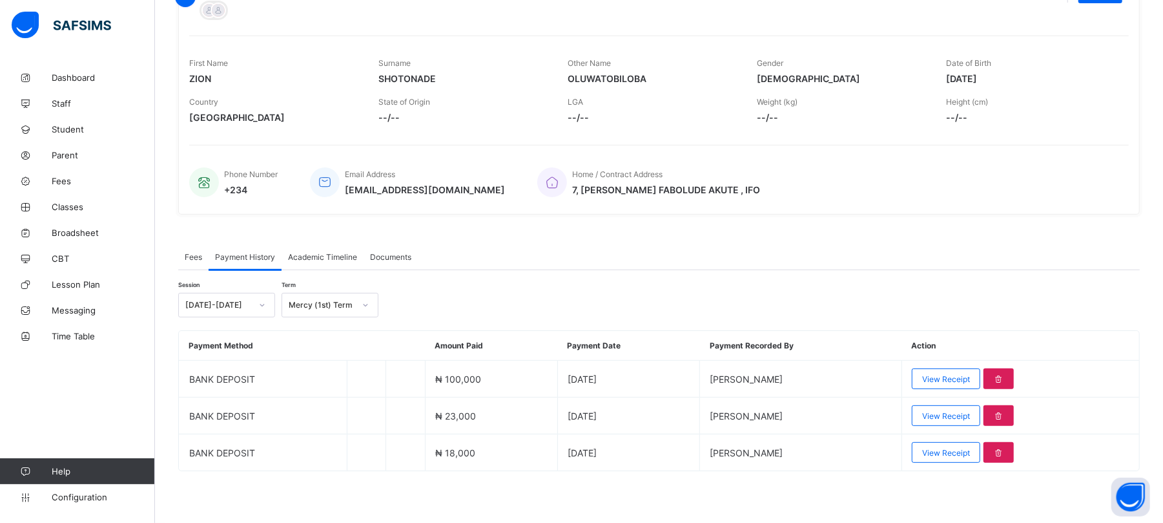
click at [195, 256] on span "Fees" at bounding box center [193, 257] width 17 height 10
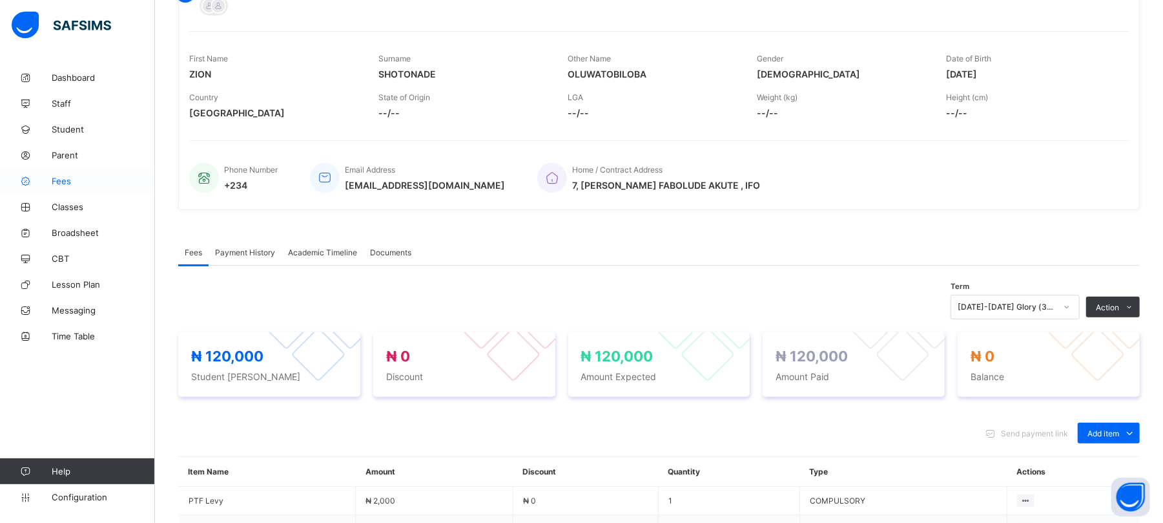
click at [65, 181] on span "Fees" at bounding box center [103, 181] width 103 height 10
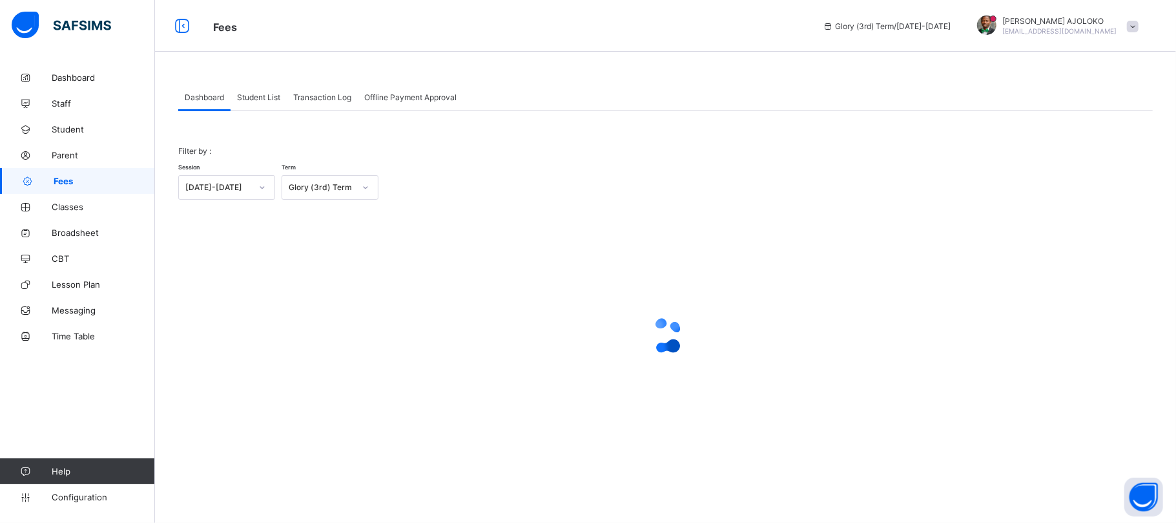
click at [262, 93] on span "Student List" at bounding box center [258, 97] width 43 height 10
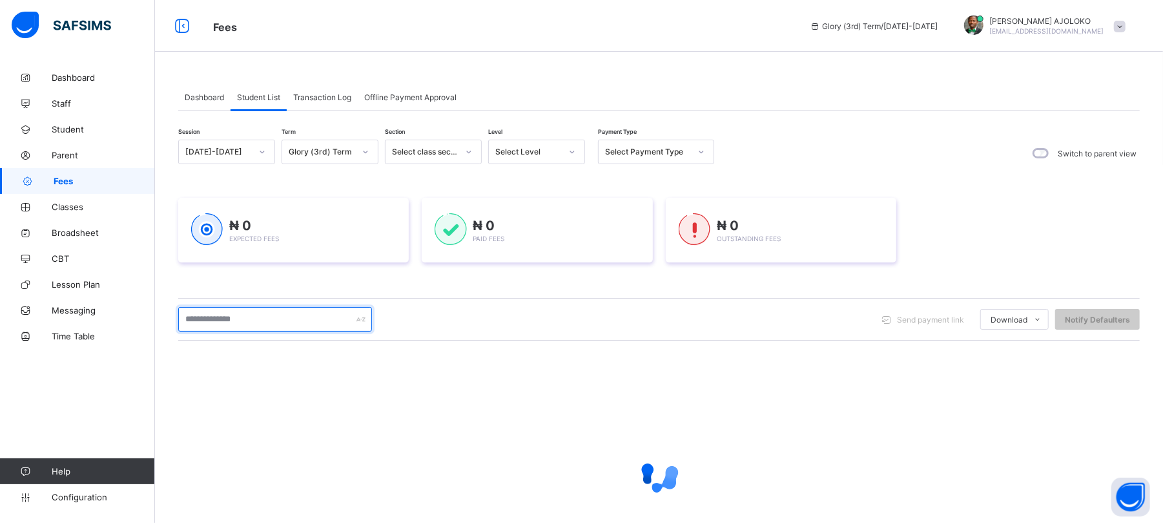
click at [238, 320] on input "text" at bounding box center [275, 319] width 194 height 25
type input "*********"
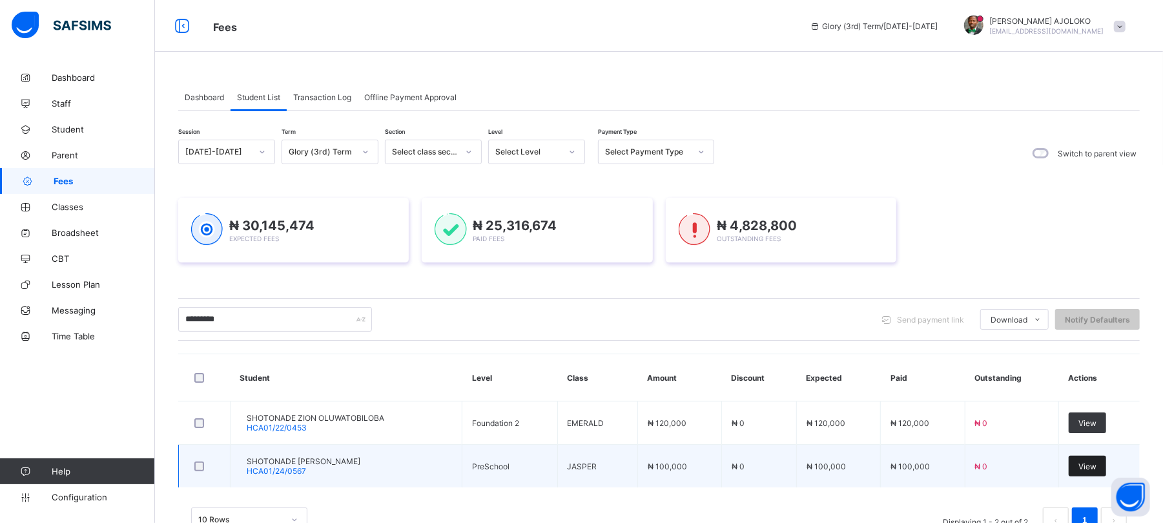
click at [1097, 464] on span "View" at bounding box center [1088, 466] width 18 height 10
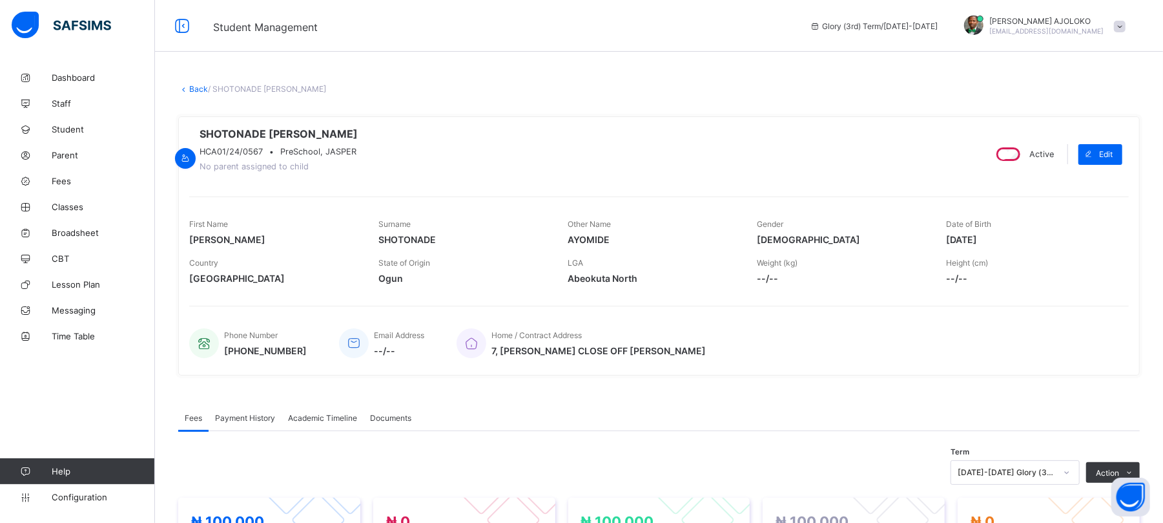
click at [239, 427] on div "Payment History" at bounding box center [245, 417] width 73 height 26
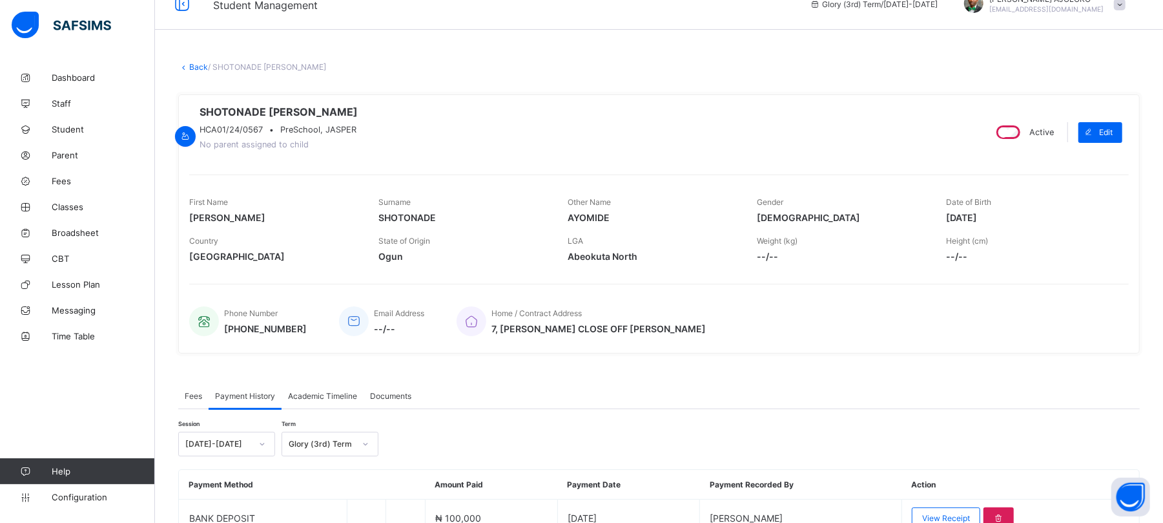
scroll to position [93, 0]
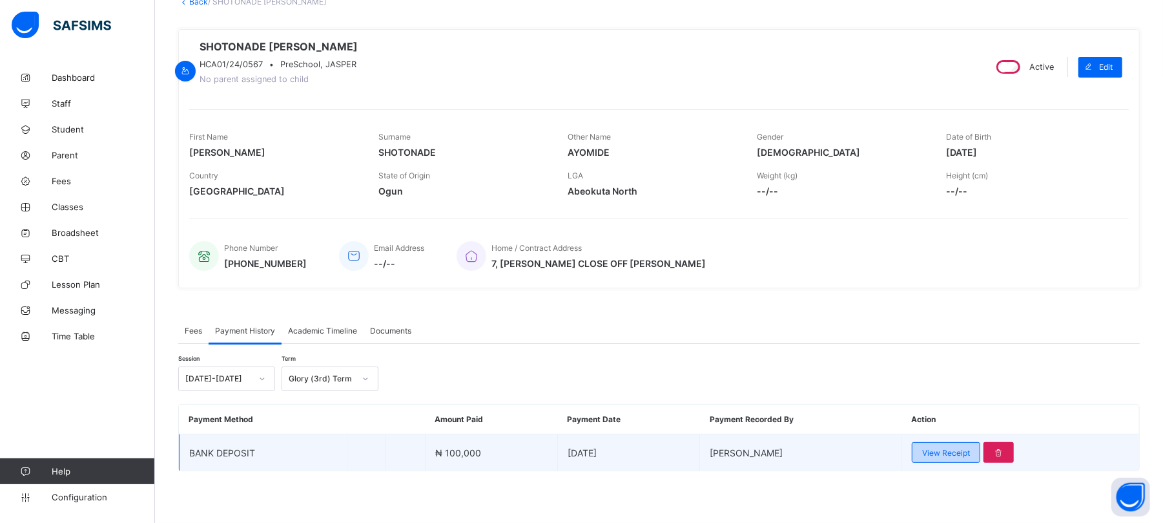
click at [962, 448] on span "View Receipt" at bounding box center [947, 453] width 48 height 10
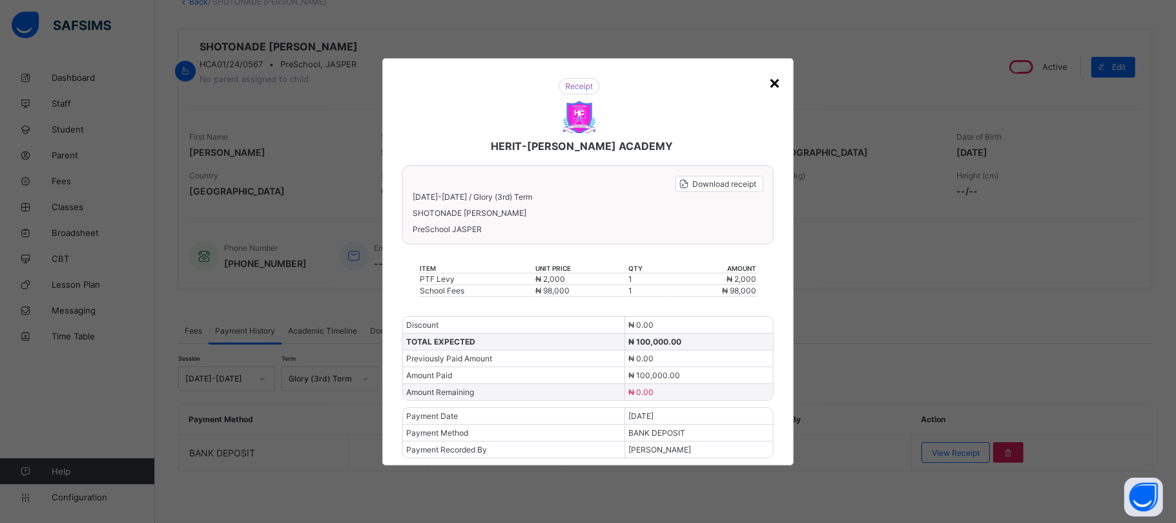
click at [775, 78] on div "×" at bounding box center [775, 82] width 12 height 22
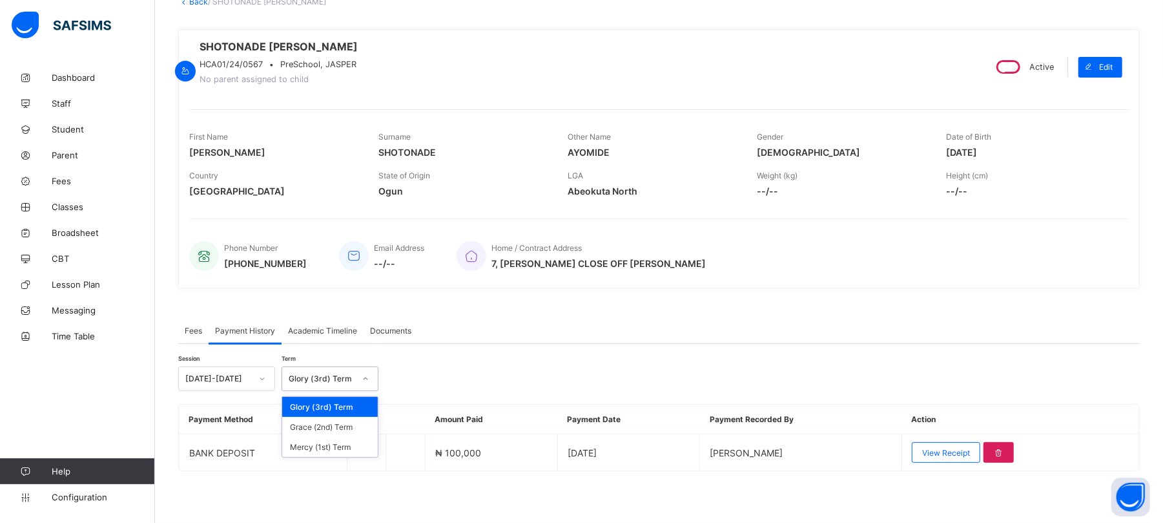
click at [305, 378] on div "Glory (3rd) Term" at bounding box center [322, 379] width 66 height 10
click at [326, 427] on div "Grace (2nd) Term" at bounding box center [330, 427] width 96 height 20
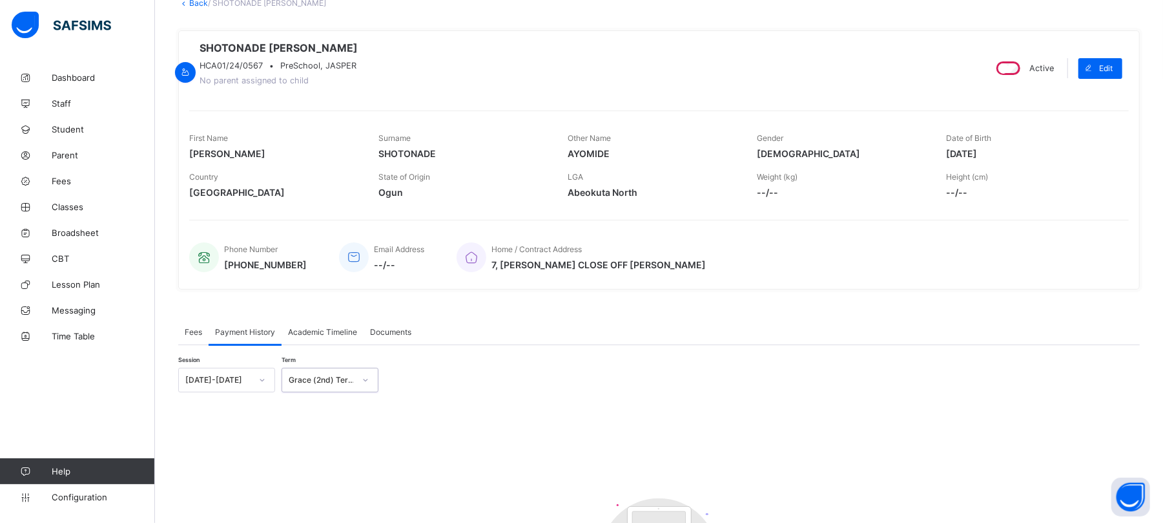
scroll to position [0, 0]
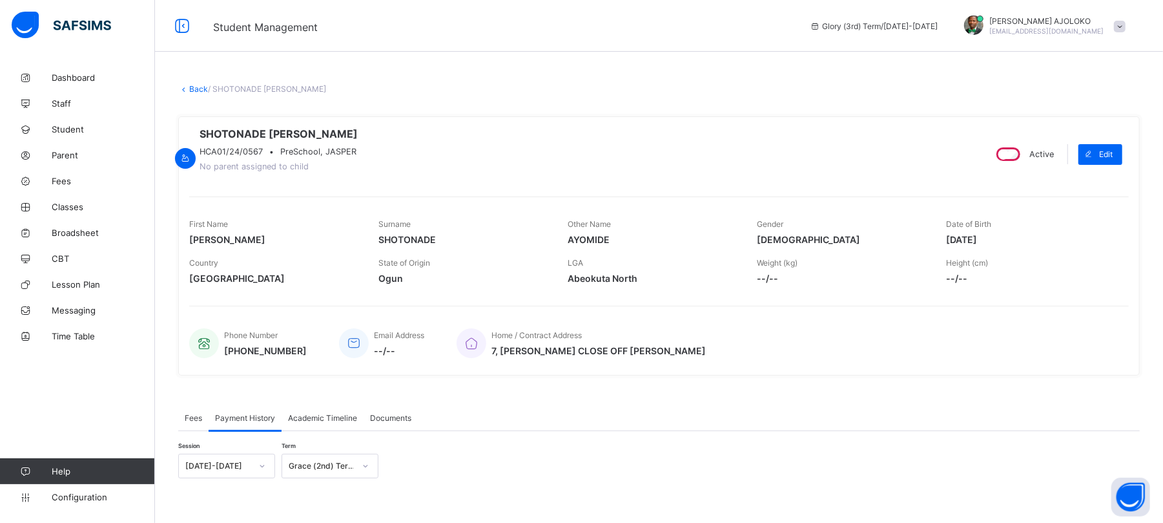
click at [649, 96] on div "× Delete Document This action would delete the document with name: from the sys…" at bounding box center [659, 431] width 1008 height 733
